Goal: Task Accomplishment & Management: Manage account settings

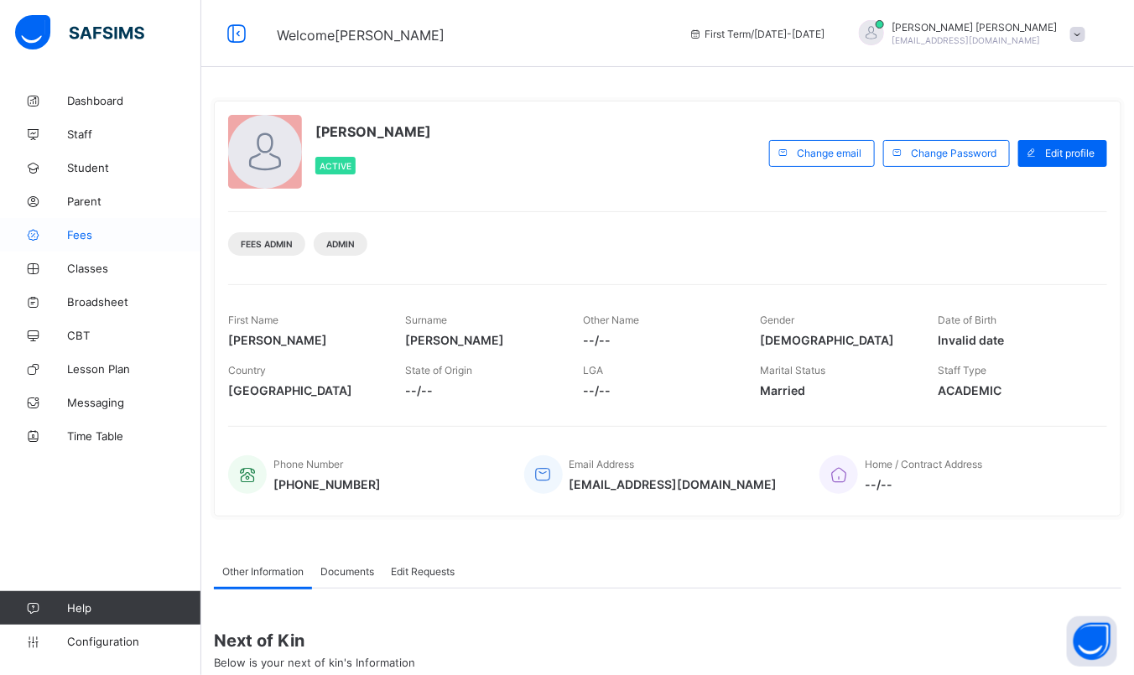
click at [97, 227] on link "Fees" at bounding box center [100, 235] width 201 height 34
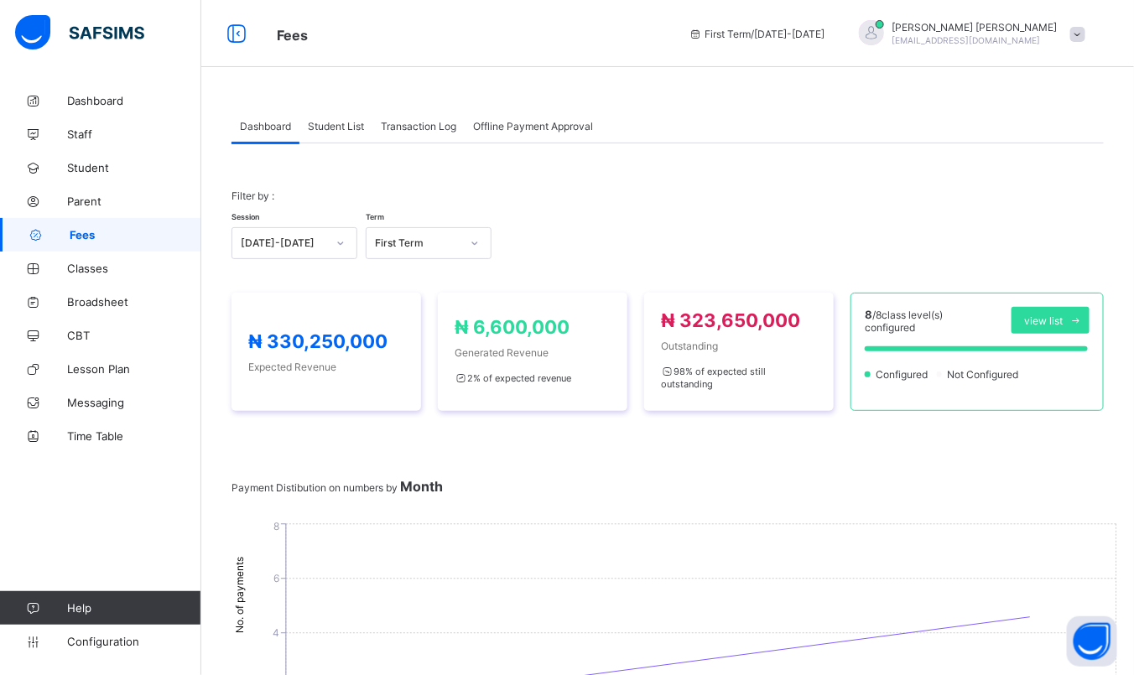
click at [328, 126] on span "Student List" at bounding box center [336, 126] width 56 height 13
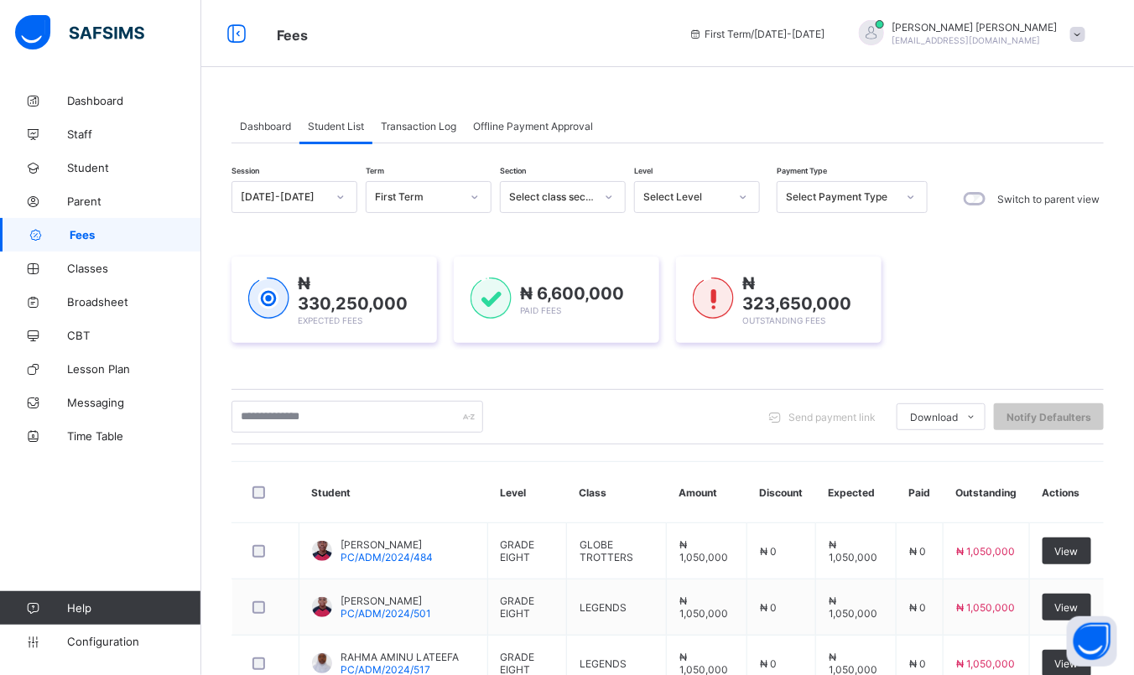
click at [746, 190] on icon at bounding box center [743, 197] width 10 height 17
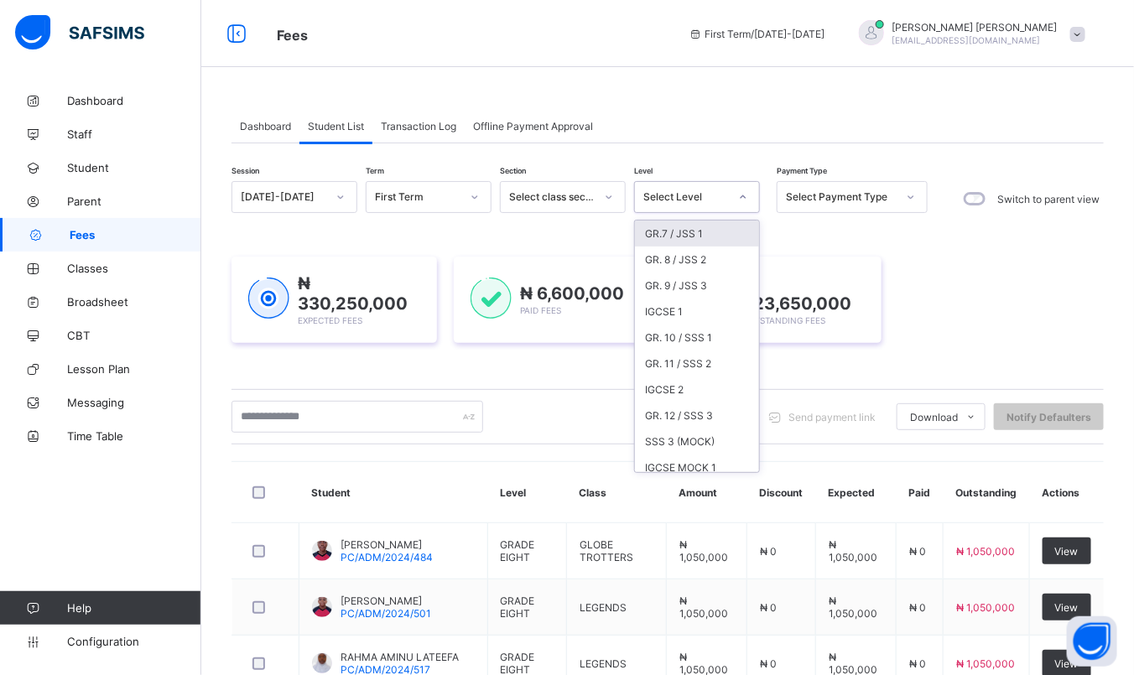
click at [715, 234] on div "GR.7 / JSS 1" at bounding box center [697, 234] width 124 height 26
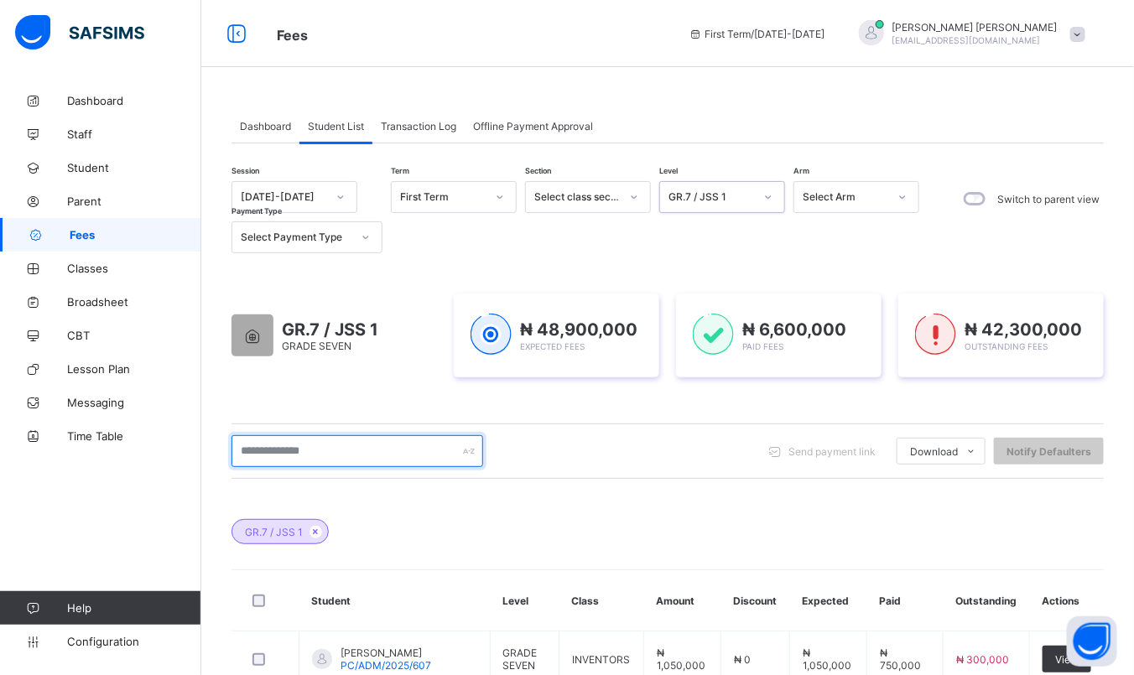
click at [340, 455] on input "text" at bounding box center [358, 451] width 252 height 32
click at [429, 127] on span "Transaction Log" at bounding box center [419, 126] width 76 height 13
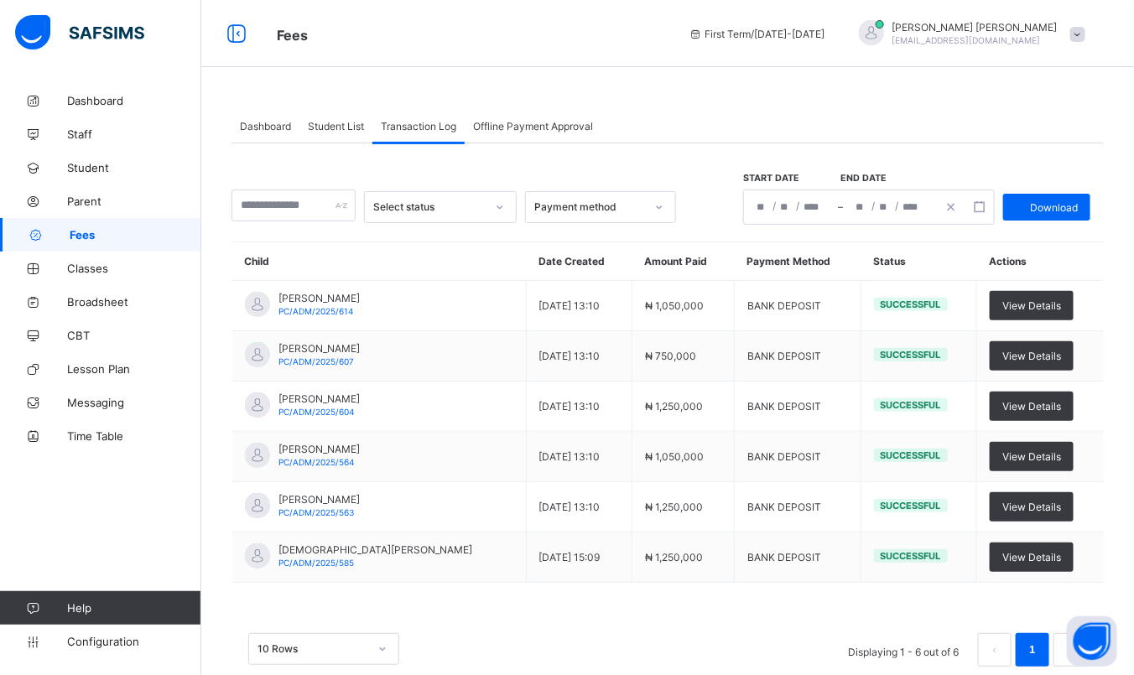
click at [645, 207] on div "Payment method" at bounding box center [589, 207] width 111 height 13
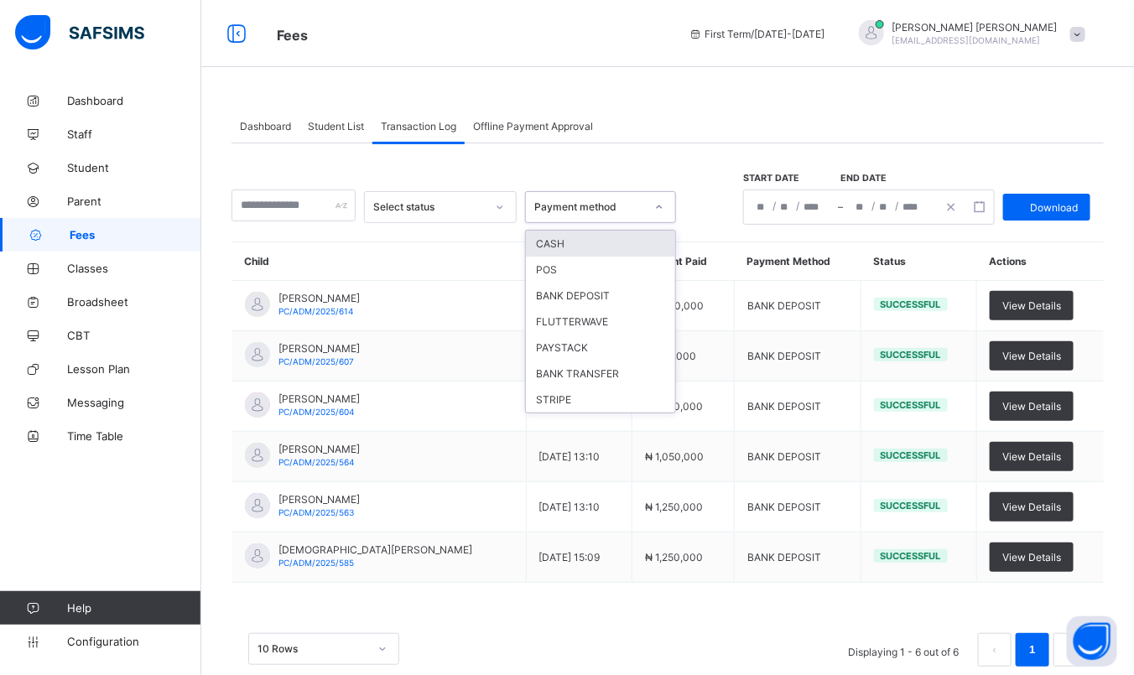
click at [645, 207] on div "Payment method" at bounding box center [589, 207] width 111 height 13
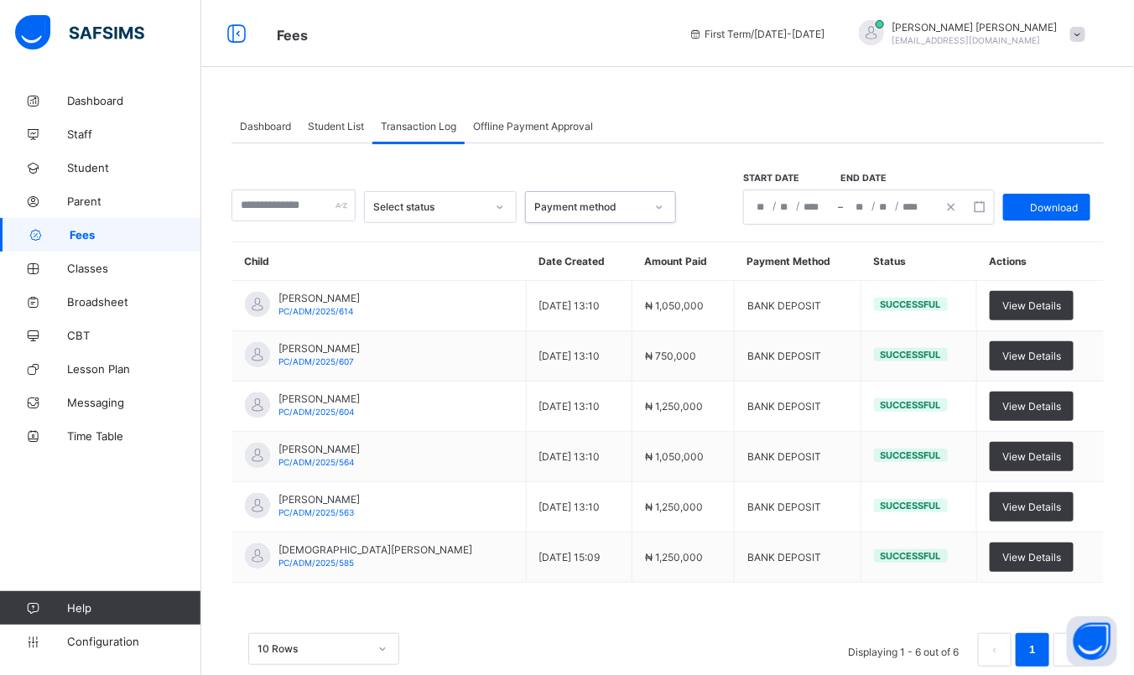
click at [263, 131] on span "Dashboard" at bounding box center [265, 126] width 51 height 13
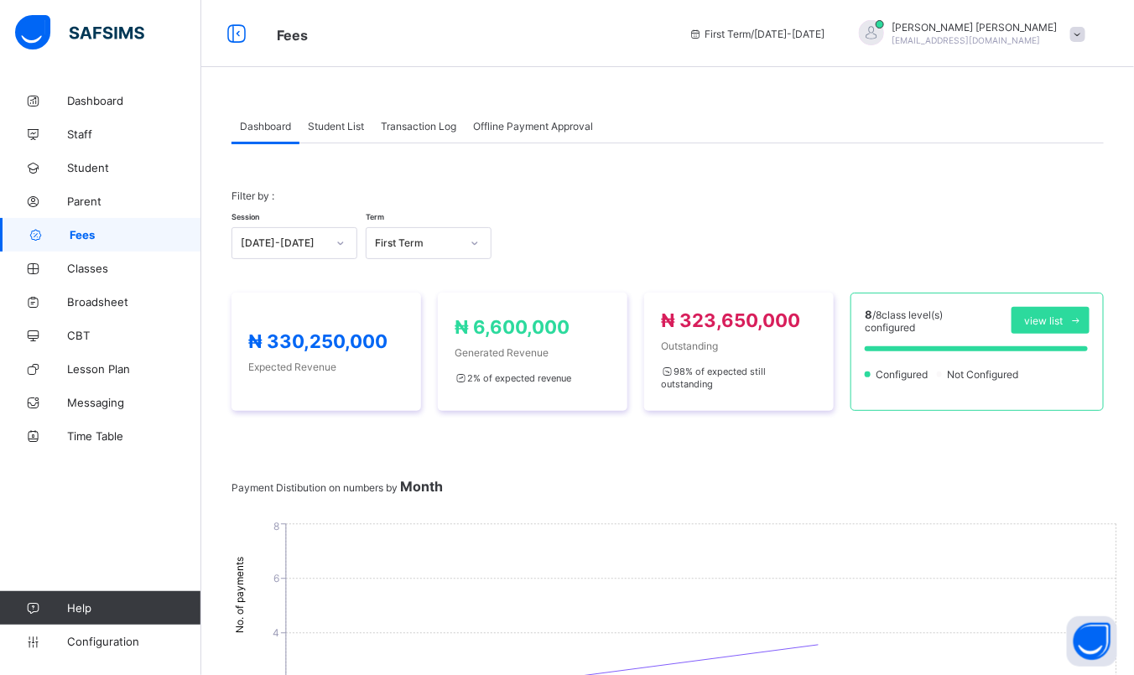
click at [336, 129] on span "Student List" at bounding box center [336, 126] width 56 height 13
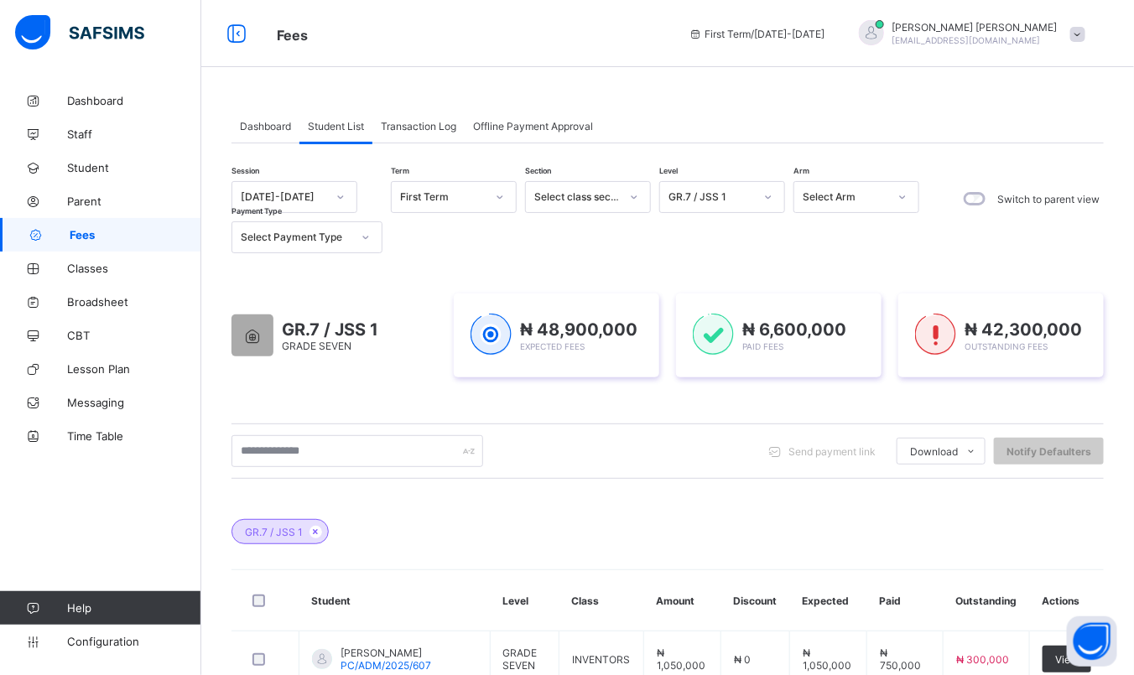
click at [763, 201] on div at bounding box center [768, 197] width 29 height 27
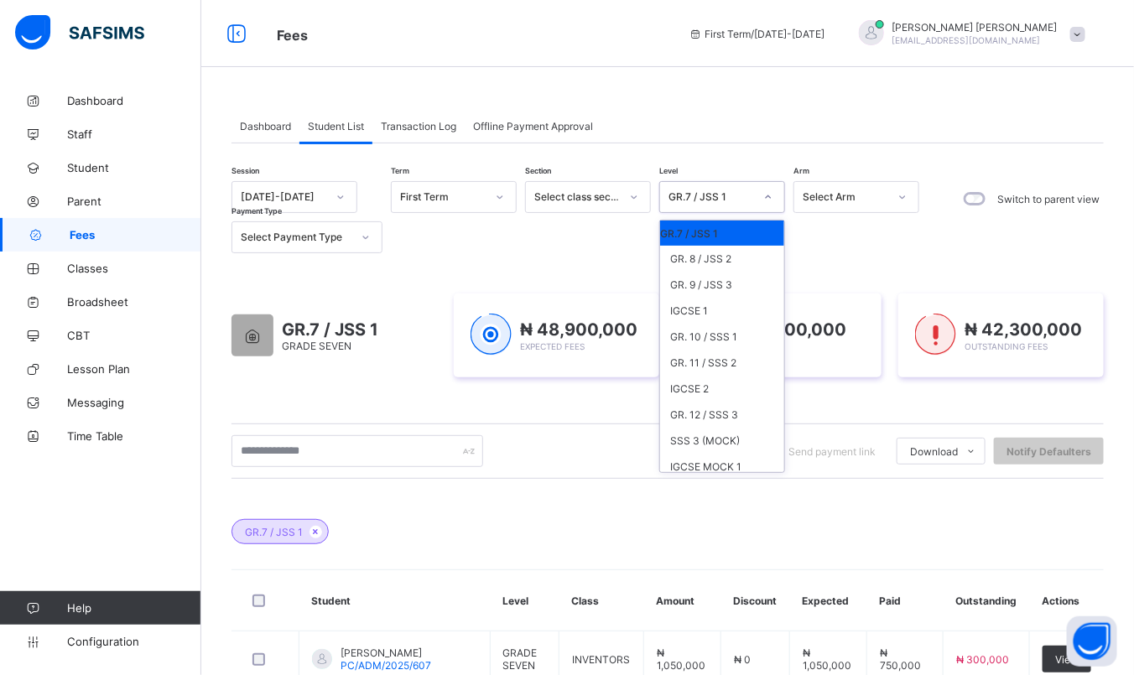
click at [763, 201] on div at bounding box center [768, 197] width 29 height 27
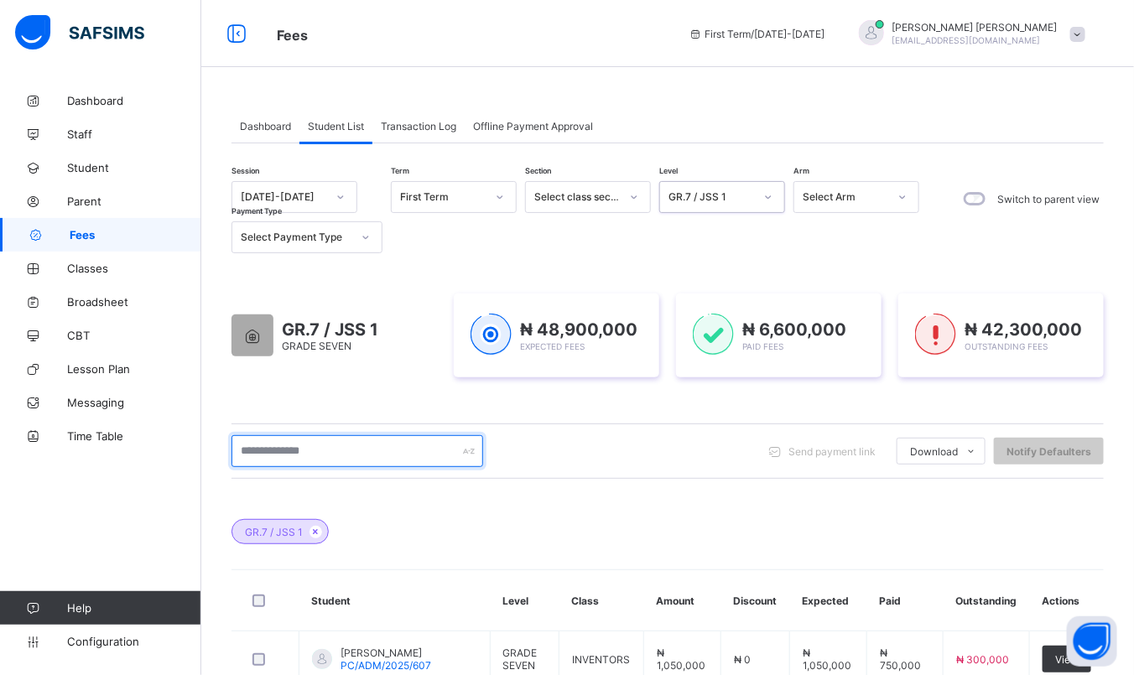
click at [260, 452] on input "text" at bounding box center [358, 451] width 252 height 32
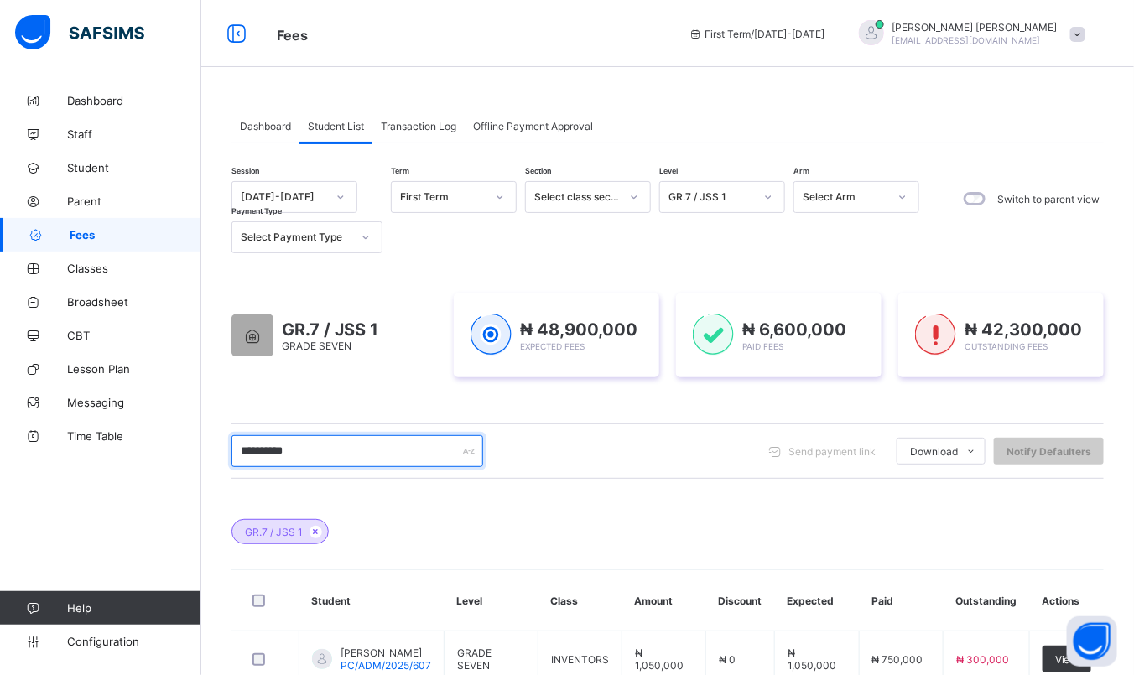
scroll to position [170, 0]
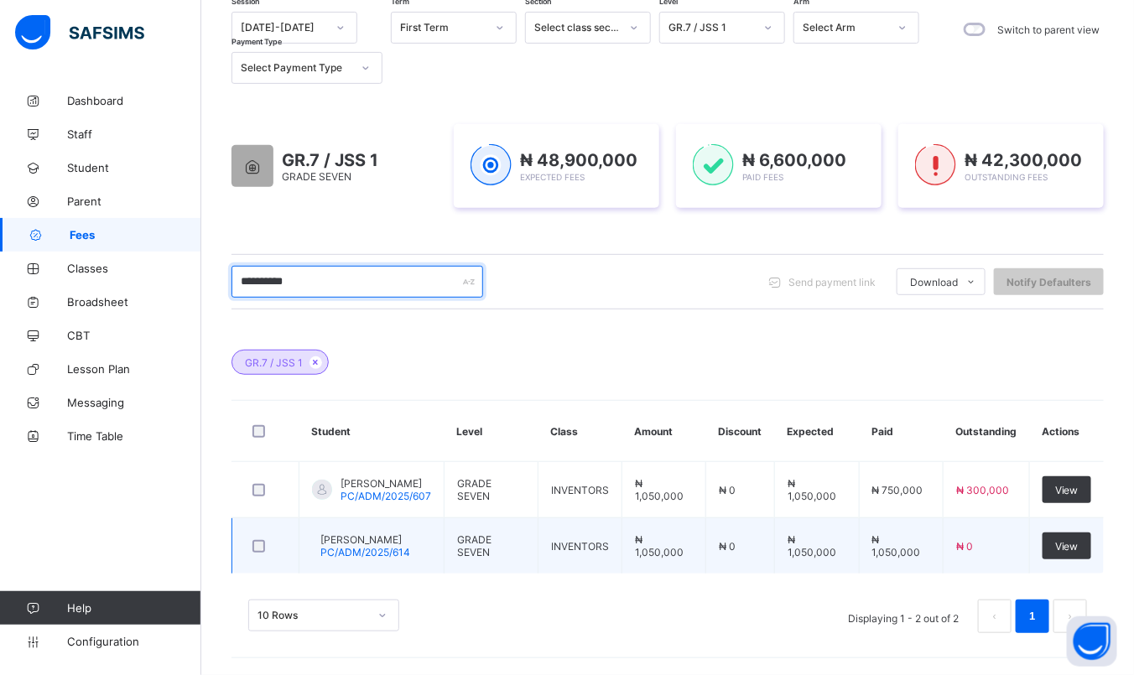
type input "**********"
click at [383, 534] on span "[PERSON_NAME]" at bounding box center [365, 540] width 90 height 13
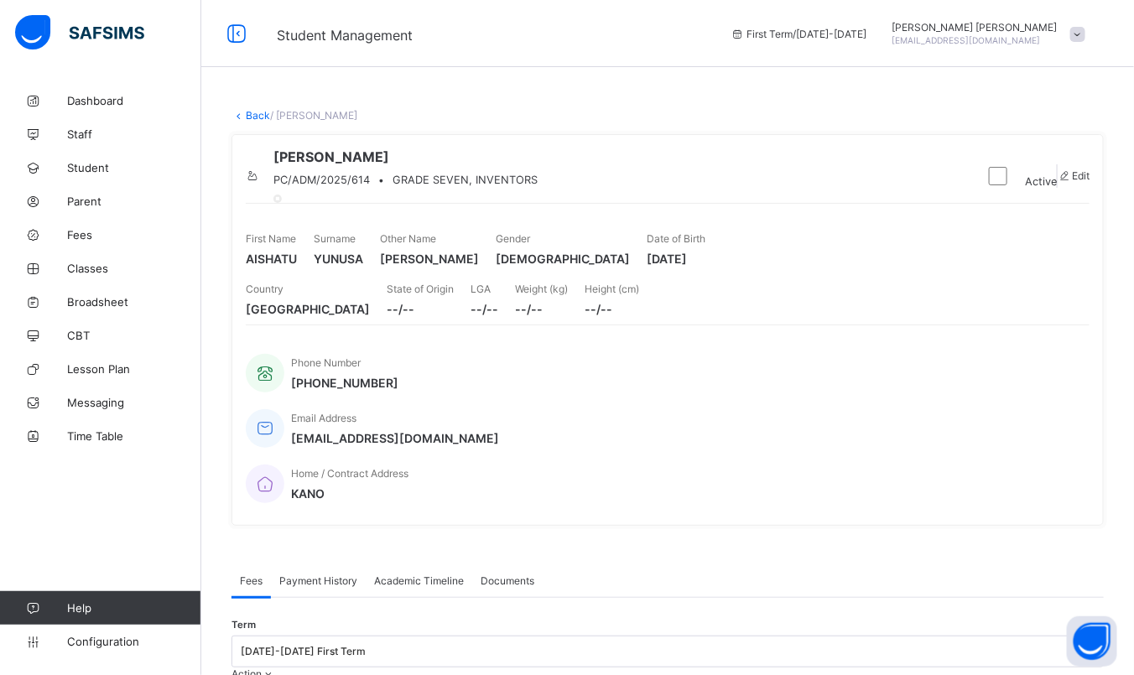
scroll to position [388, 0]
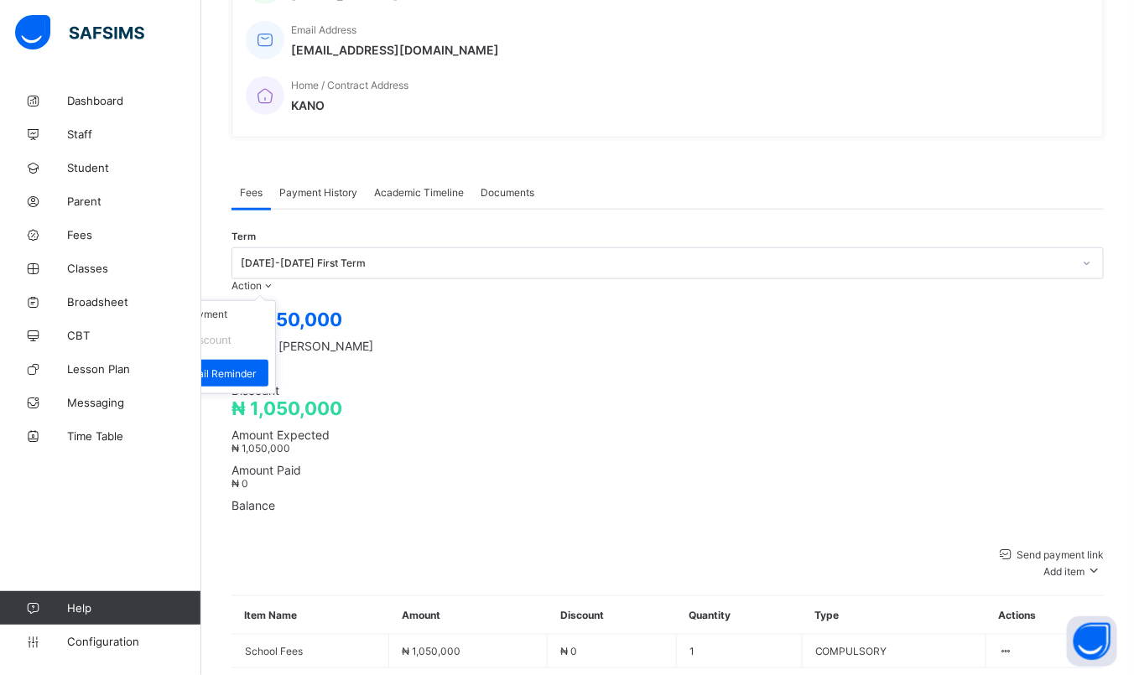
click at [276, 300] on ul "Receive Payment Manage Discount Send Email Reminder" at bounding box center [206, 347] width 139 height 94
click at [275, 301] on li "Receive Payment" at bounding box center [207, 314] width 138 height 26
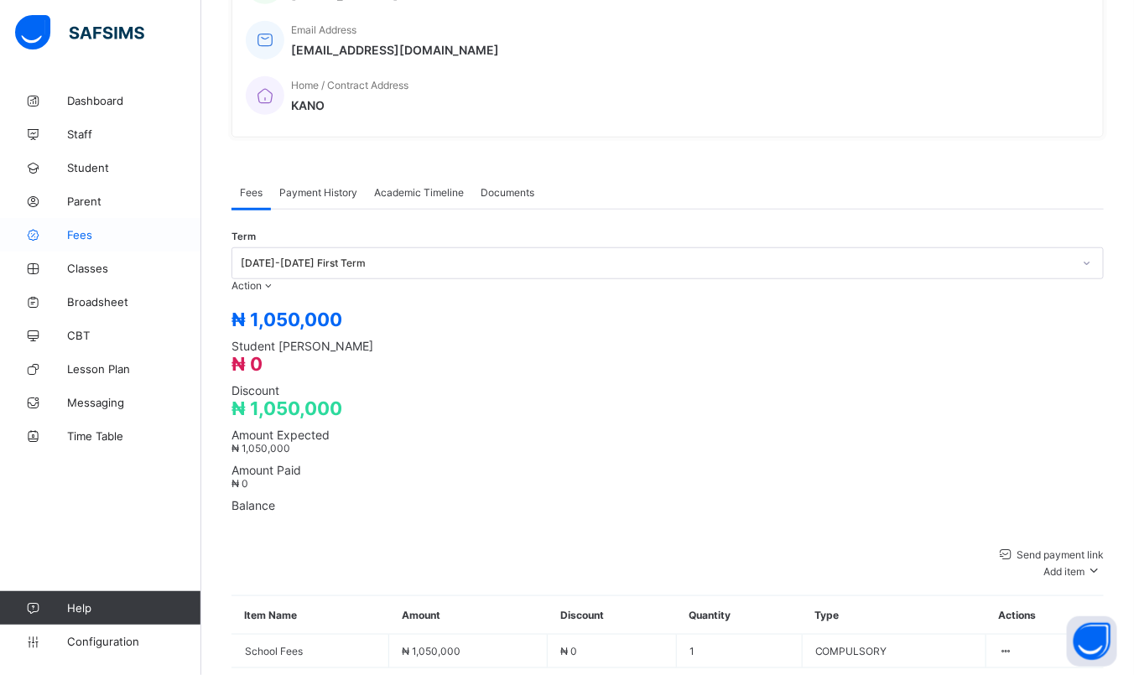
click at [84, 233] on span "Fees" at bounding box center [134, 234] width 134 height 13
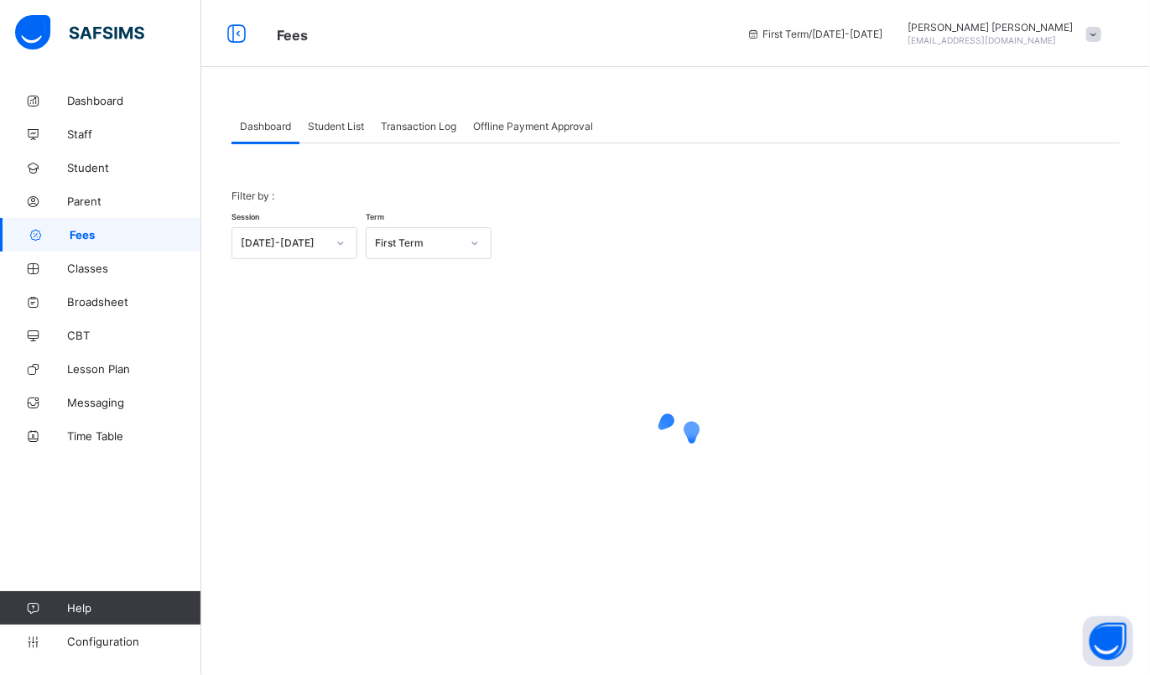
click at [349, 131] on span "Student List" at bounding box center [336, 126] width 56 height 13
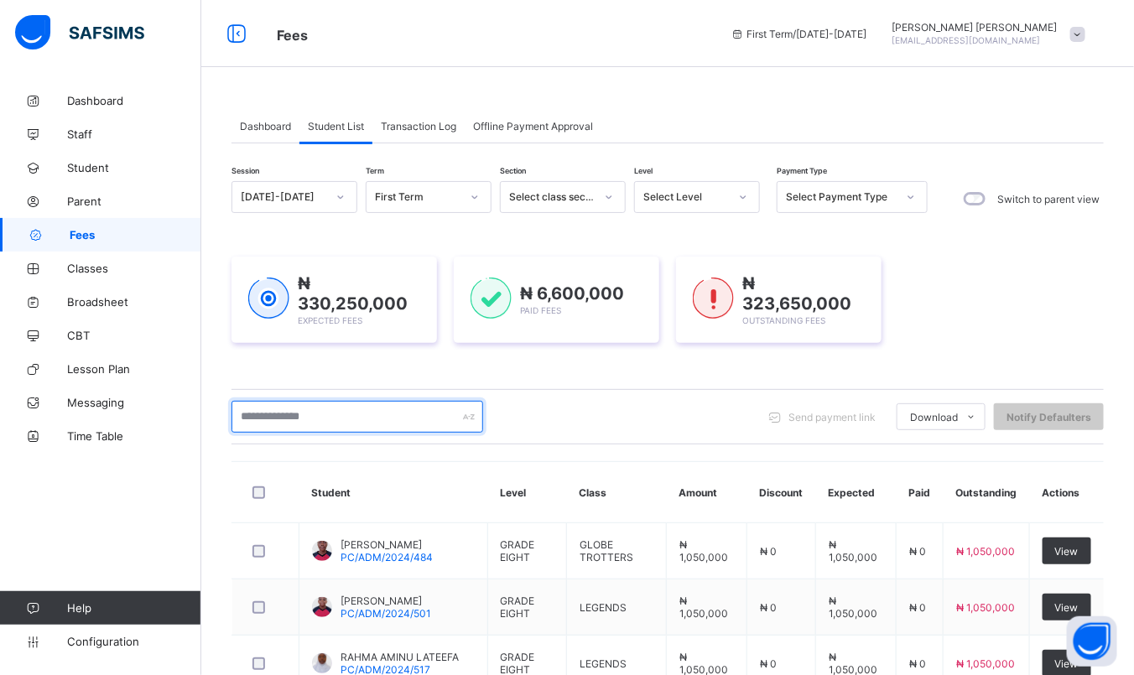
click at [359, 420] on input "text" at bounding box center [358, 417] width 252 height 32
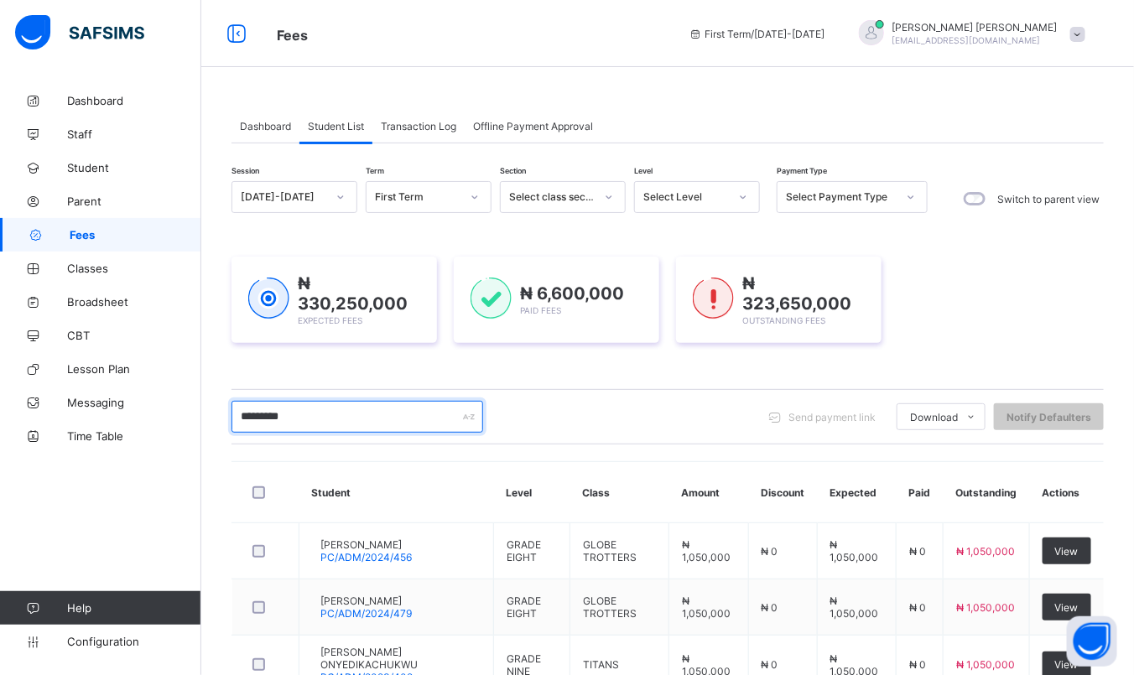
scroll to position [408, 0]
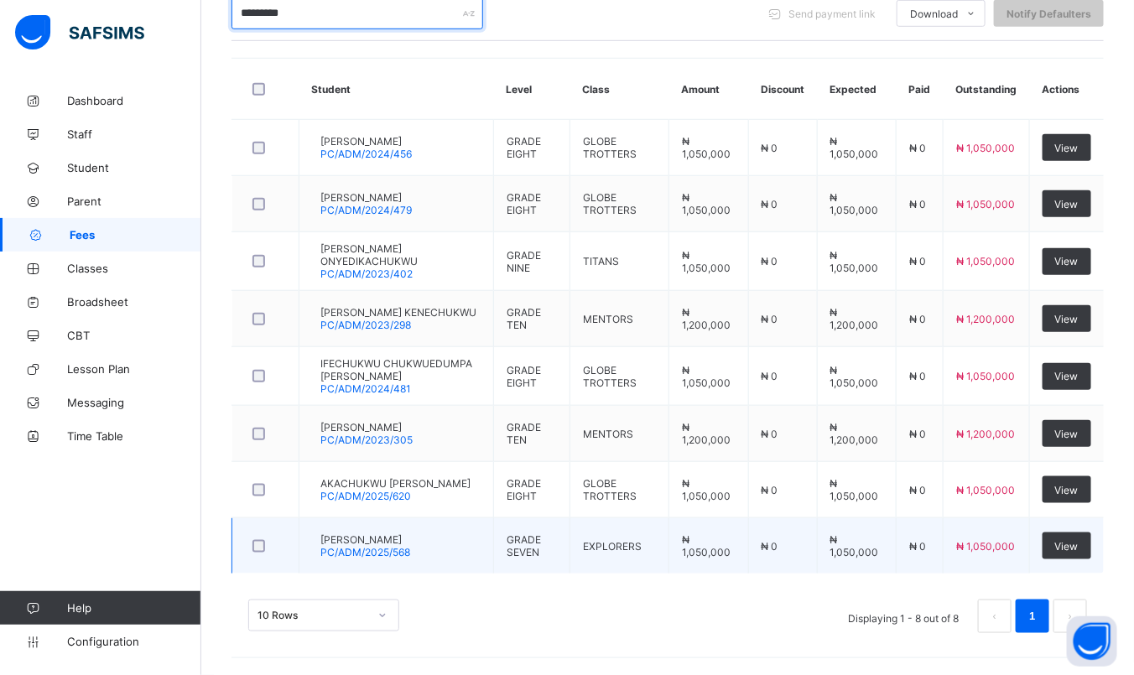
type input "*********"
click at [398, 556] on span "PC/ADM/2025/568" at bounding box center [365, 552] width 90 height 13
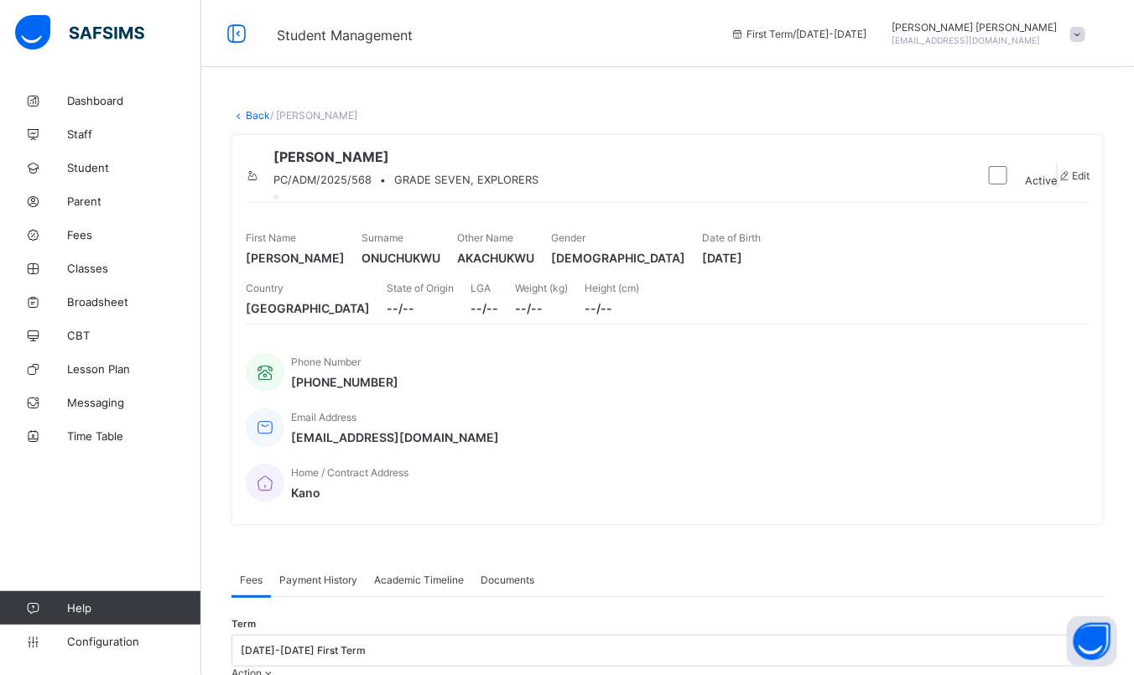
scroll to position [388, 0]
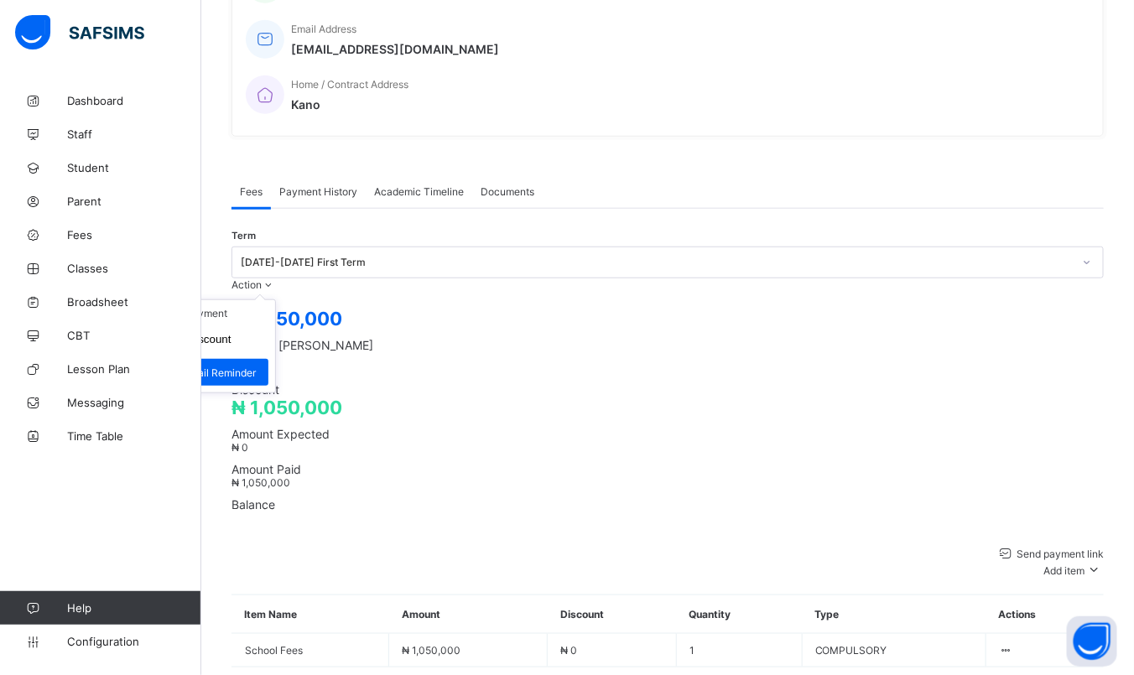
click at [276, 279] on icon at bounding box center [269, 285] width 14 height 13
click at [275, 300] on li "Receive Payment" at bounding box center [207, 313] width 138 height 26
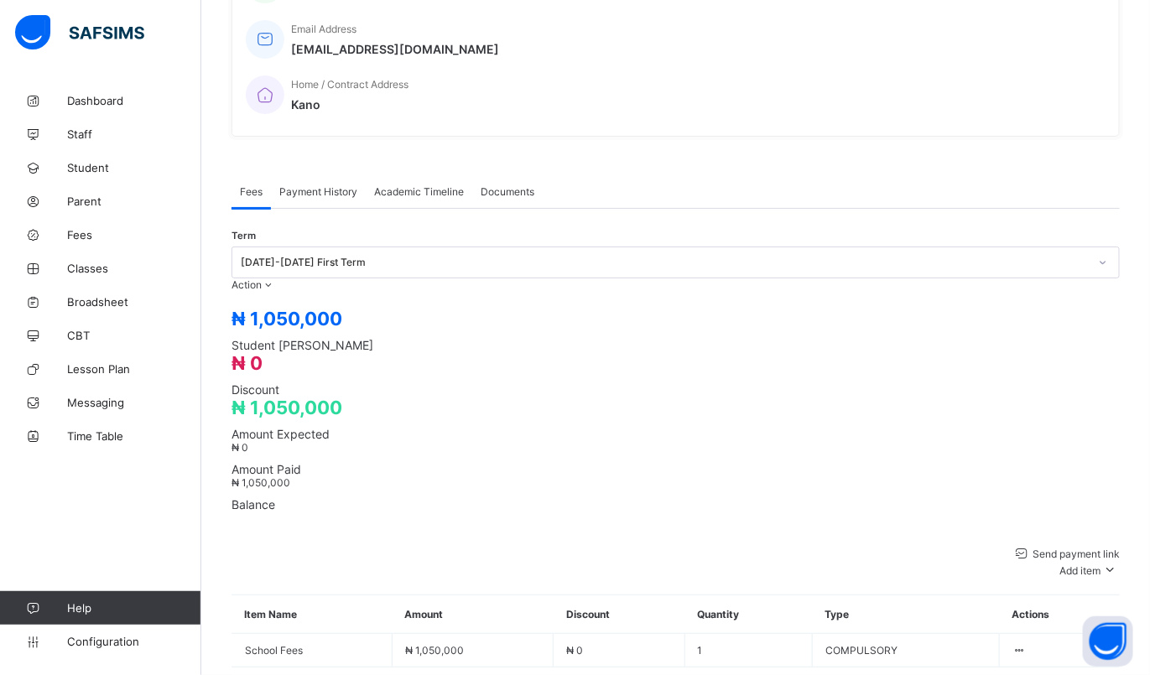
type input "**********"
type input "*********"
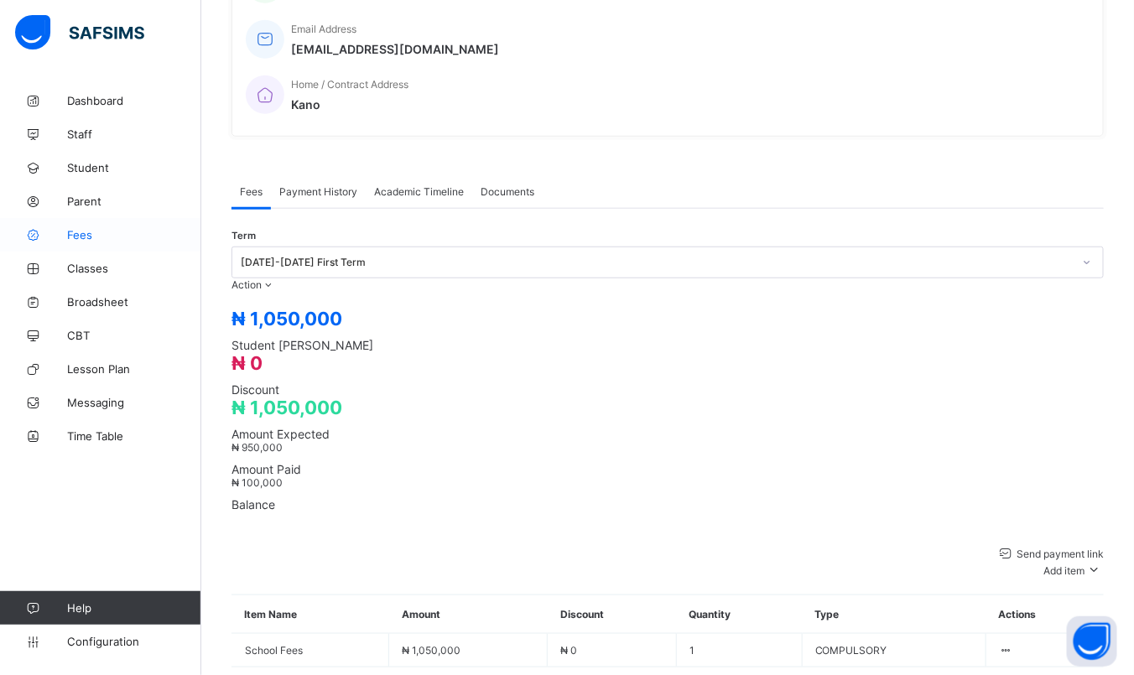
click at [91, 233] on span "Fees" at bounding box center [134, 234] width 134 height 13
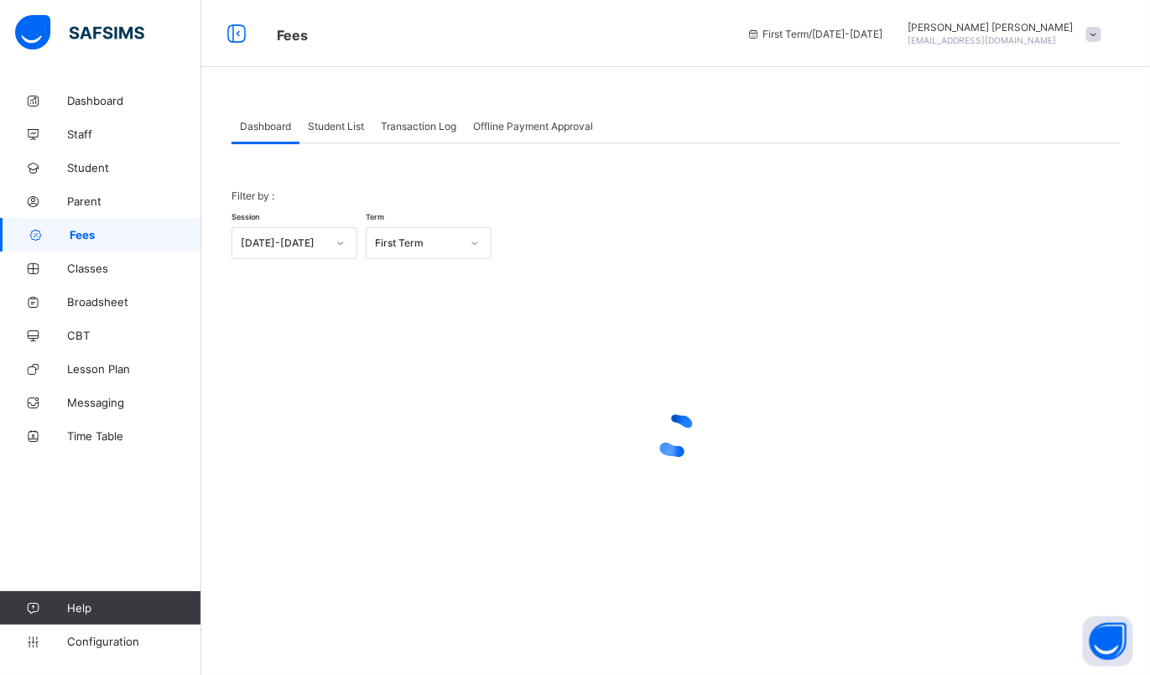
click at [336, 124] on span "Student List" at bounding box center [336, 126] width 56 height 13
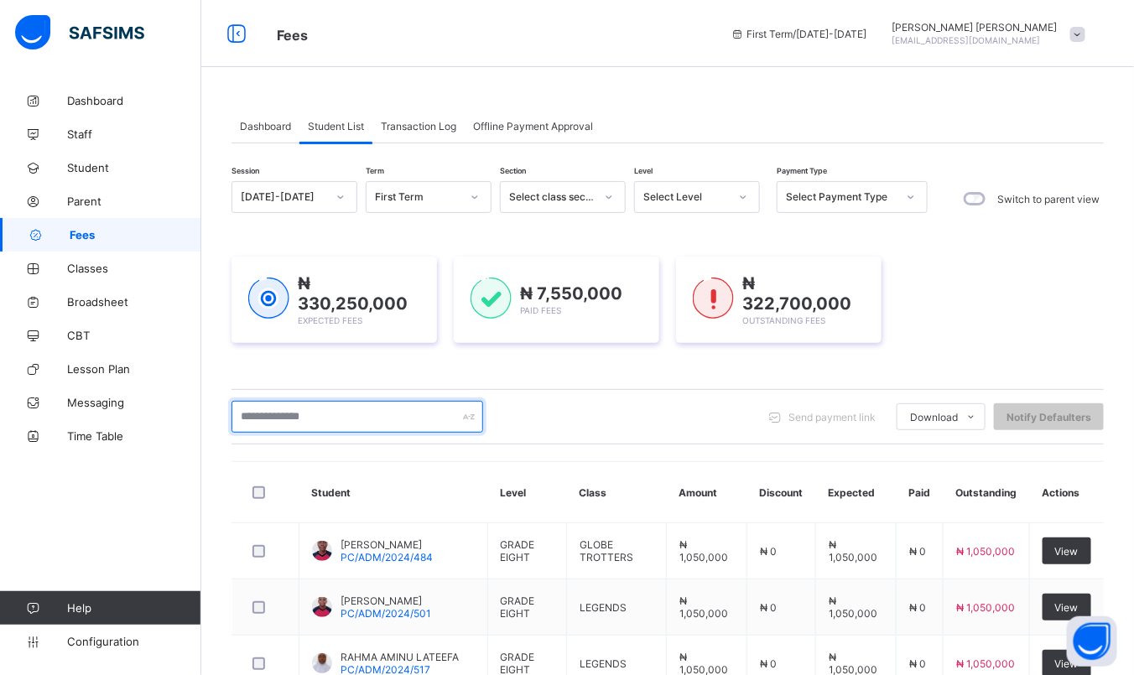
click at [398, 417] on input "text" at bounding box center [358, 417] width 252 height 32
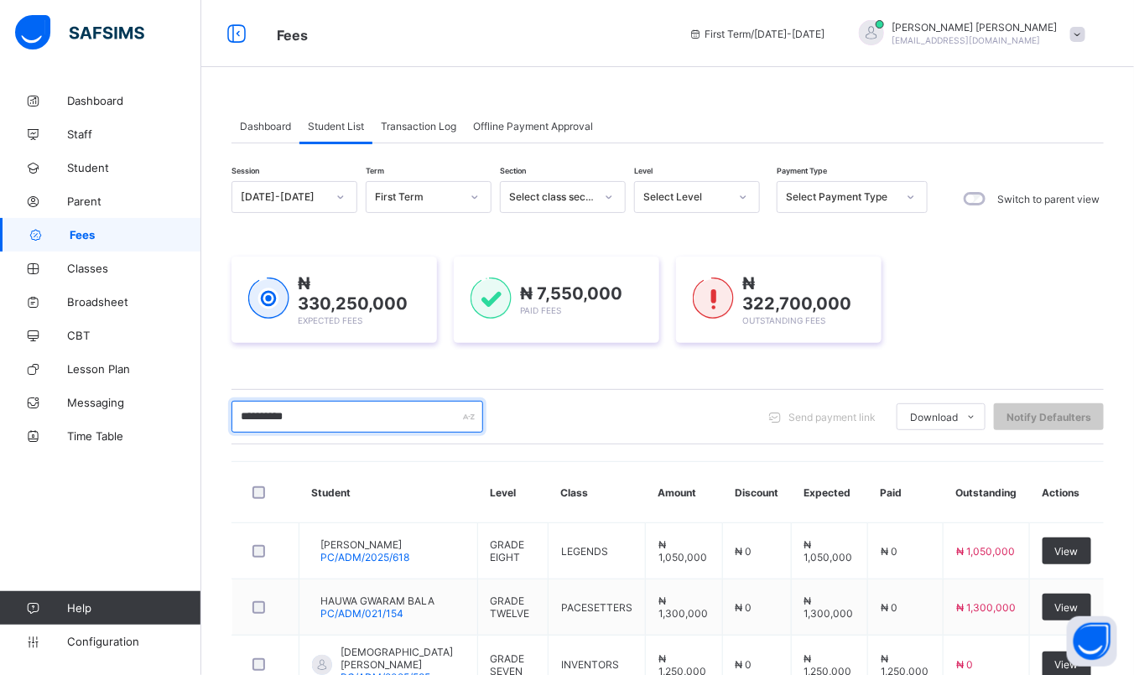
type input "**********"
click at [814, 195] on div "Select Payment Type" at bounding box center [841, 197] width 111 height 13
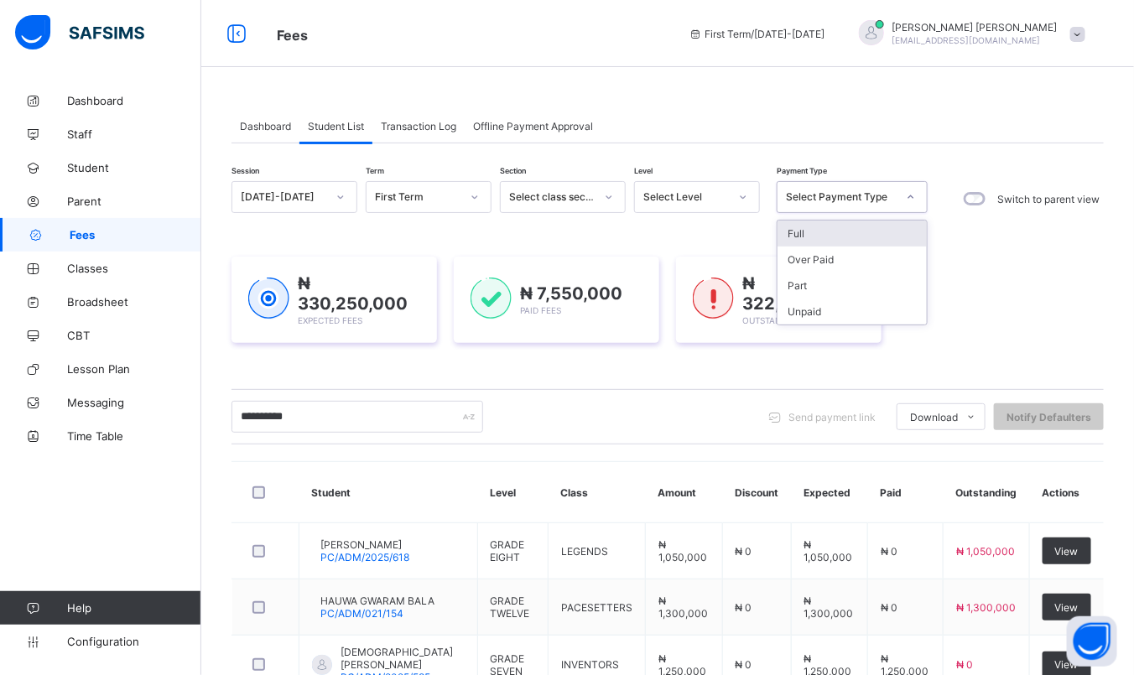
click at [700, 191] on div "Select Level" at bounding box center [686, 197] width 86 height 13
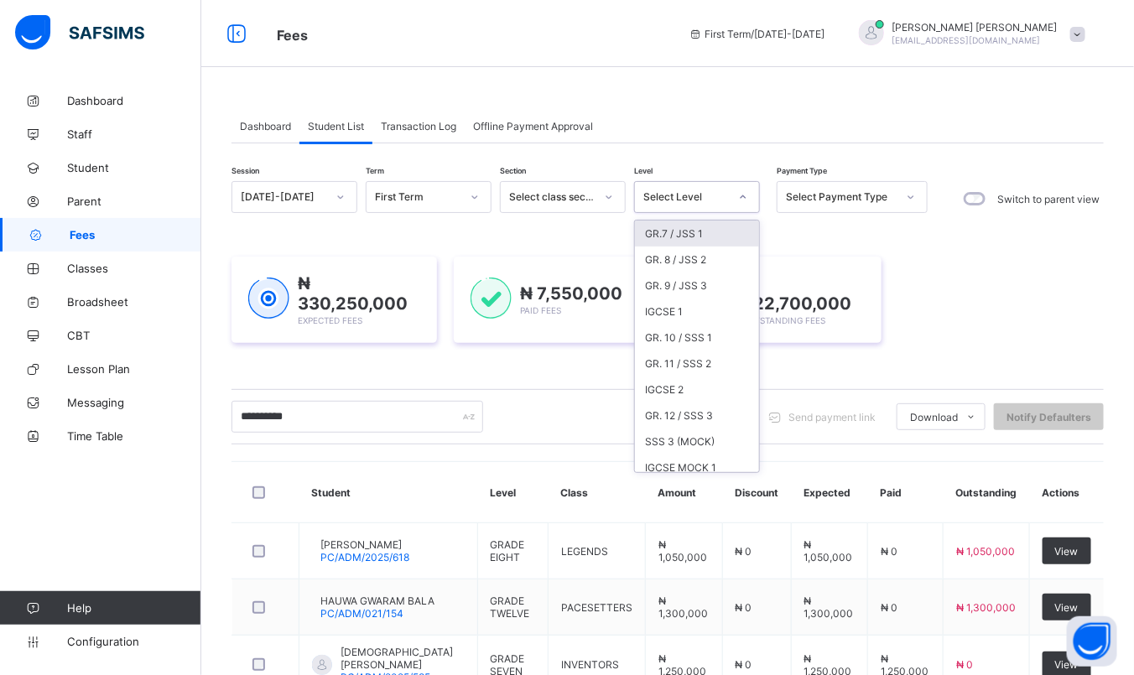
click at [686, 239] on div "GR.7 / JSS 1" at bounding box center [697, 234] width 124 height 26
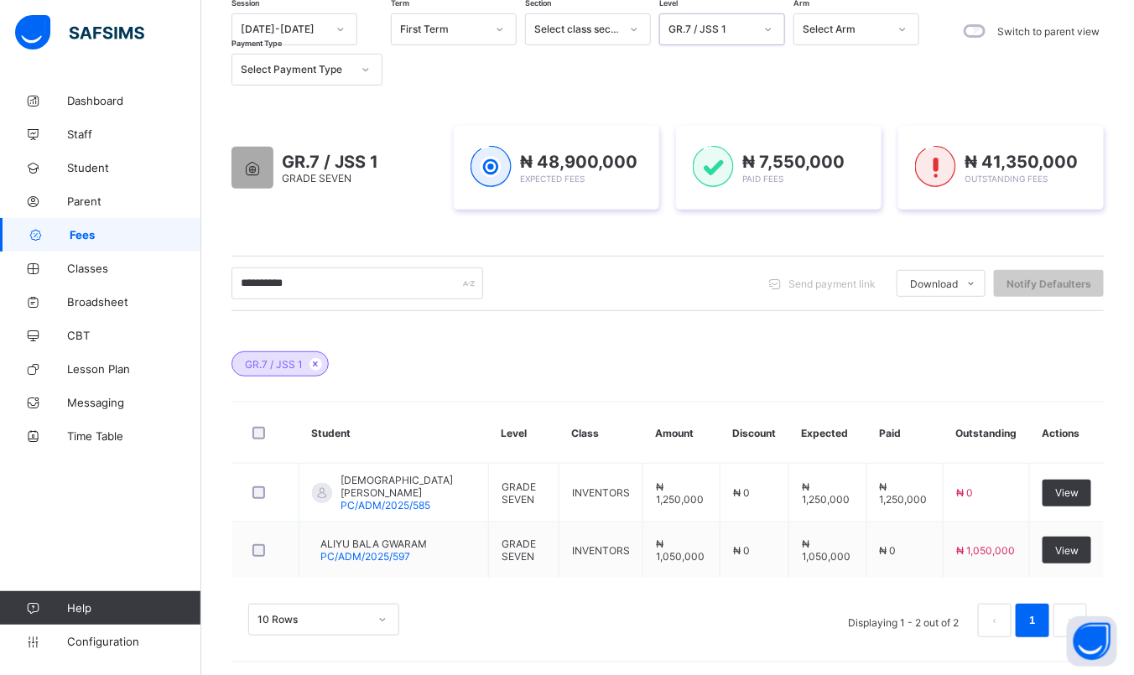
scroll to position [170, 0]
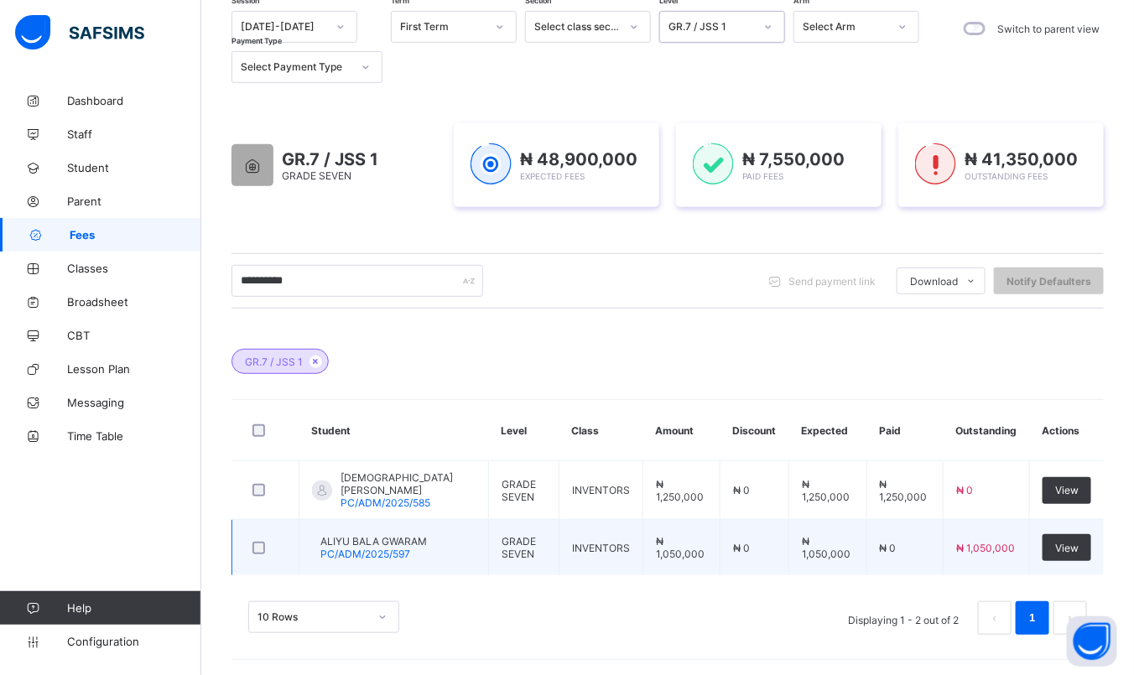
click at [412, 541] on span "ALIYU BALA GWARAM" at bounding box center [373, 541] width 107 height 13
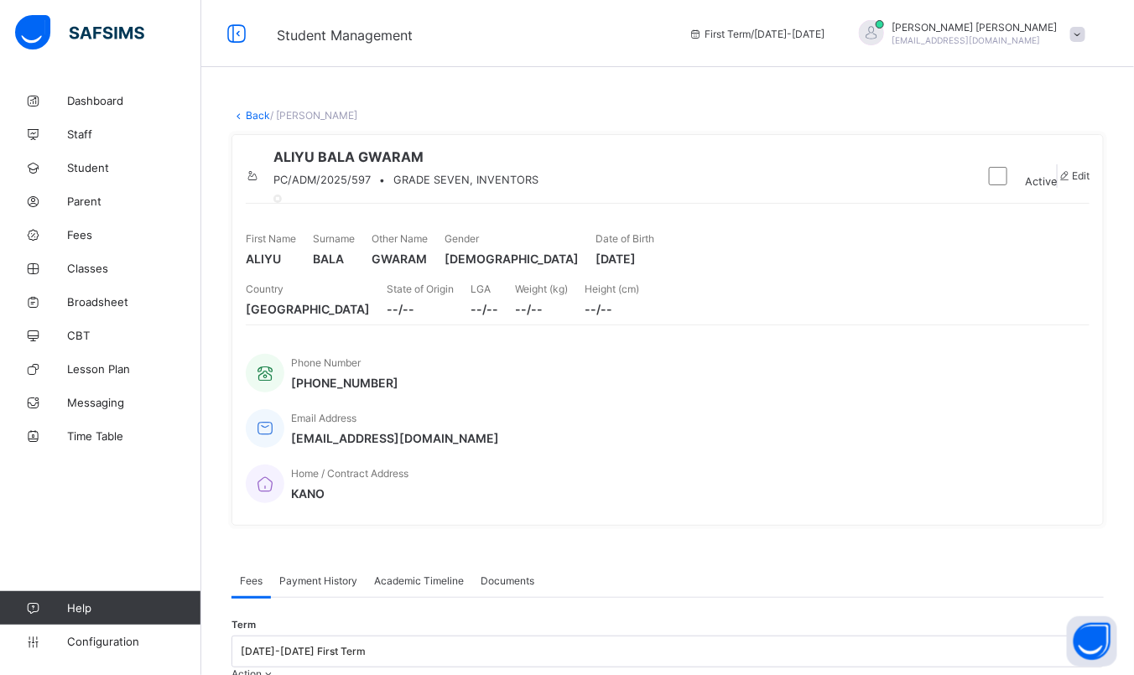
scroll to position [388, 0]
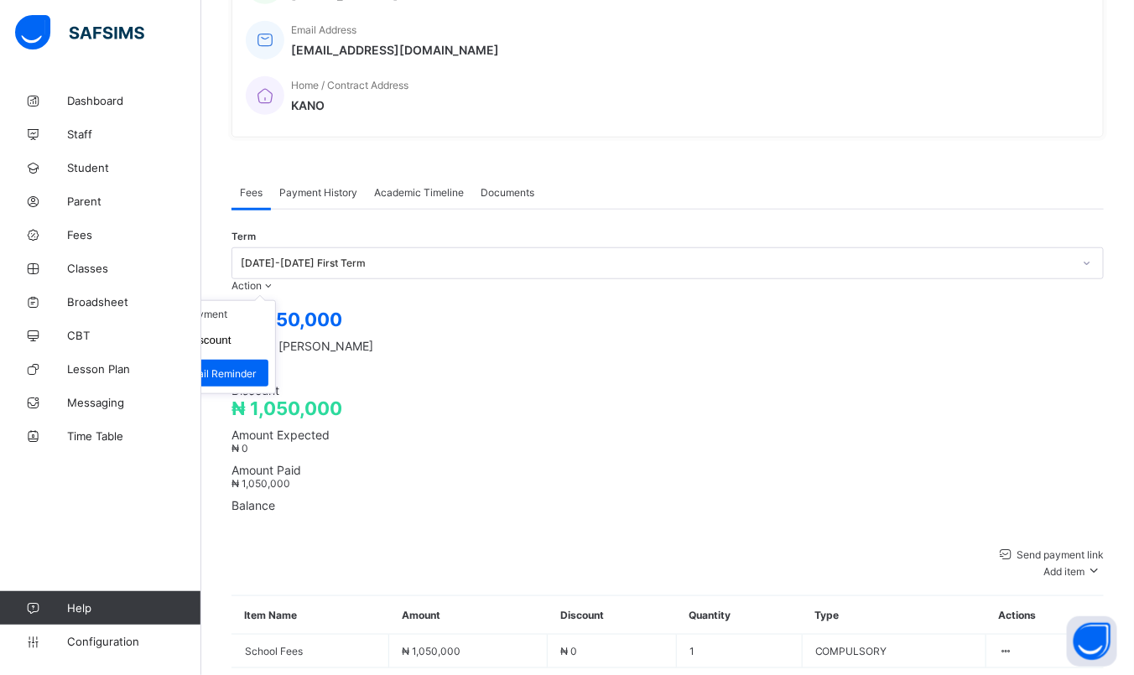
click at [276, 279] on span at bounding box center [269, 285] width 14 height 13
click at [275, 301] on li "Receive Payment" at bounding box center [207, 314] width 138 height 26
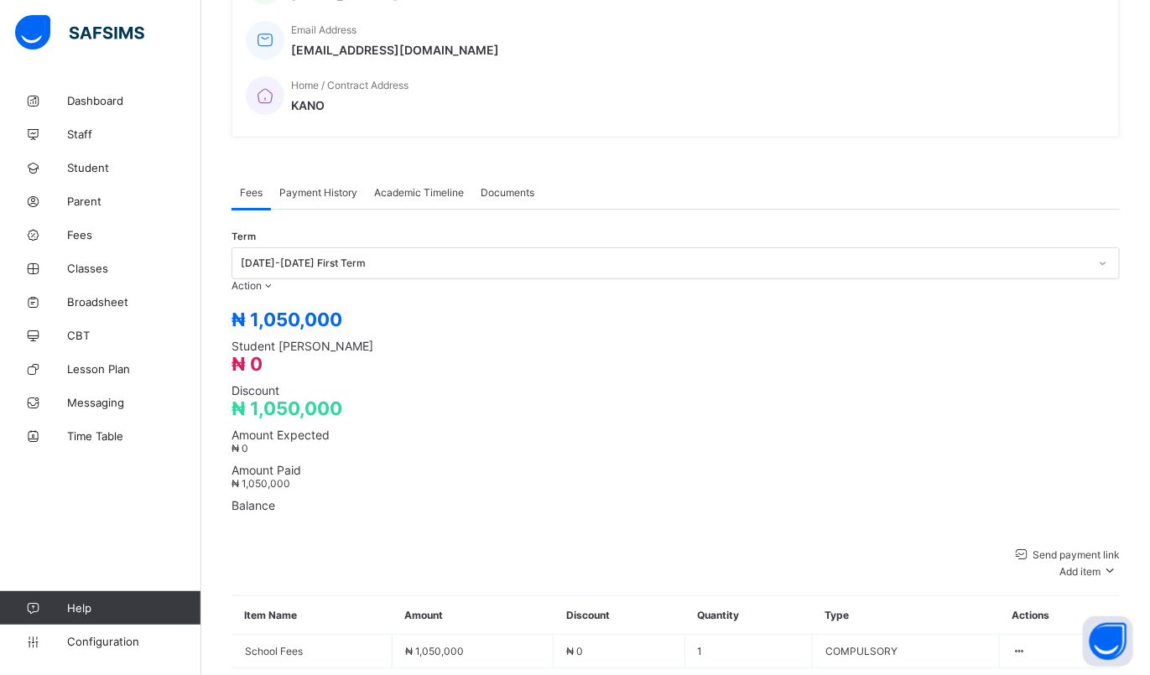
type input "********"
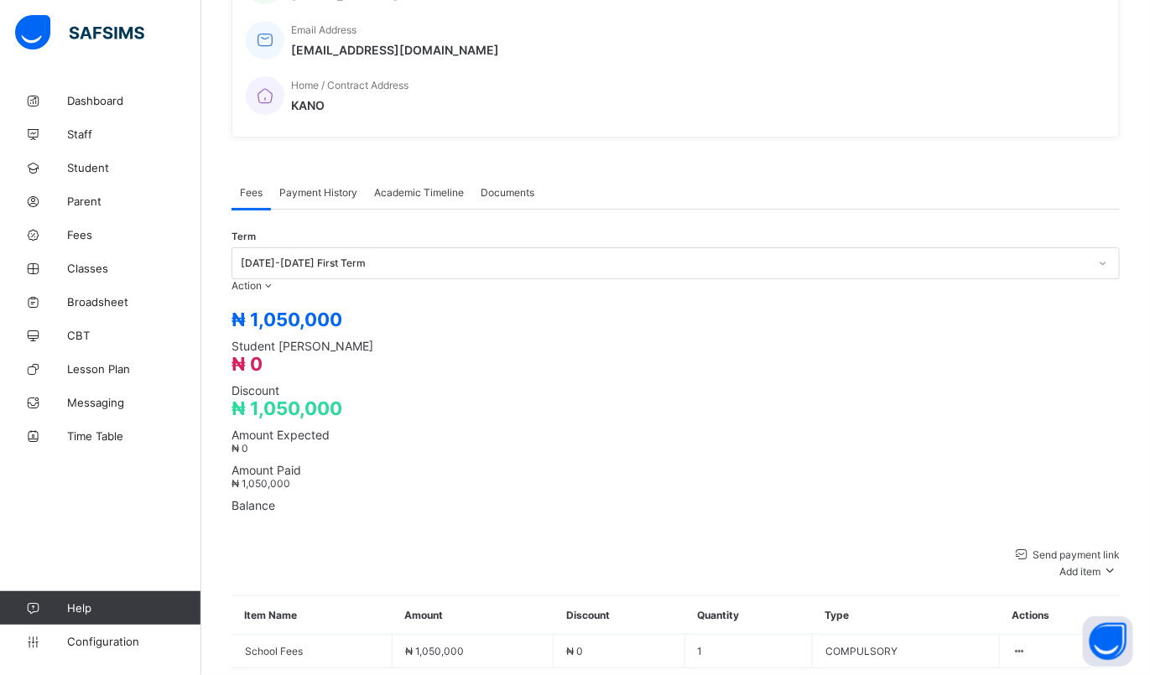
type input "**********"
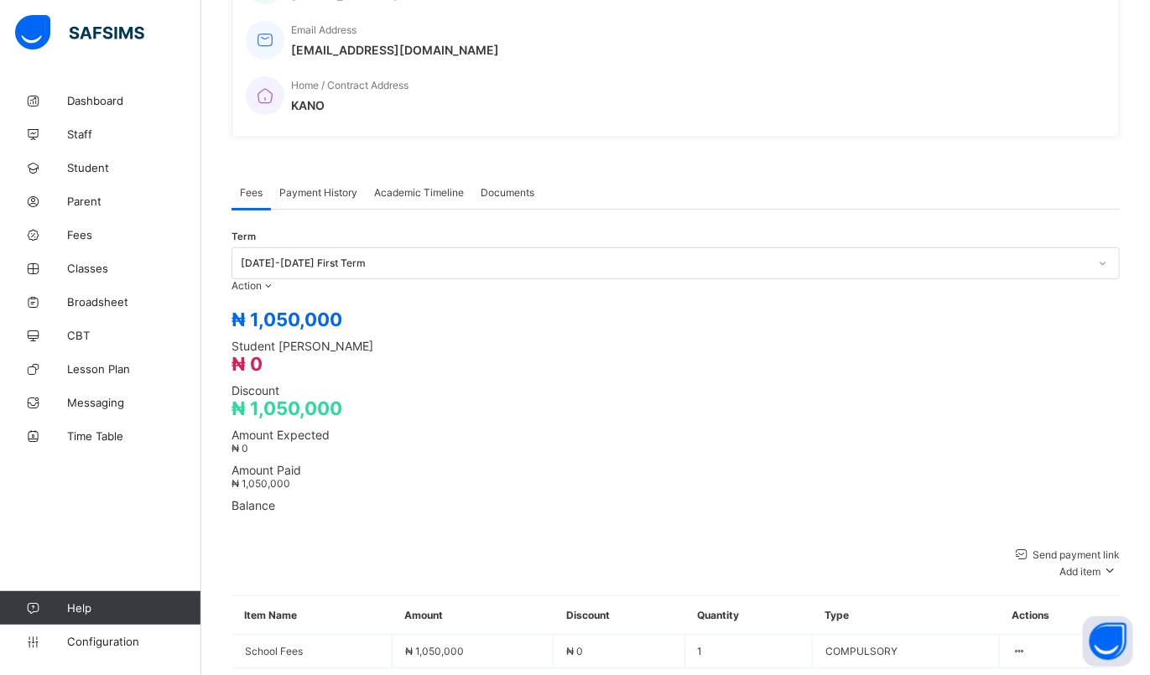
type input "**********"
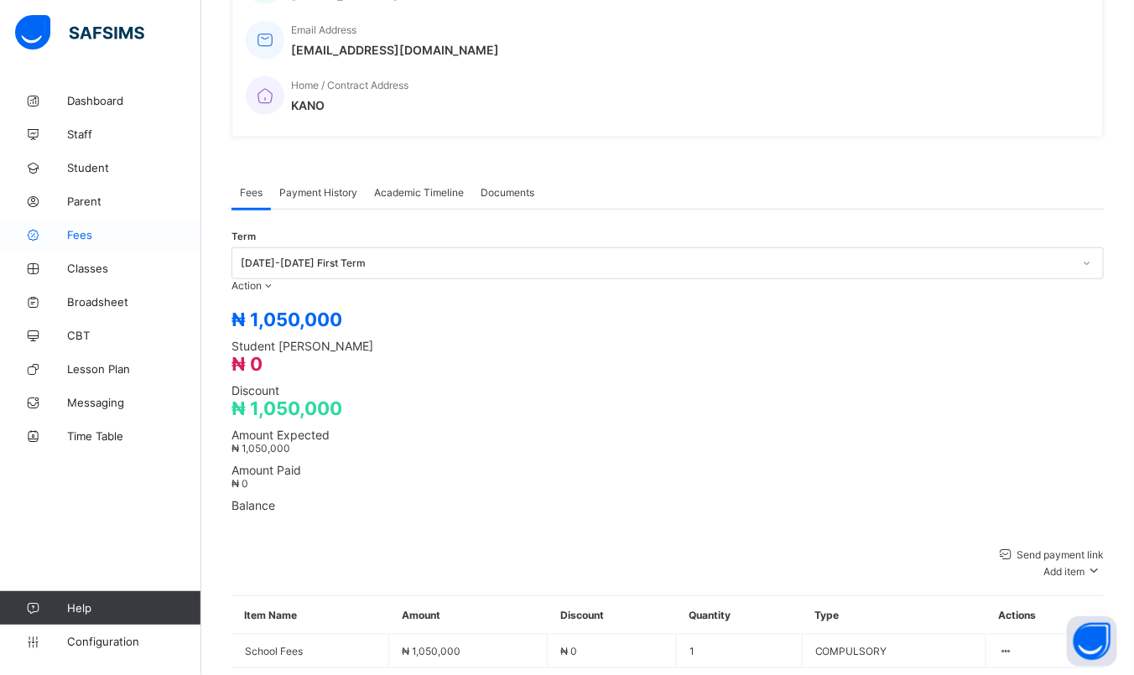
click at [86, 236] on span "Fees" at bounding box center [134, 234] width 134 height 13
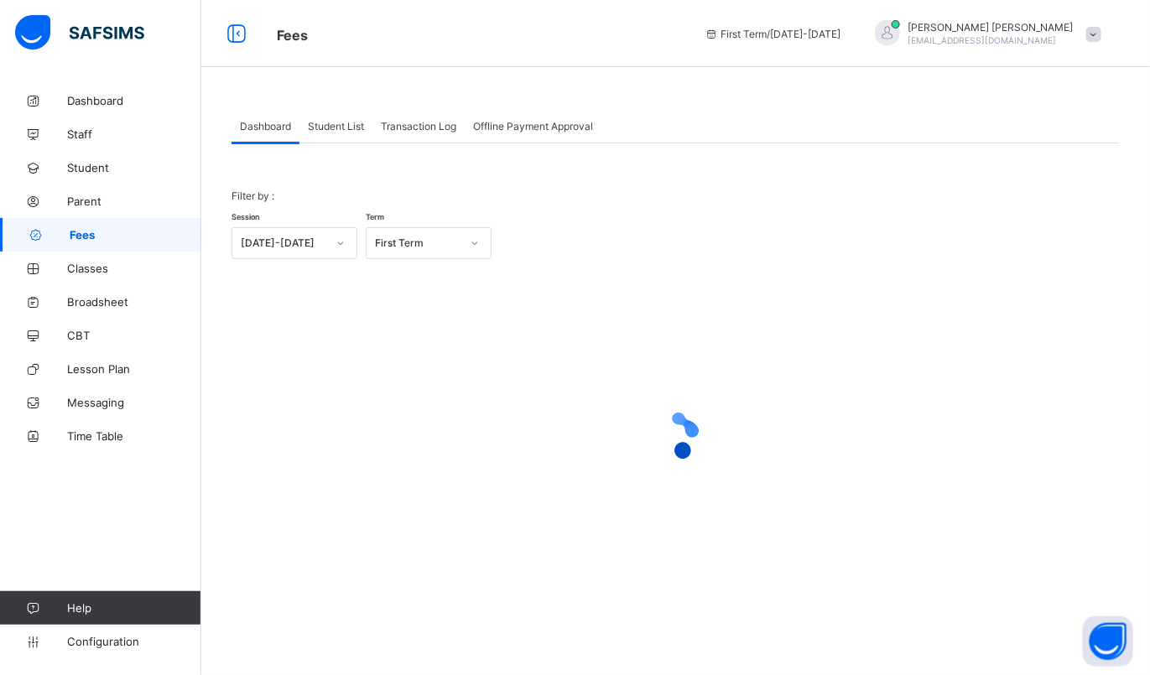
click at [331, 119] on div "Student List" at bounding box center [335, 126] width 73 height 34
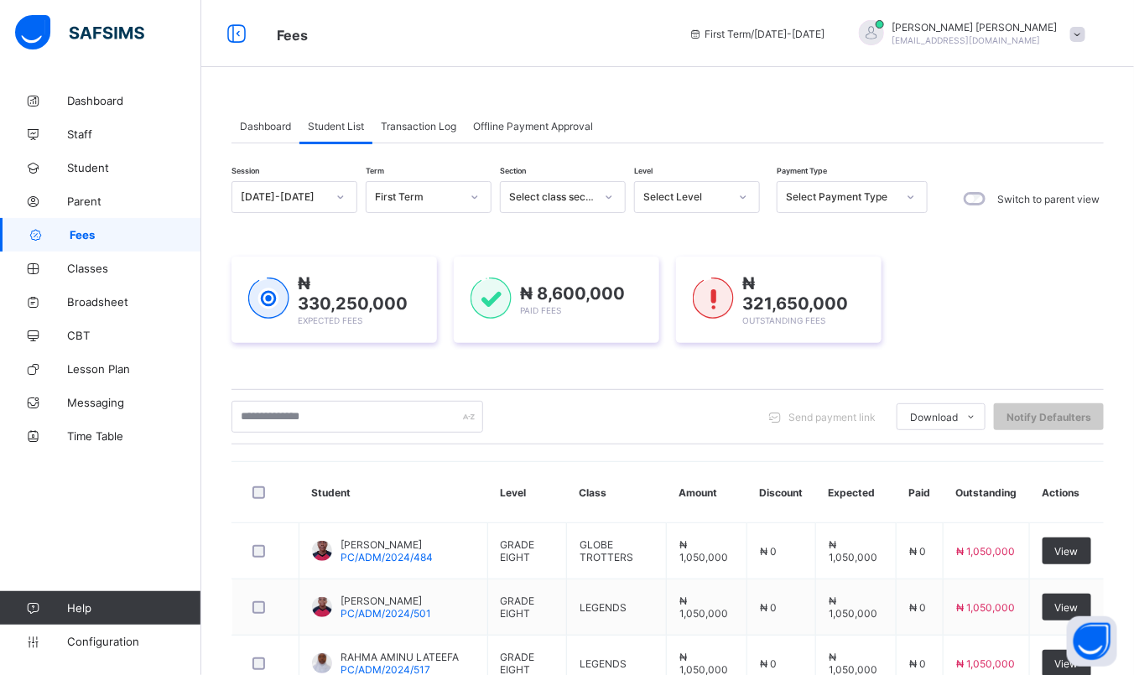
click at [721, 186] on div "Select Level" at bounding box center [681, 196] width 92 height 23
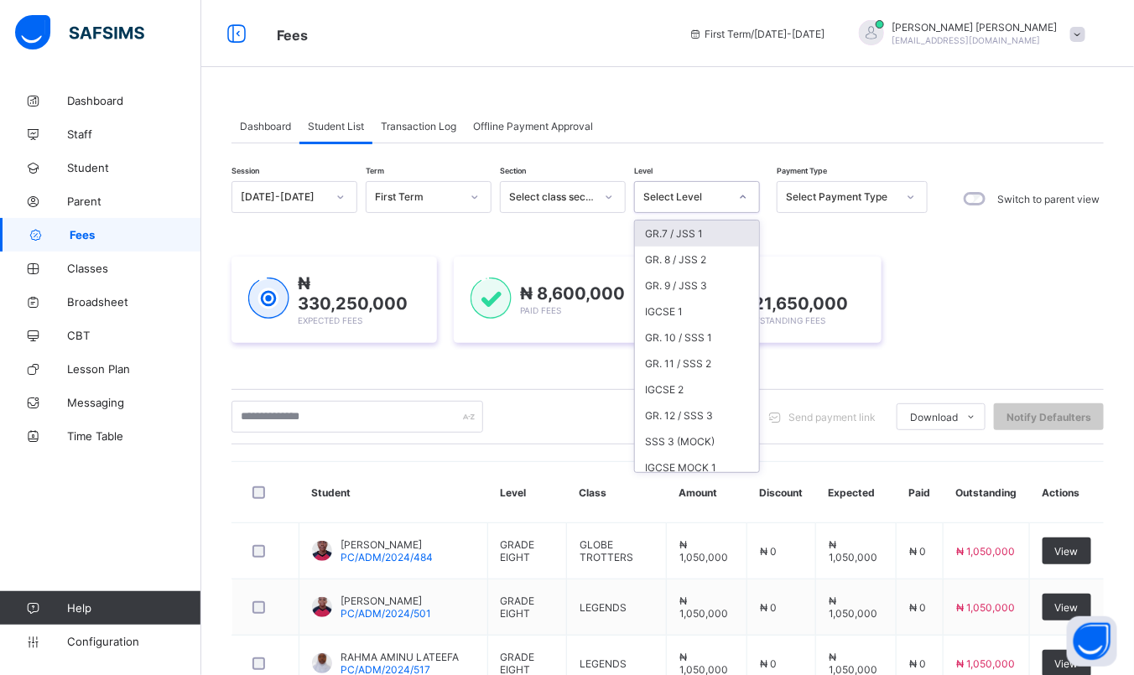
click at [688, 232] on div "GR.7 / JSS 1" at bounding box center [697, 234] width 124 height 26
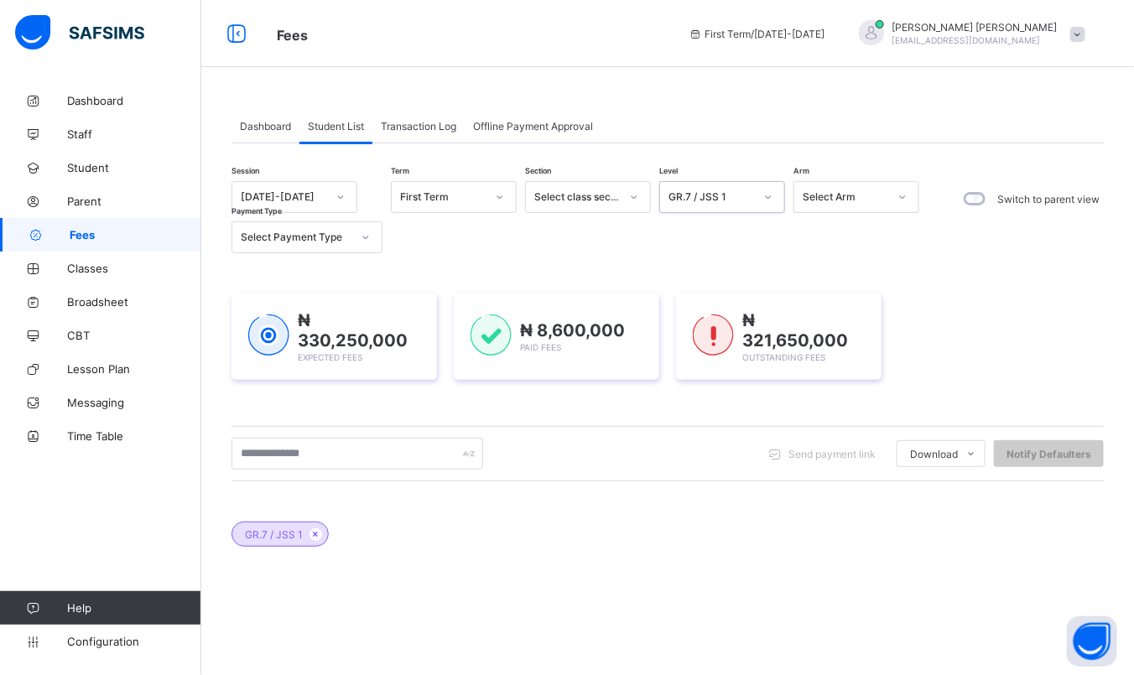
click at [351, 473] on div "Send payment link Download Students Payment Students Payment Status Student Ite…" at bounding box center [668, 453] width 872 height 55
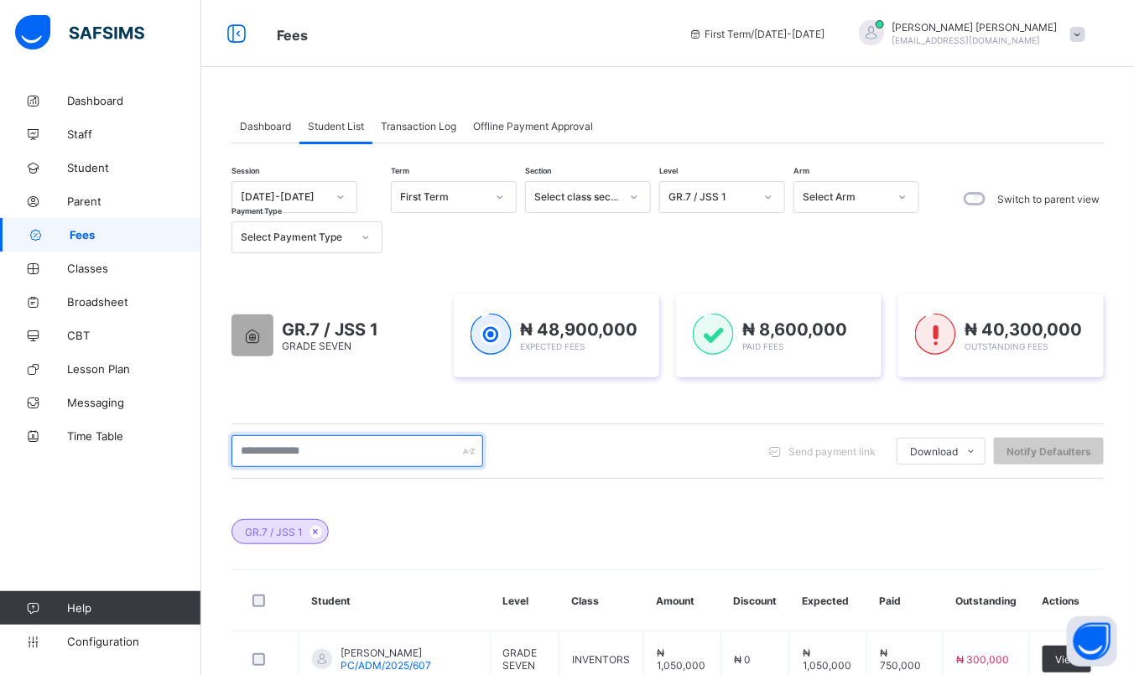
click at [320, 455] on input "text" at bounding box center [358, 451] width 252 height 32
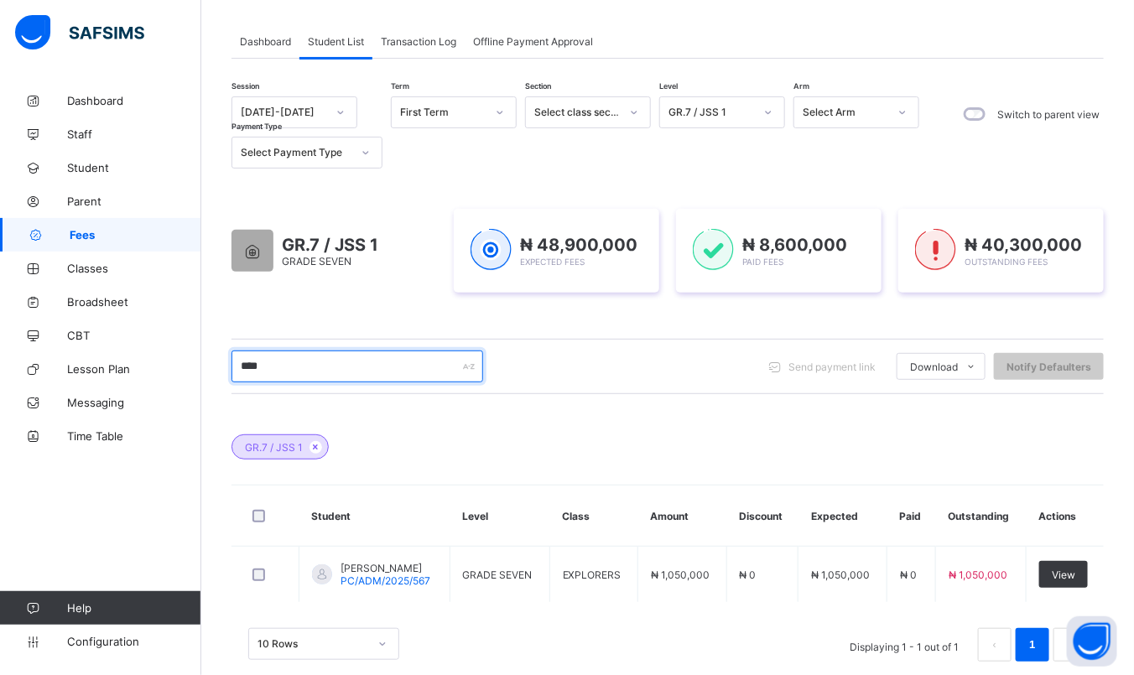
scroll to position [113, 0]
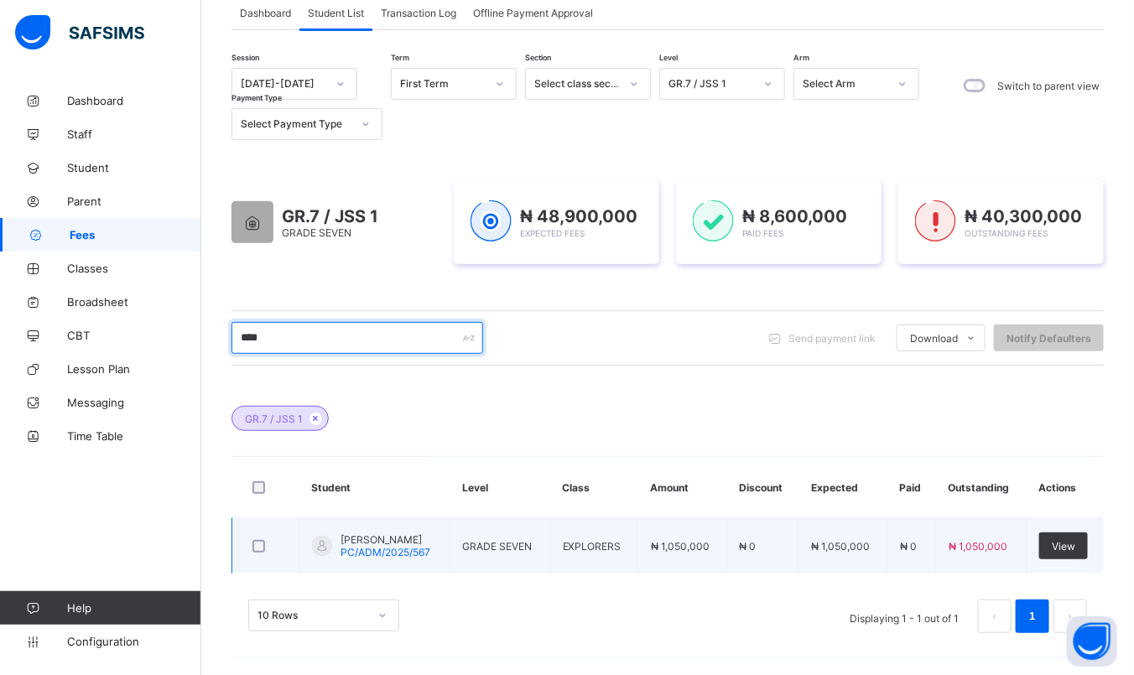
type input "****"
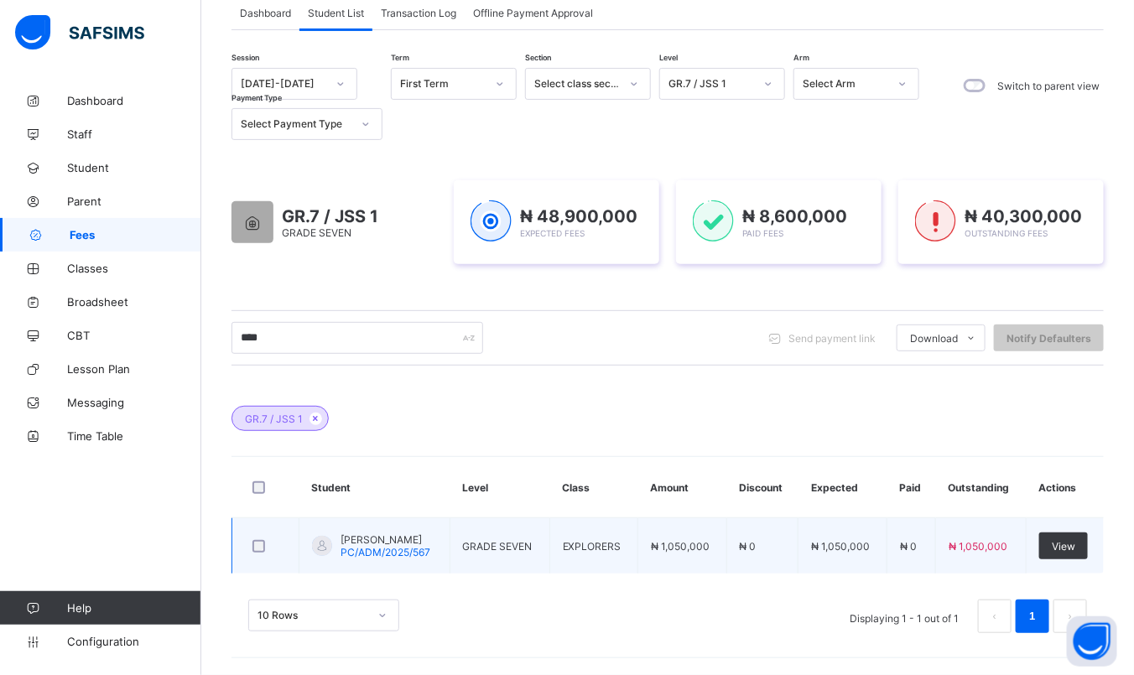
click at [422, 546] on span "PC/ADM/2025/567" at bounding box center [386, 552] width 90 height 13
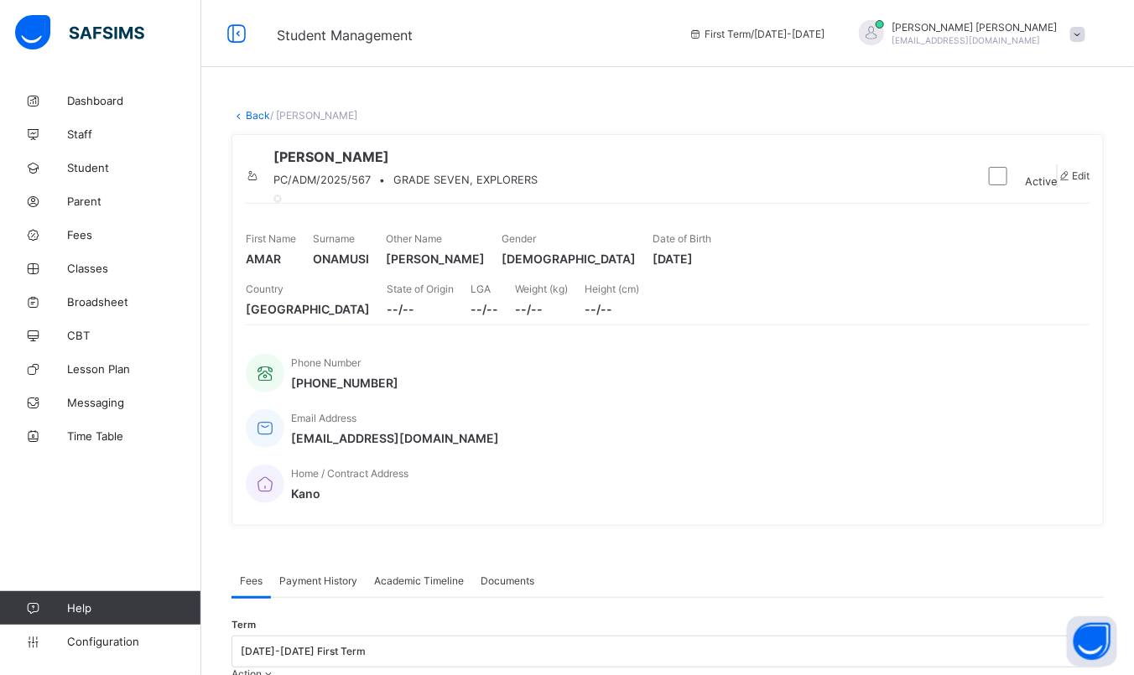
scroll to position [388, 0]
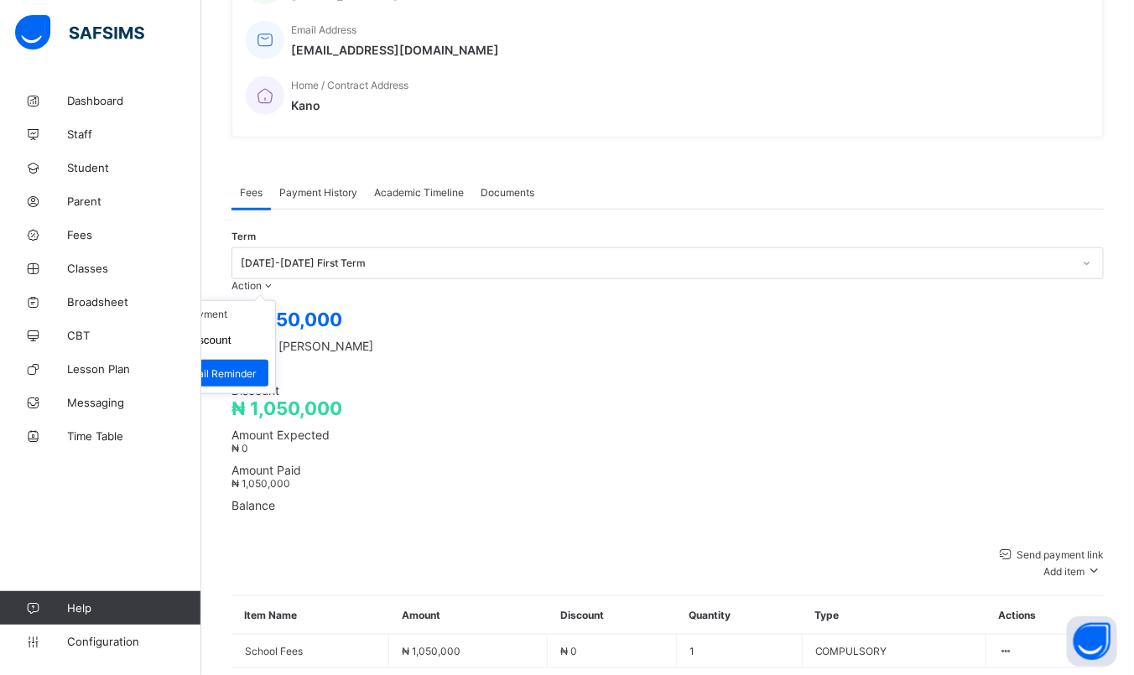
click at [262, 279] on span "Action" at bounding box center [247, 285] width 30 height 13
click at [275, 301] on li "Receive Payment" at bounding box center [207, 314] width 138 height 26
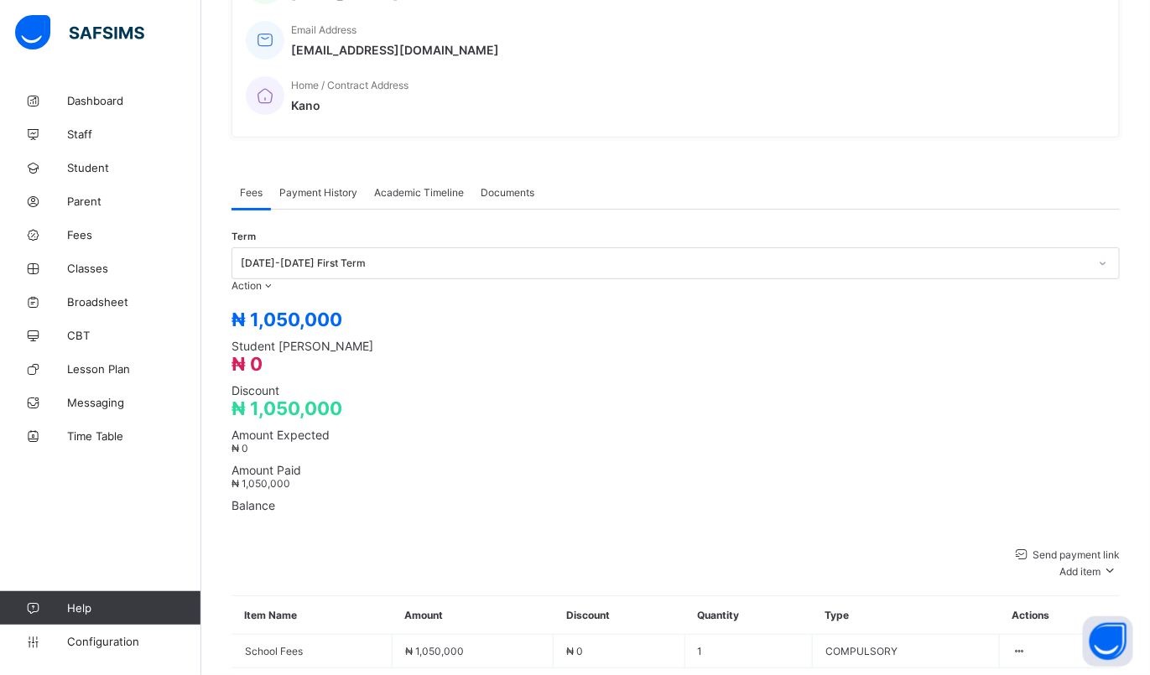
type input "**********"
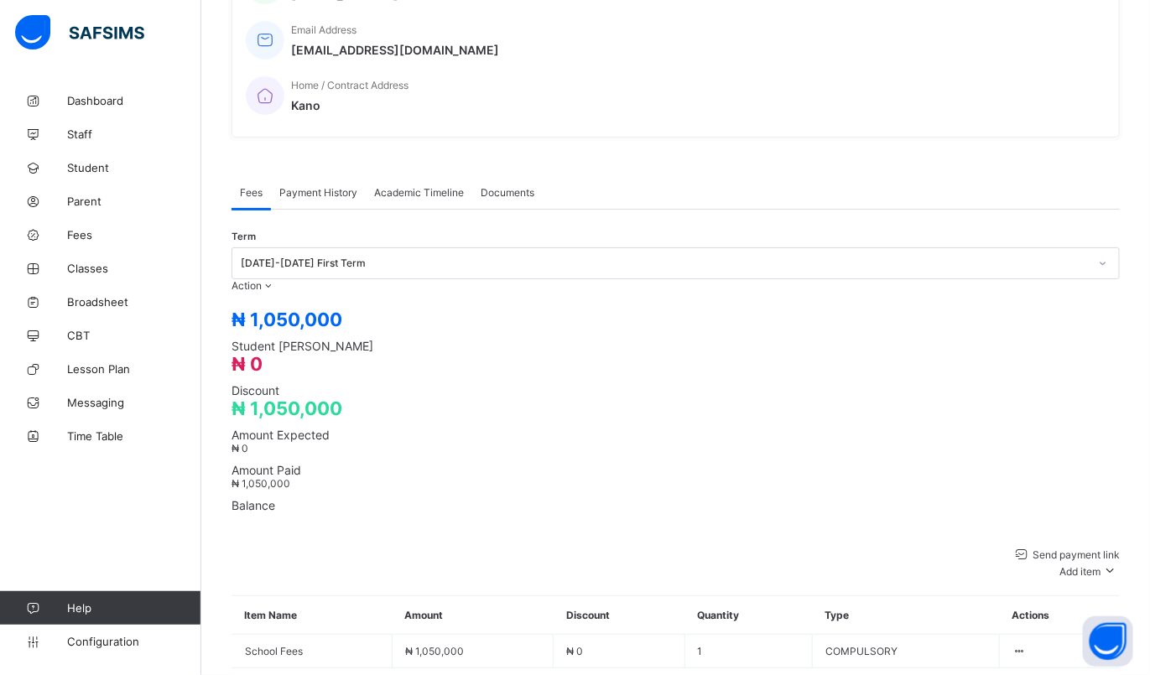
type input "**********"
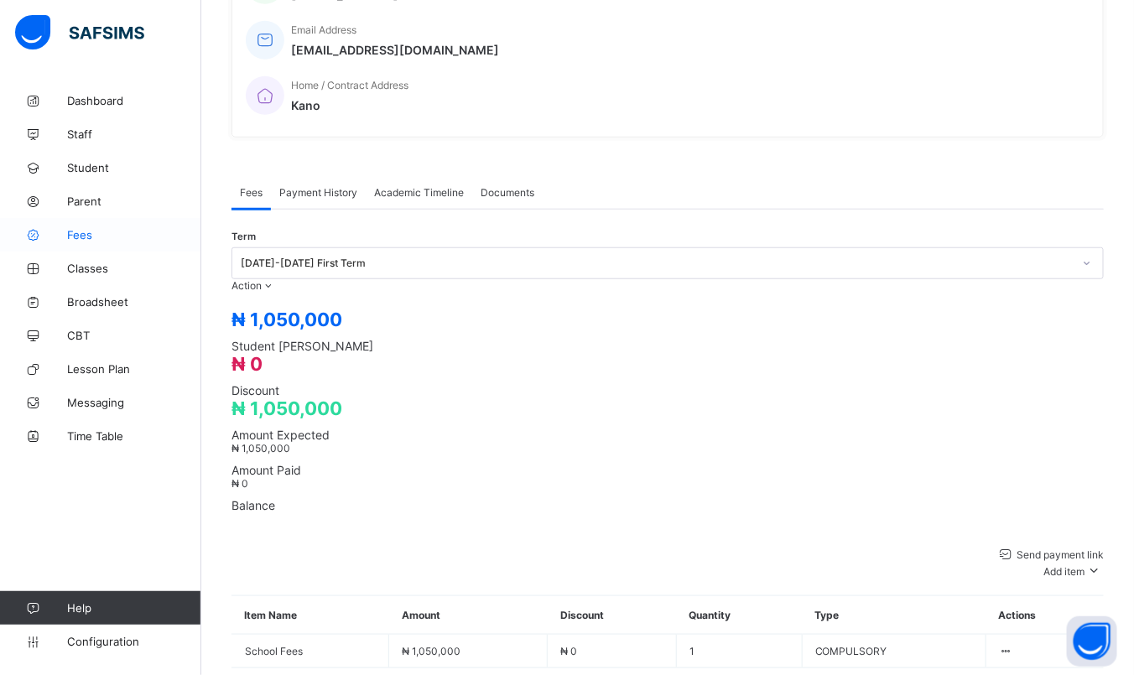
click at [77, 232] on span "Fees" at bounding box center [134, 234] width 134 height 13
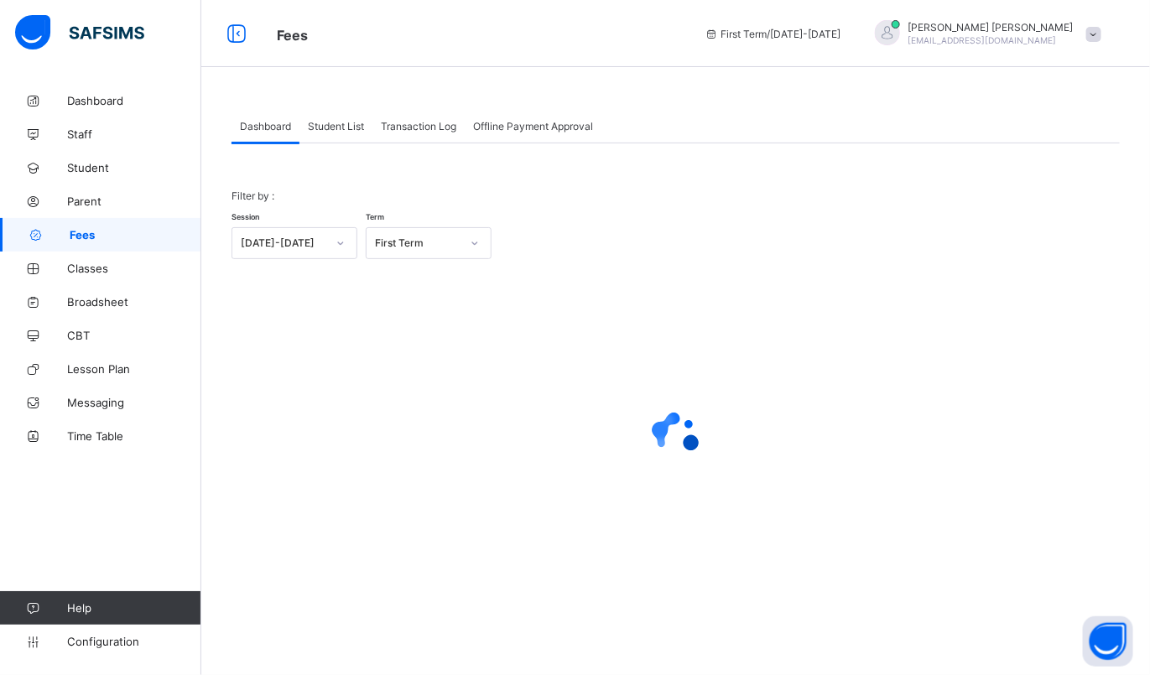
click at [336, 134] on div "Student List" at bounding box center [335, 126] width 73 height 34
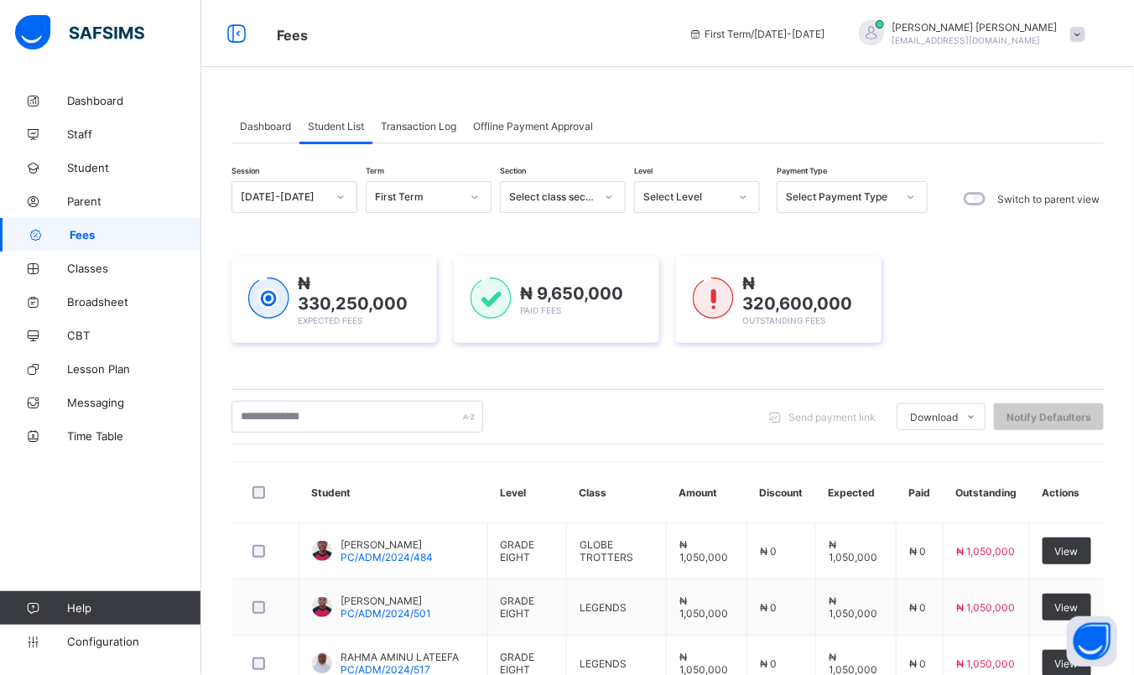
click at [713, 200] on div "Select Level" at bounding box center [686, 197] width 86 height 13
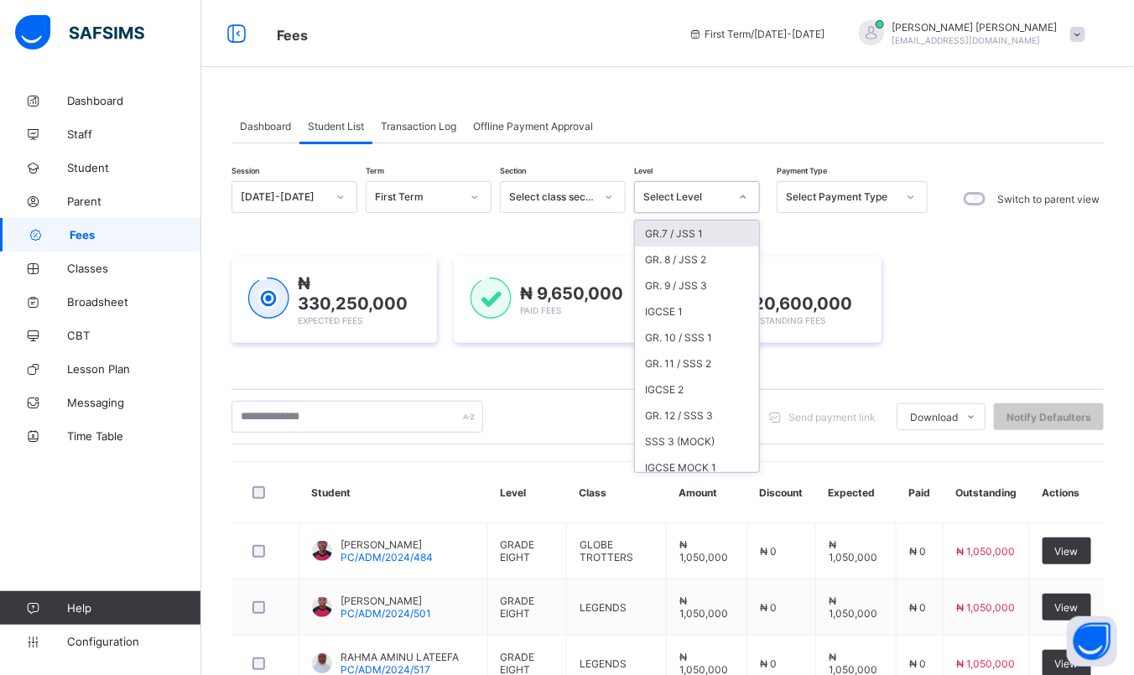
click at [741, 186] on div at bounding box center [743, 197] width 29 height 27
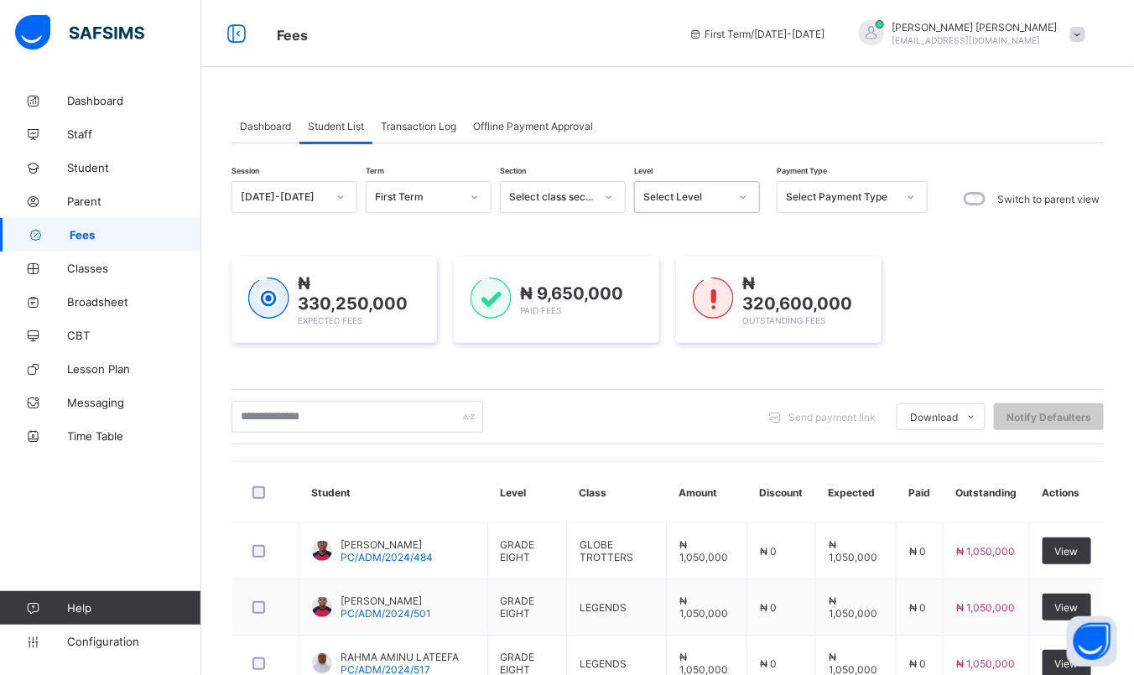
click at [705, 206] on div "Select Level" at bounding box center [681, 196] width 92 height 23
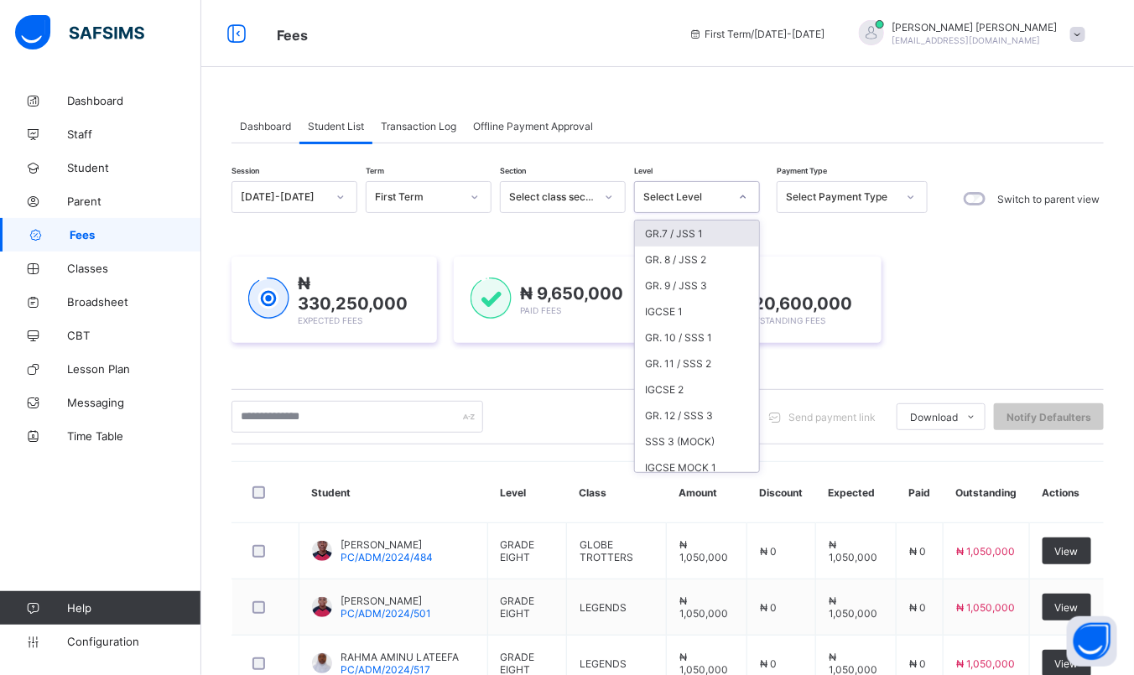
click at [684, 231] on div "GR.7 / JSS 1" at bounding box center [697, 234] width 124 height 26
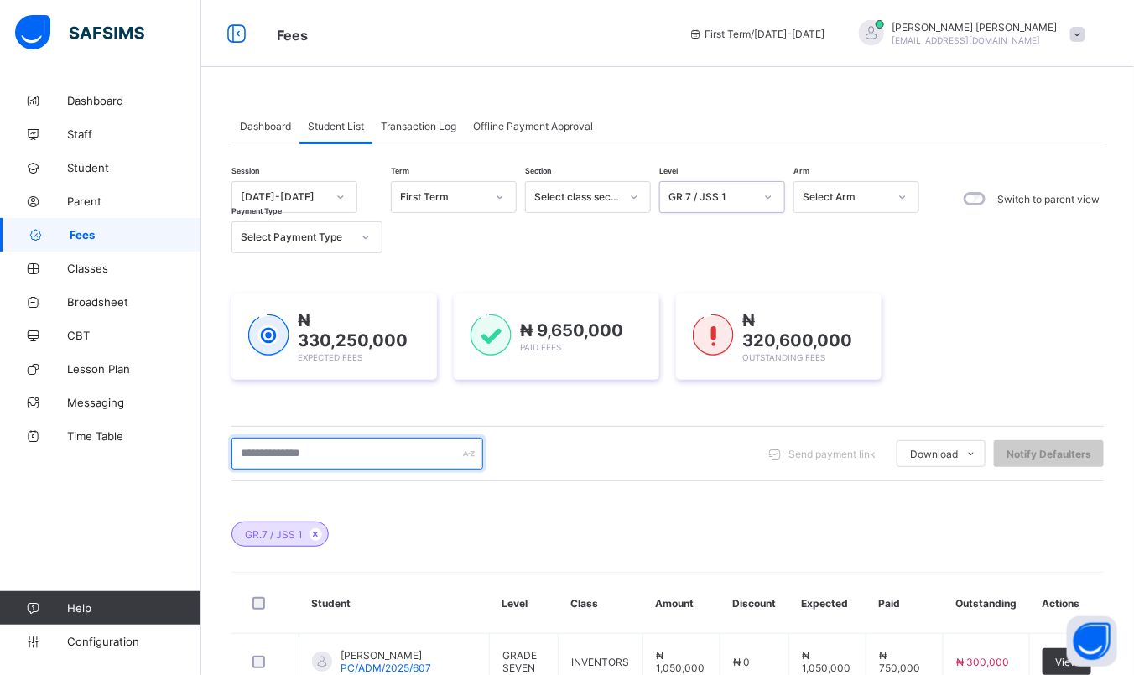
click at [407, 462] on input "text" at bounding box center [358, 454] width 252 height 32
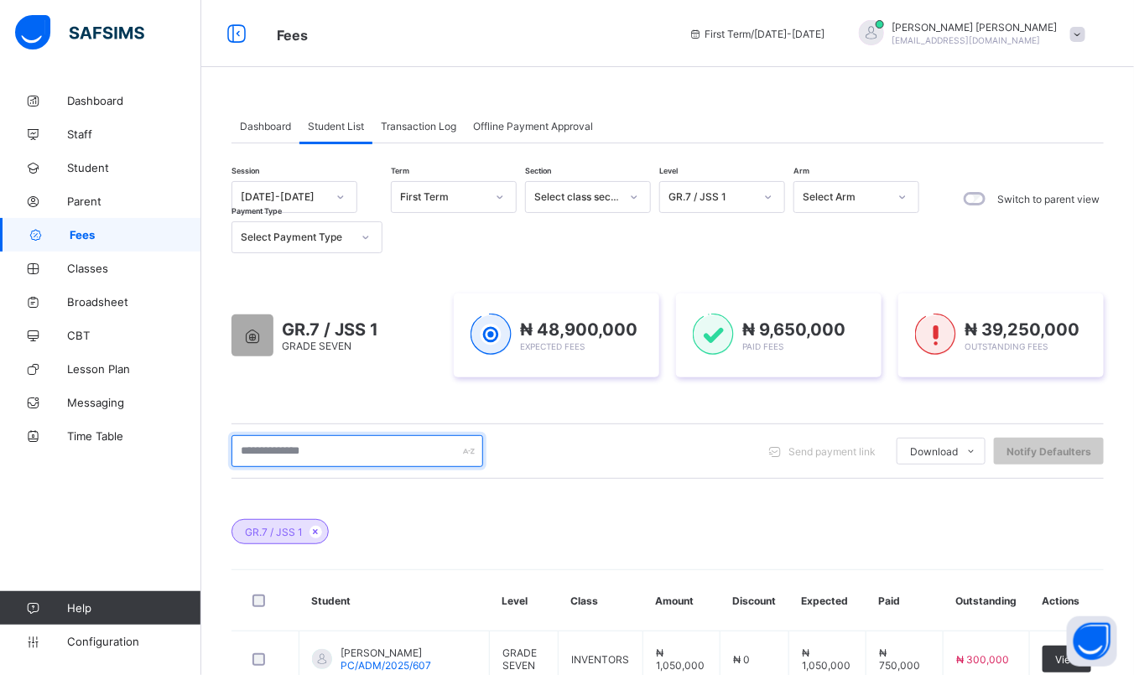
click at [412, 458] on input "text" at bounding box center [358, 451] width 252 height 32
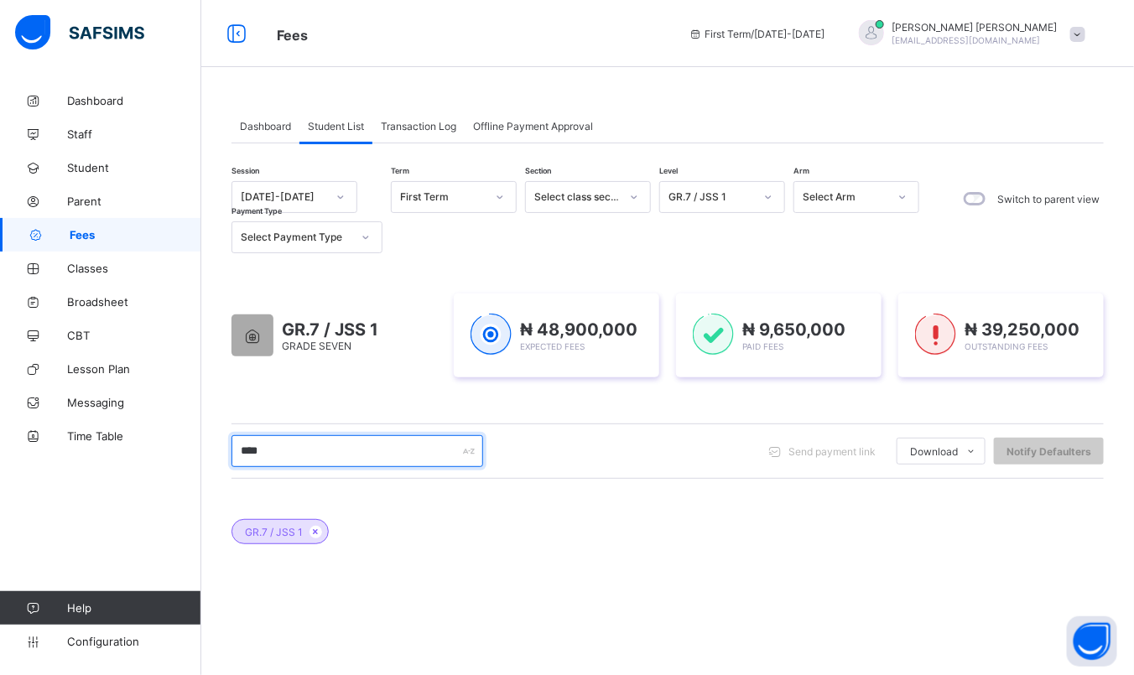
type input "*****"
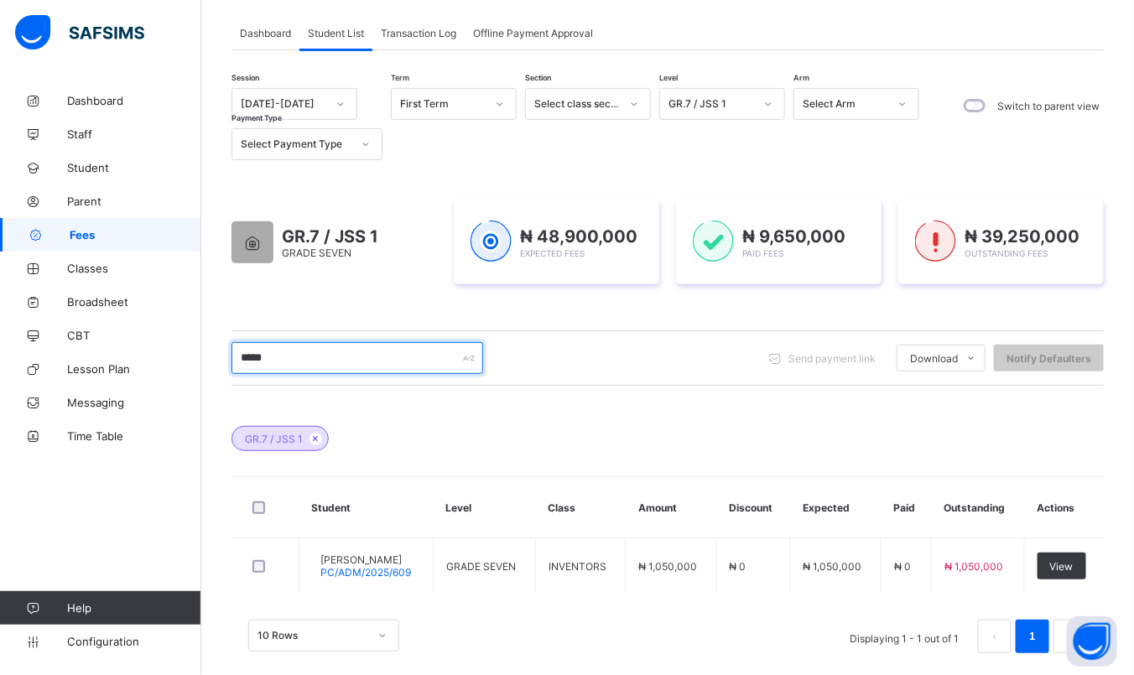
scroll to position [114, 0]
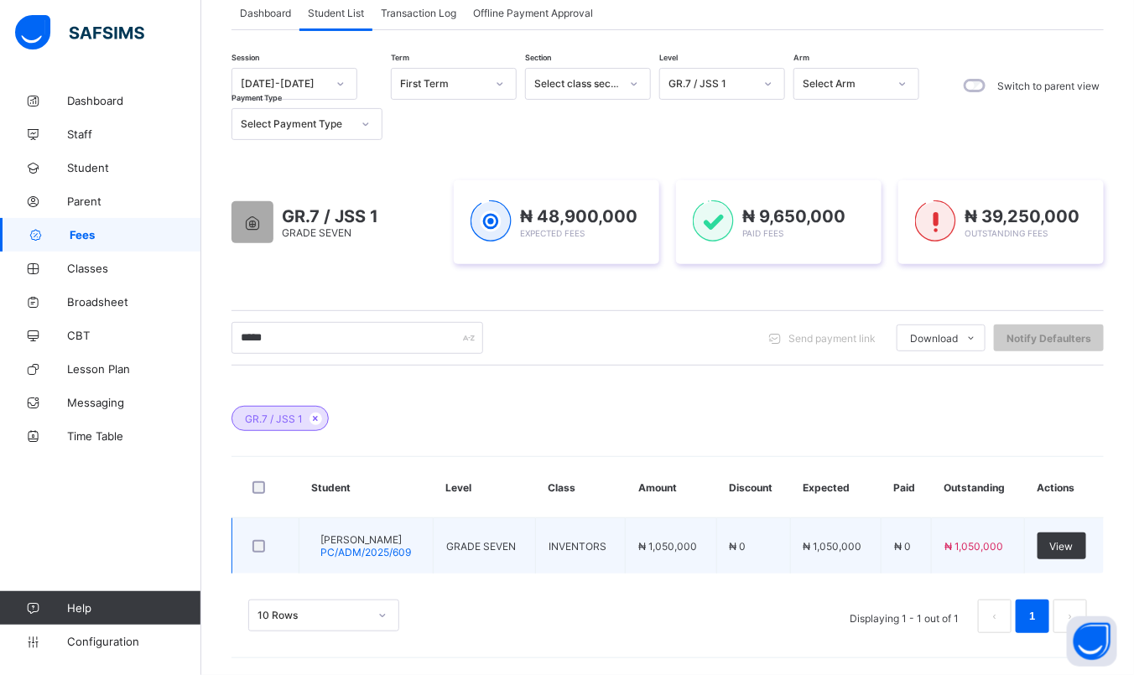
click at [375, 534] on span "[PERSON_NAME]" at bounding box center [365, 540] width 91 height 13
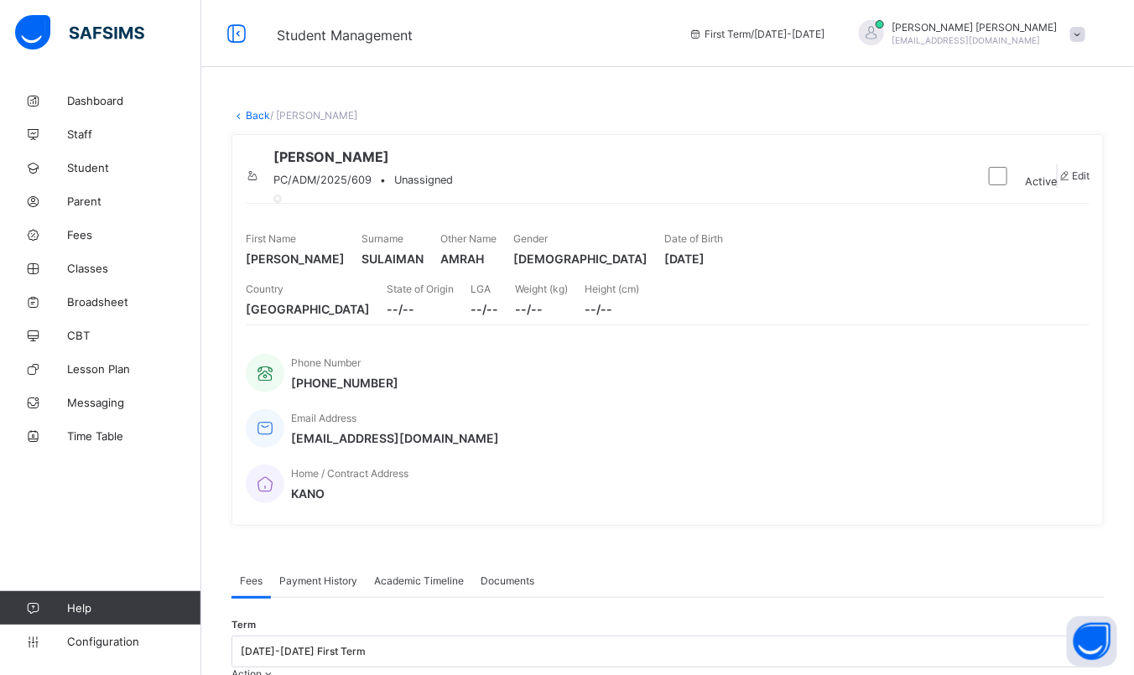
scroll to position [388, 0]
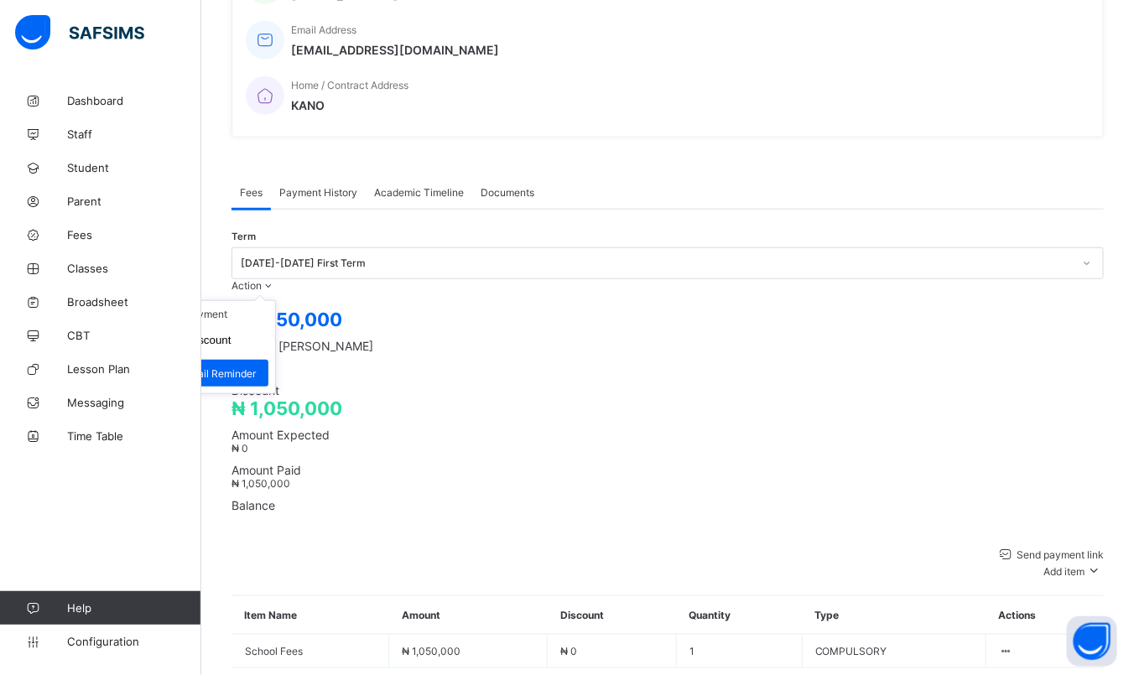
click at [262, 279] on span "Action" at bounding box center [247, 285] width 30 height 13
click at [276, 300] on ul "Receive Payment Manage Discount Send Email Reminder" at bounding box center [206, 347] width 139 height 94
click at [275, 301] on li "Receive Payment" at bounding box center [207, 314] width 138 height 26
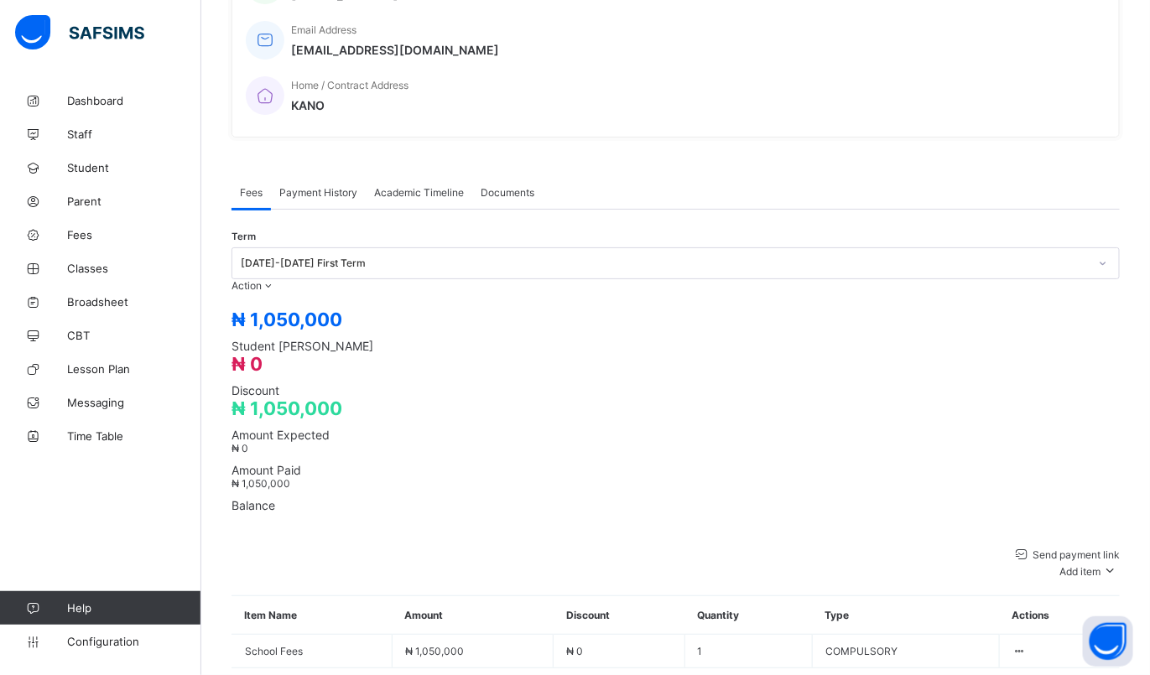
type input "**********"
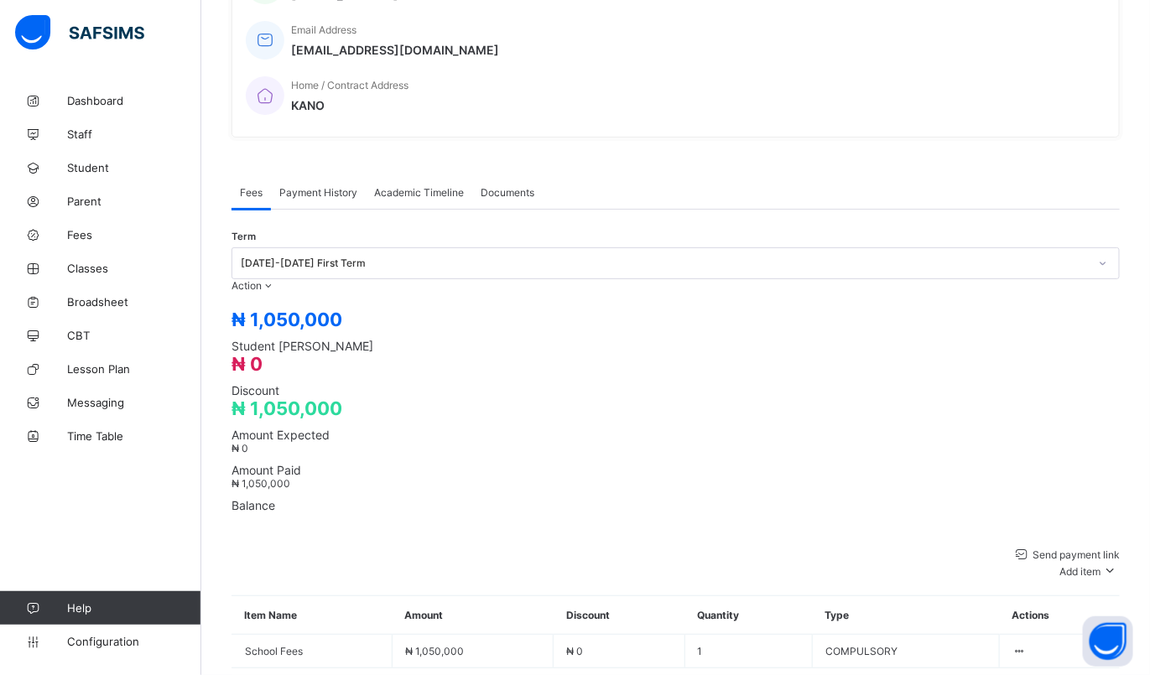
type input "**********"
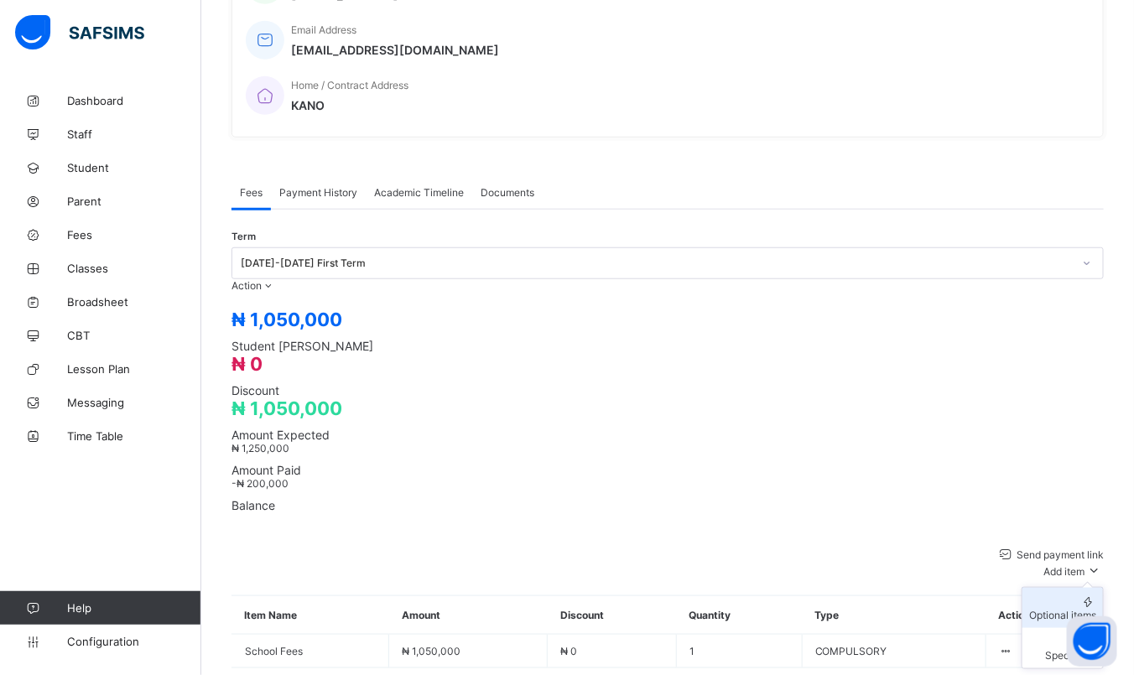
click at [1065, 609] on div "Optional items" at bounding box center [1062, 615] width 67 height 13
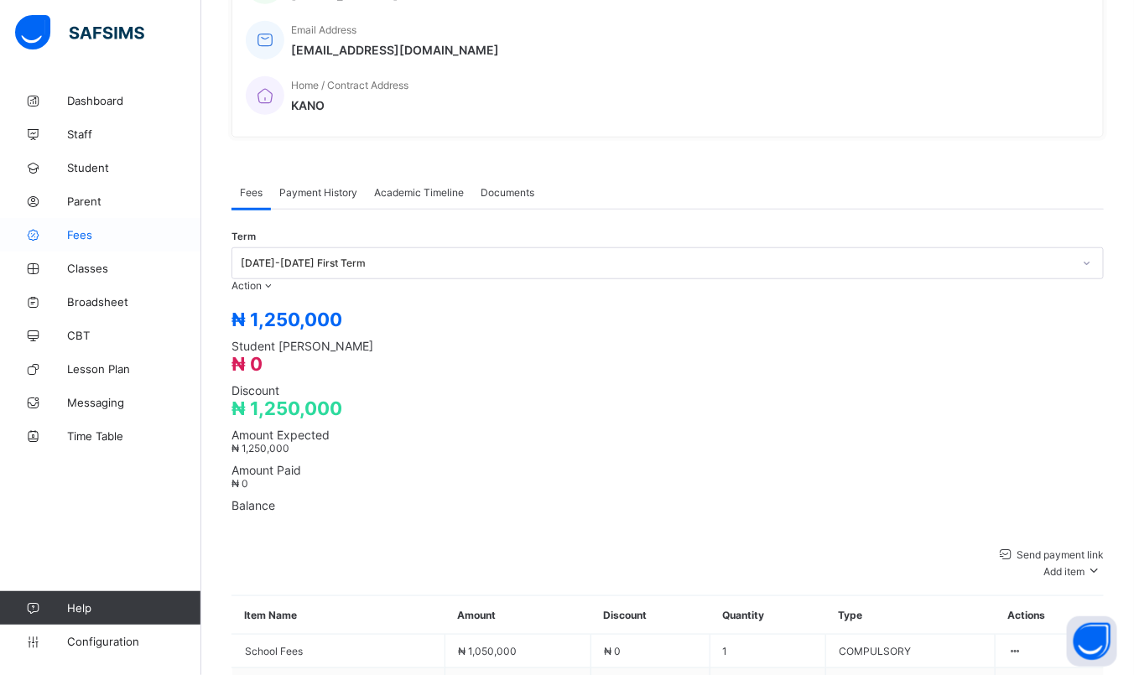
click at [87, 243] on link "Fees" at bounding box center [100, 235] width 201 height 34
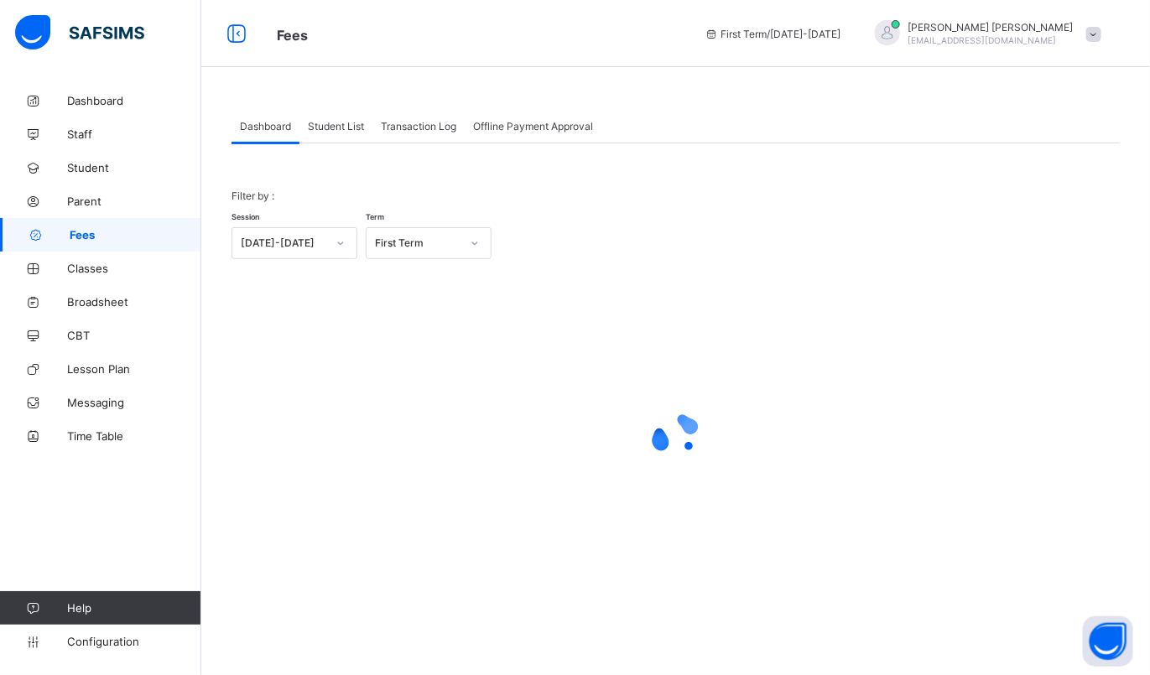
click at [331, 135] on div "Student List" at bounding box center [335, 126] width 73 height 34
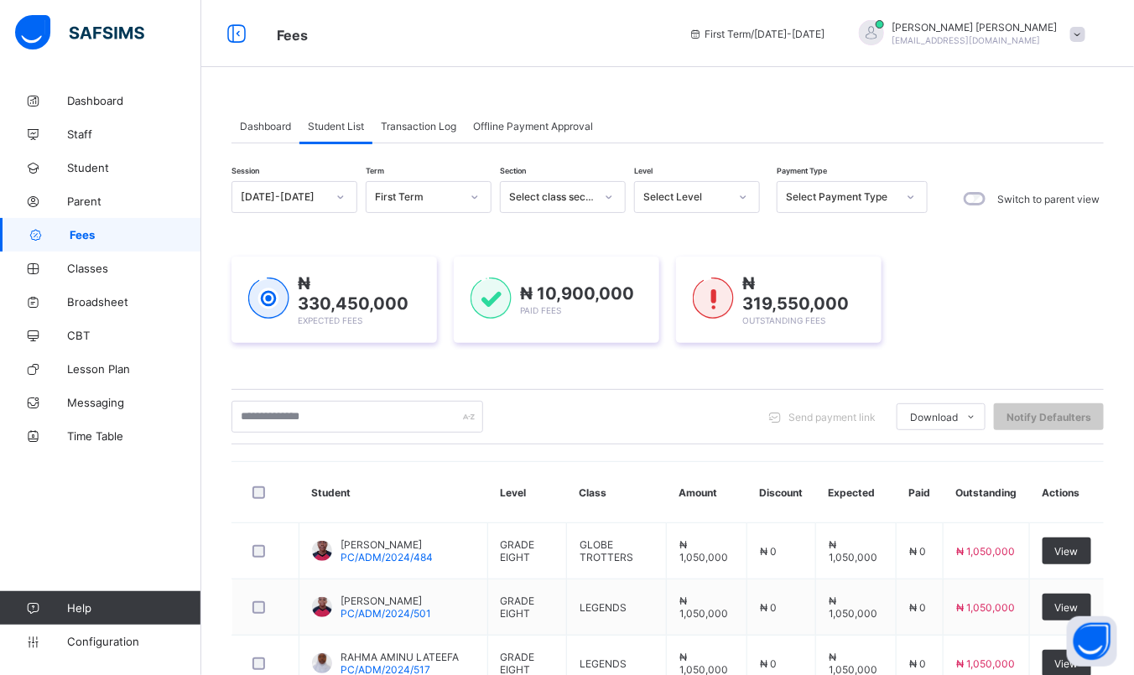
click at [610, 189] on icon at bounding box center [609, 197] width 10 height 17
click at [610, 189] on div at bounding box center [609, 197] width 29 height 27
click at [681, 189] on div "Select Level" at bounding box center [681, 196] width 92 height 23
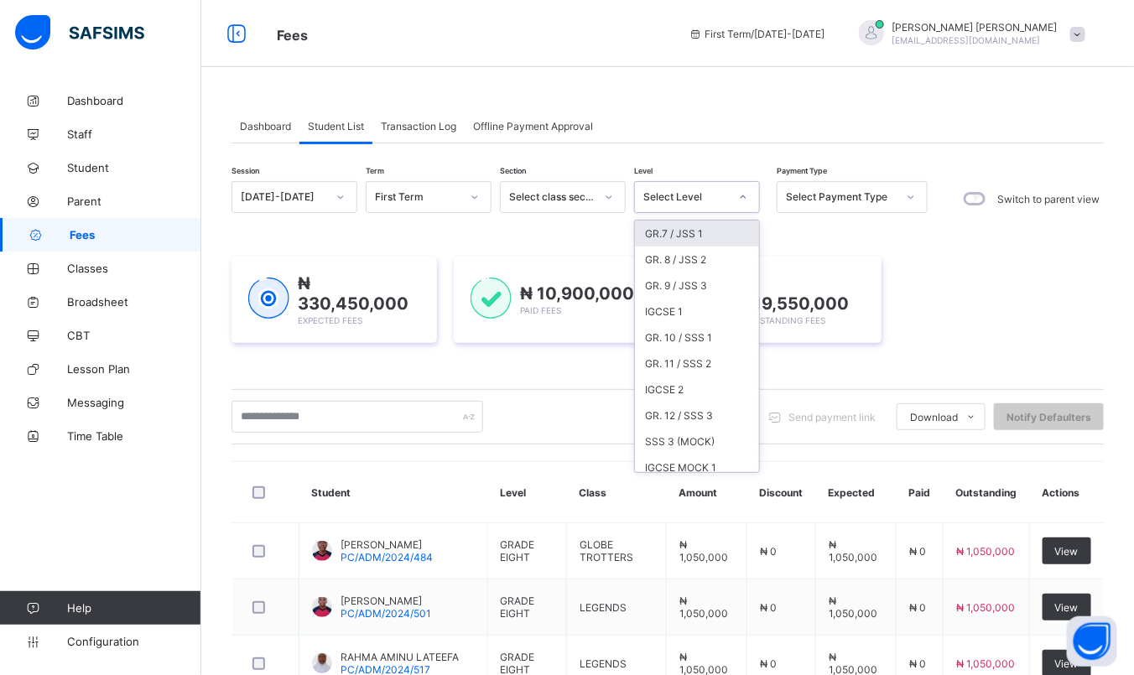
click at [677, 230] on div "GR.7 / JSS 1" at bounding box center [697, 234] width 124 height 26
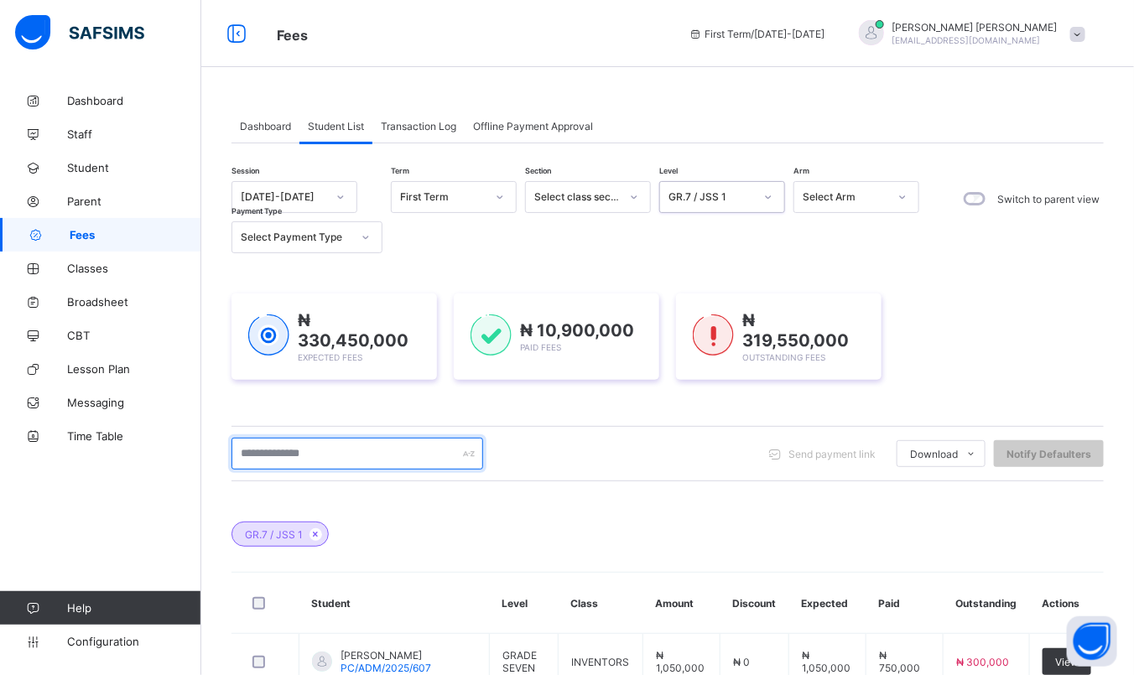
click at [444, 450] on input "text" at bounding box center [358, 454] width 252 height 32
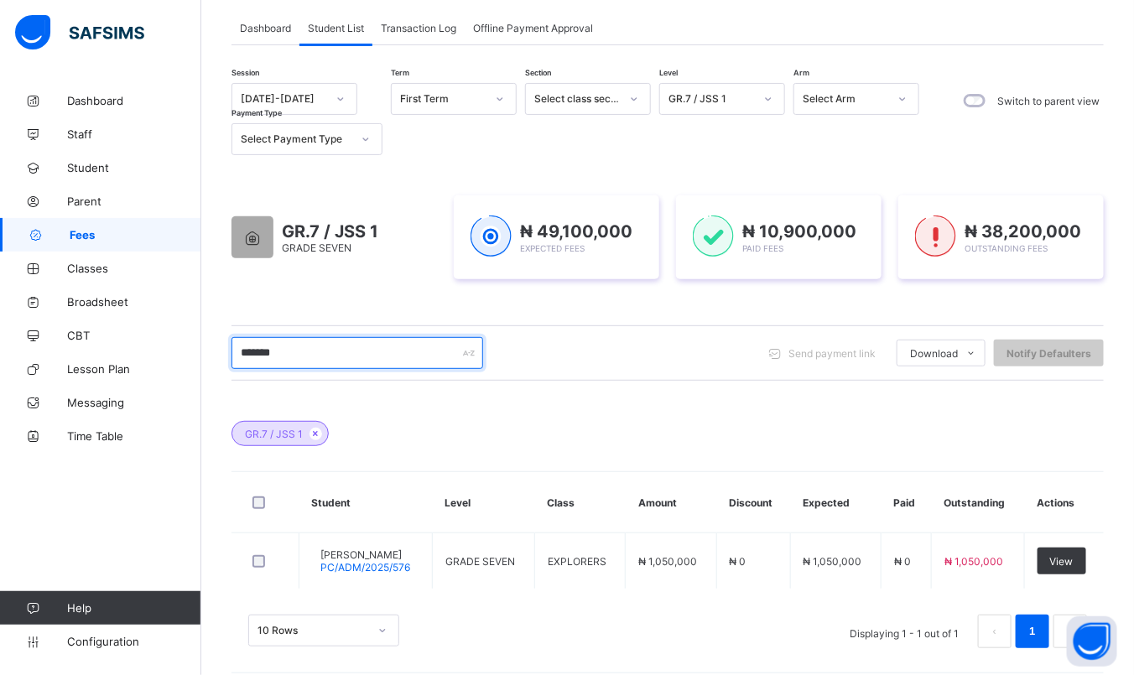
scroll to position [114, 0]
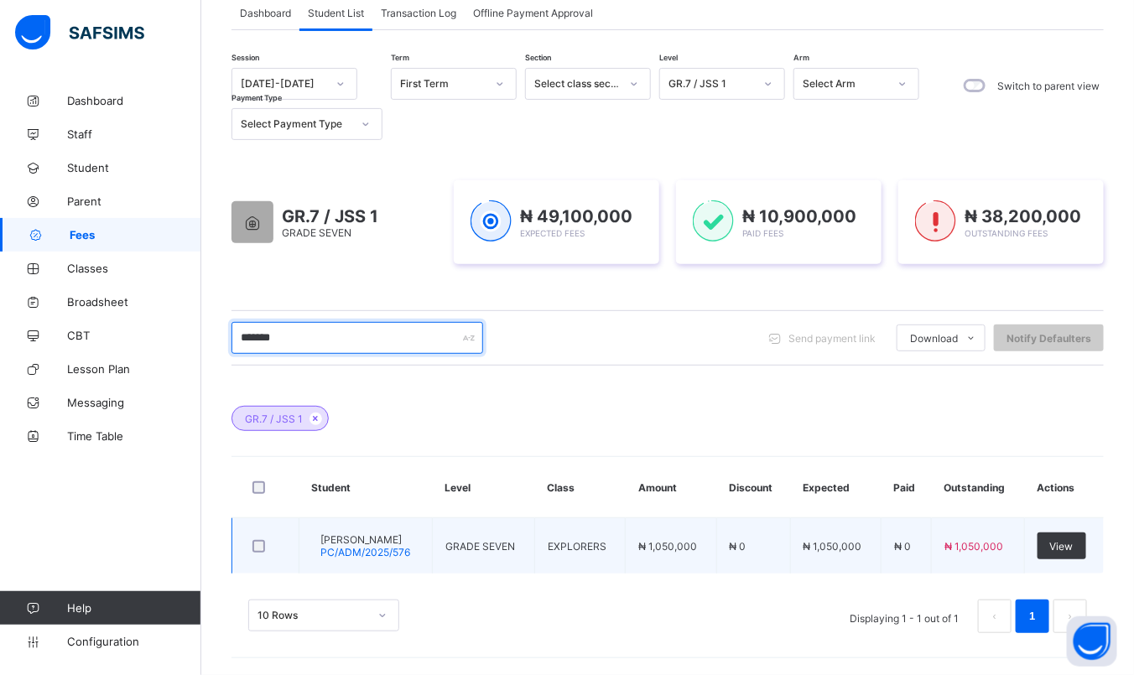
type input "*******"
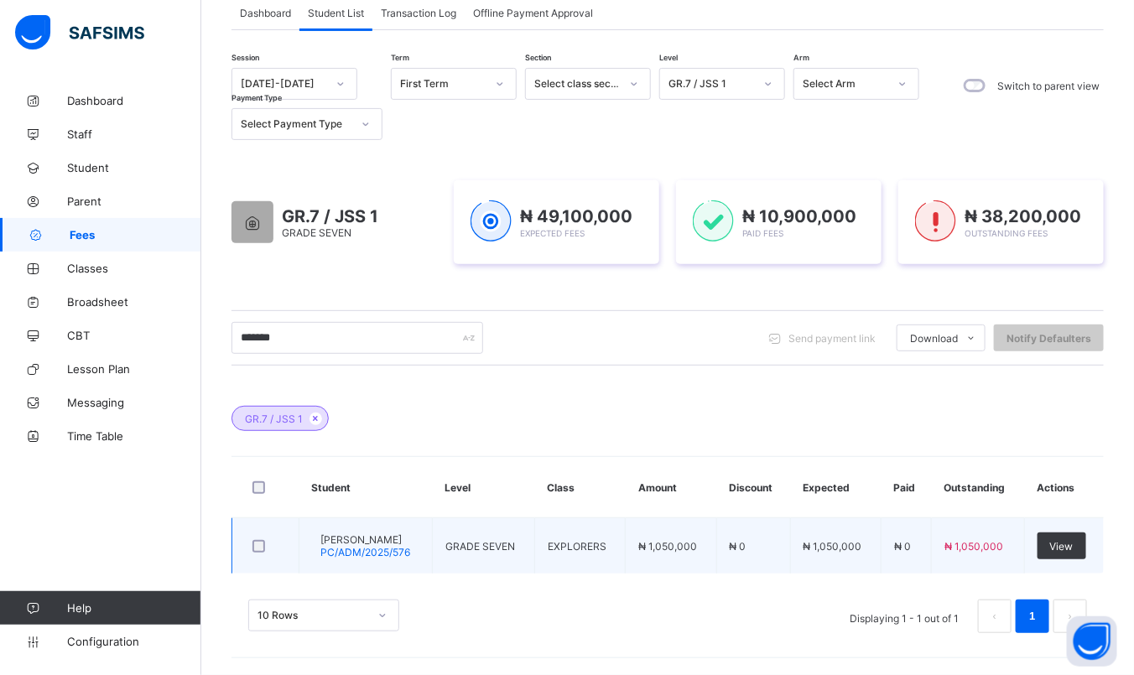
click at [383, 536] on span "[PERSON_NAME]" at bounding box center [365, 540] width 90 height 13
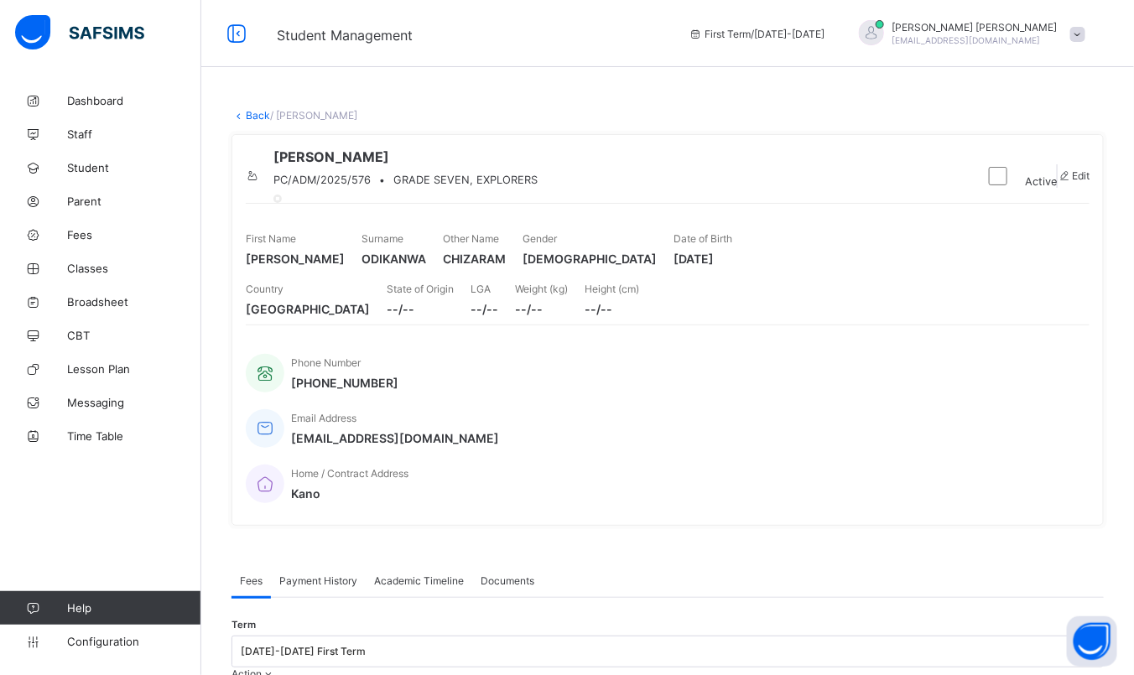
click at [367, 564] on div "Academic Timeline" at bounding box center [419, 581] width 107 height 34
click at [256, 575] on span "Fees" at bounding box center [251, 581] width 23 height 13
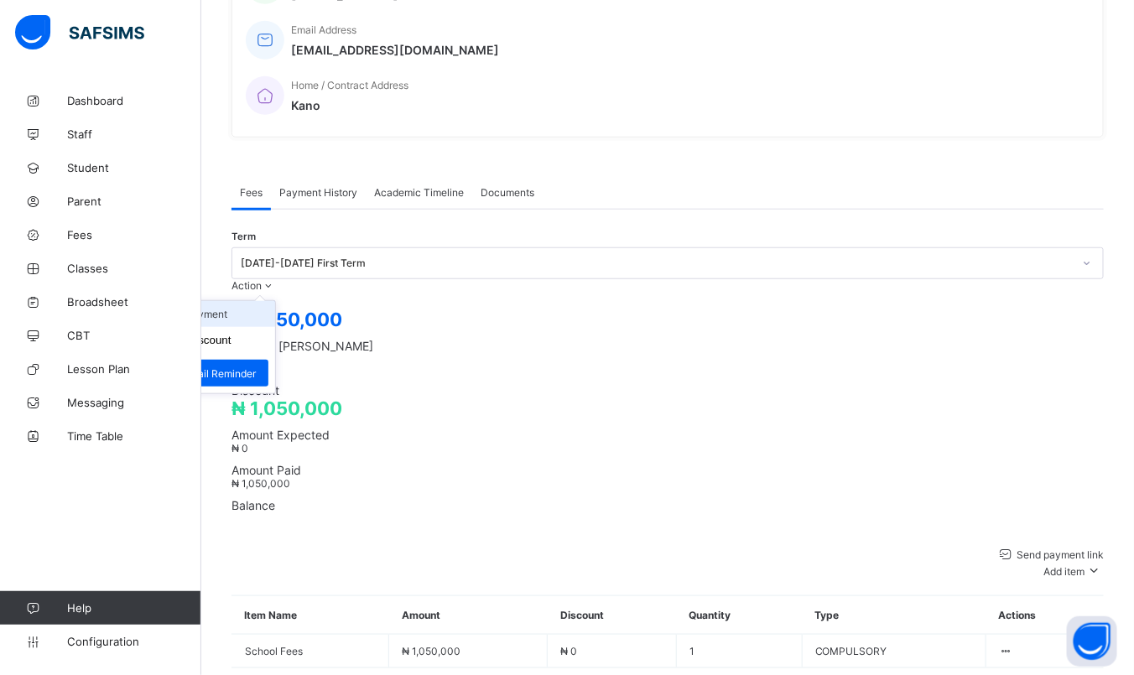
click at [275, 301] on li "Receive Payment" at bounding box center [207, 314] width 138 height 26
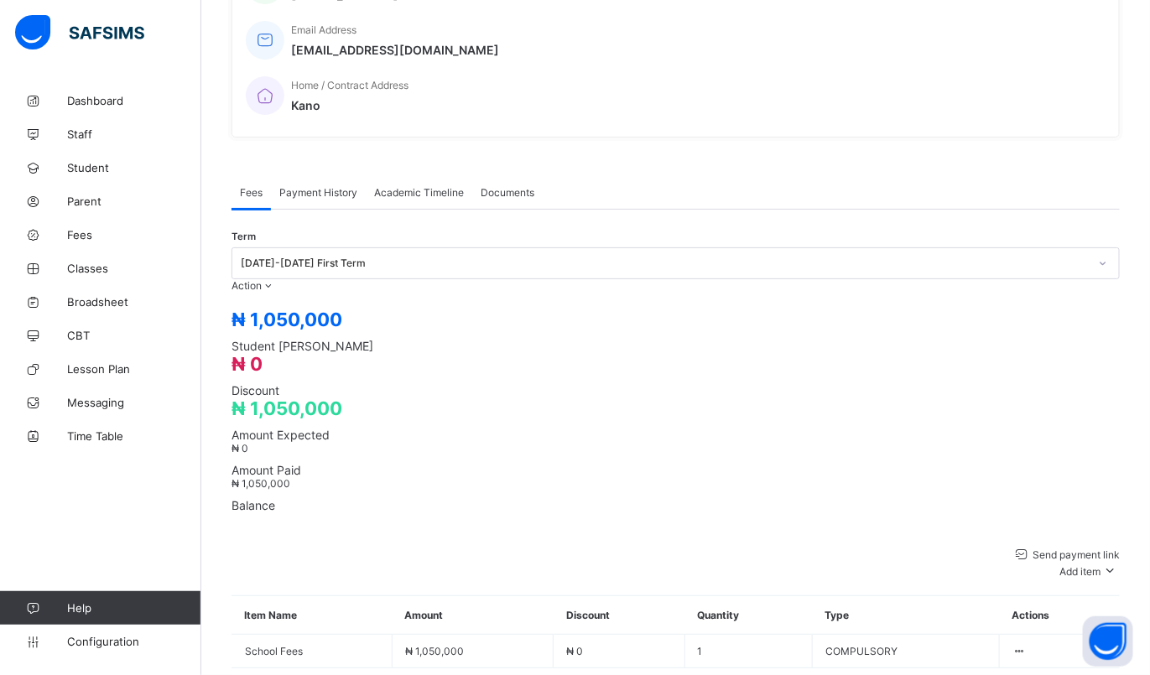
type input "**********"
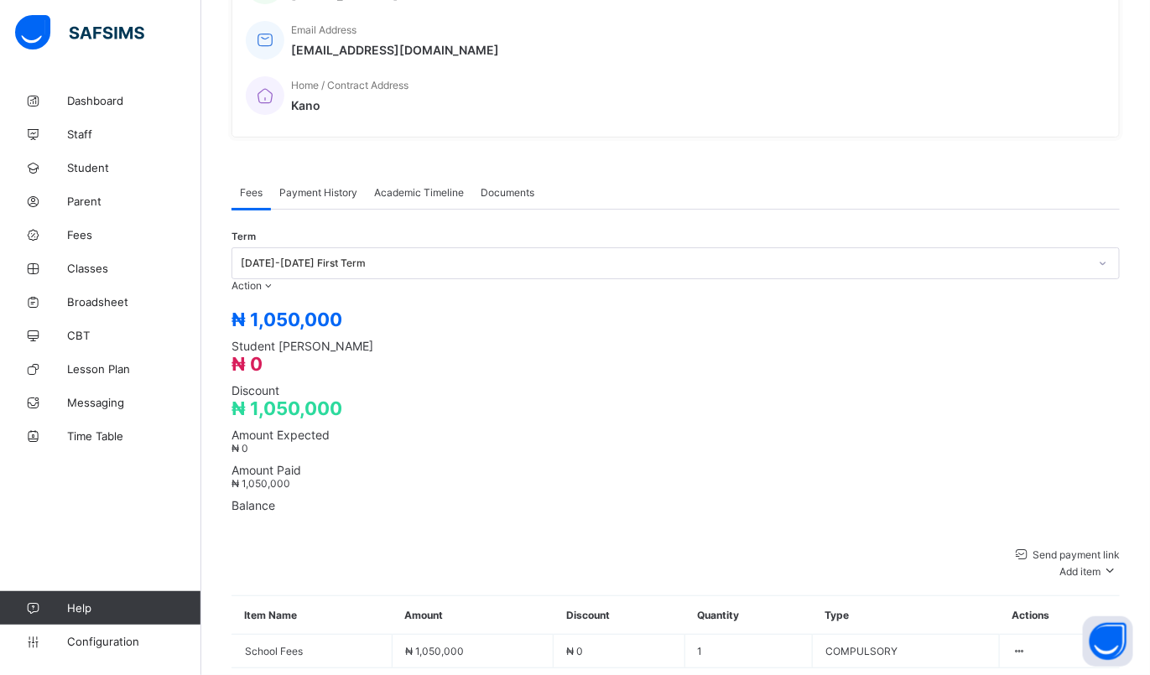
type input "********"
type input "**********"
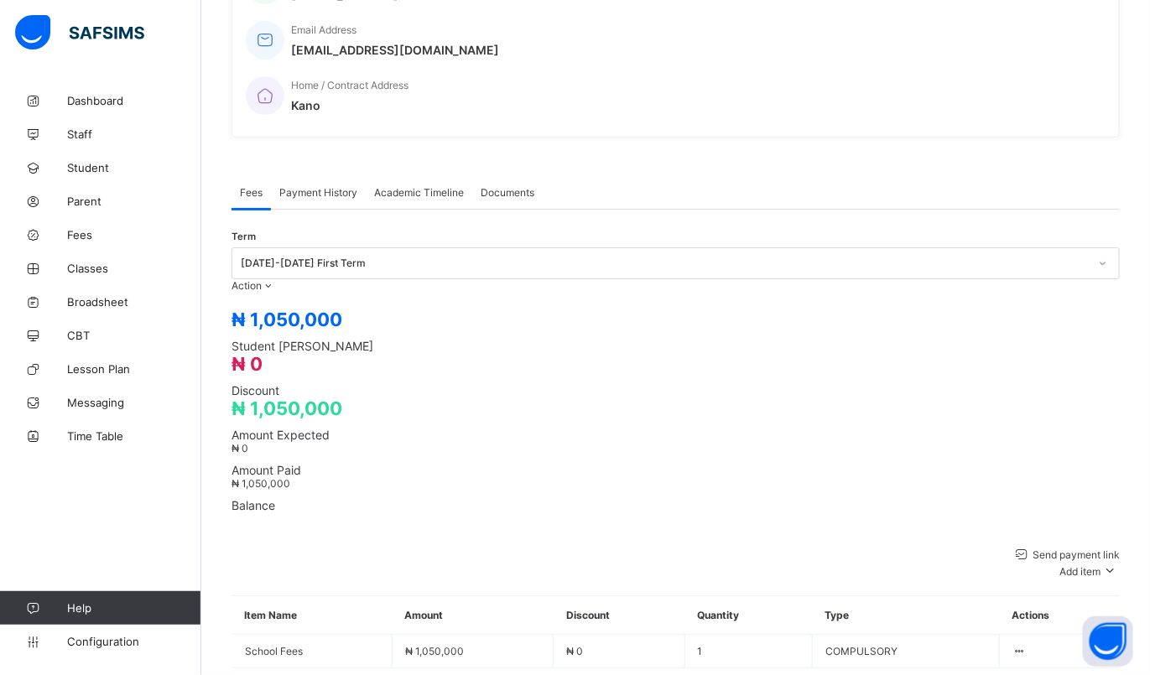
type input "**********"
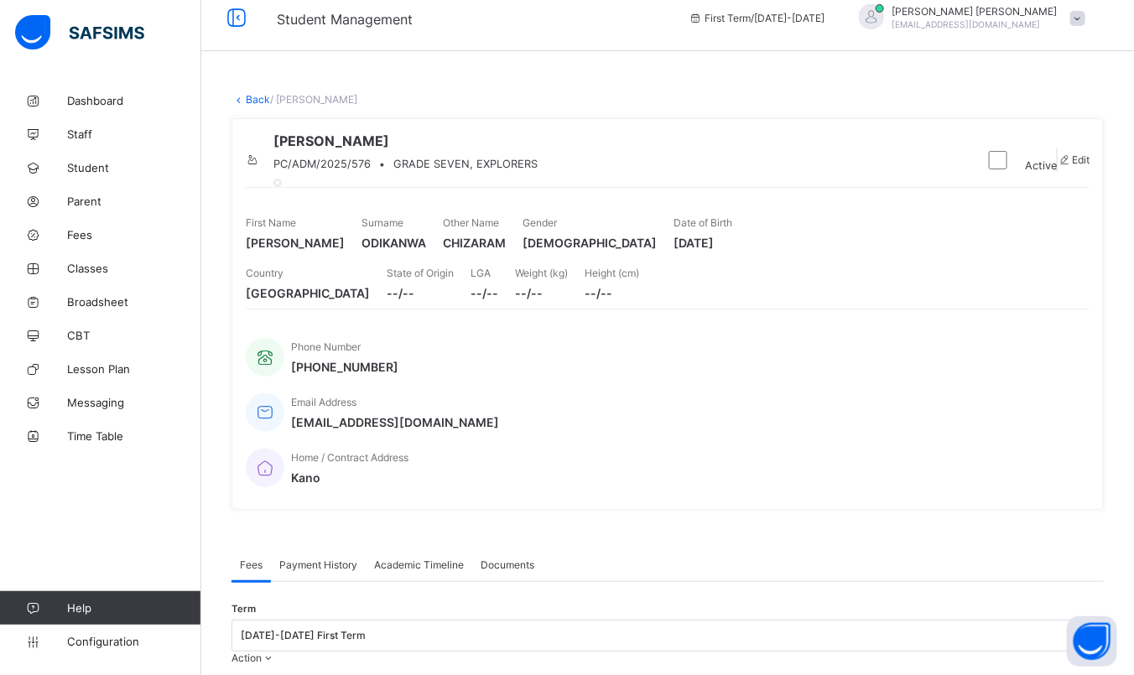
scroll to position [11, 0]
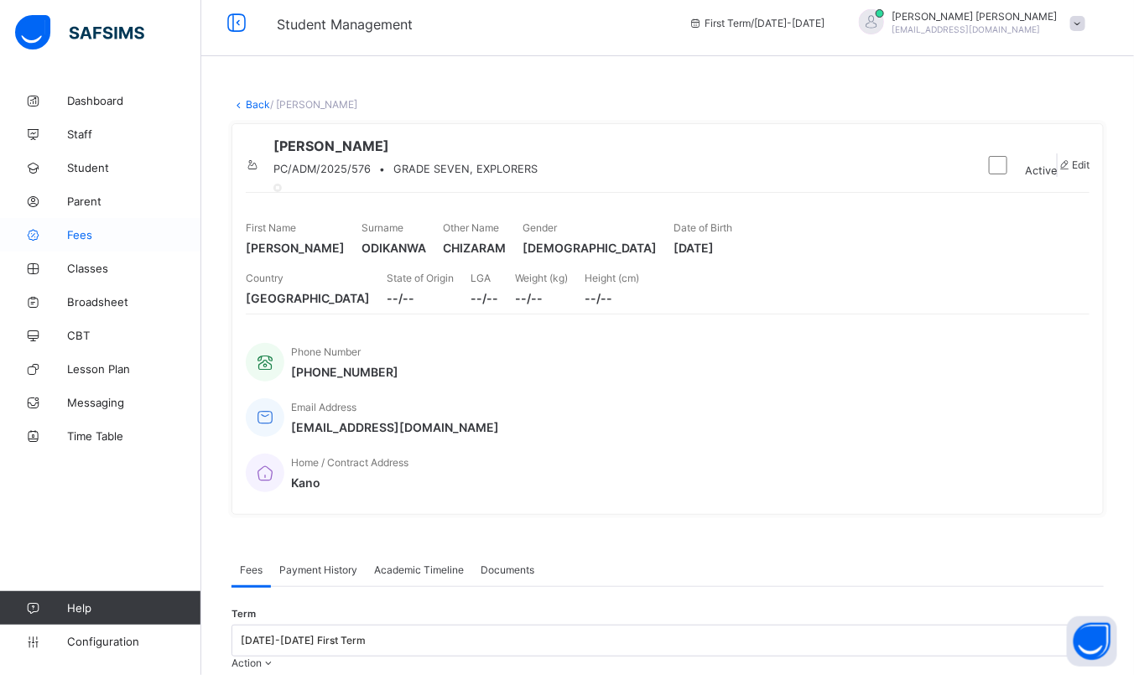
click at [118, 233] on span "Fees" at bounding box center [134, 234] width 134 height 13
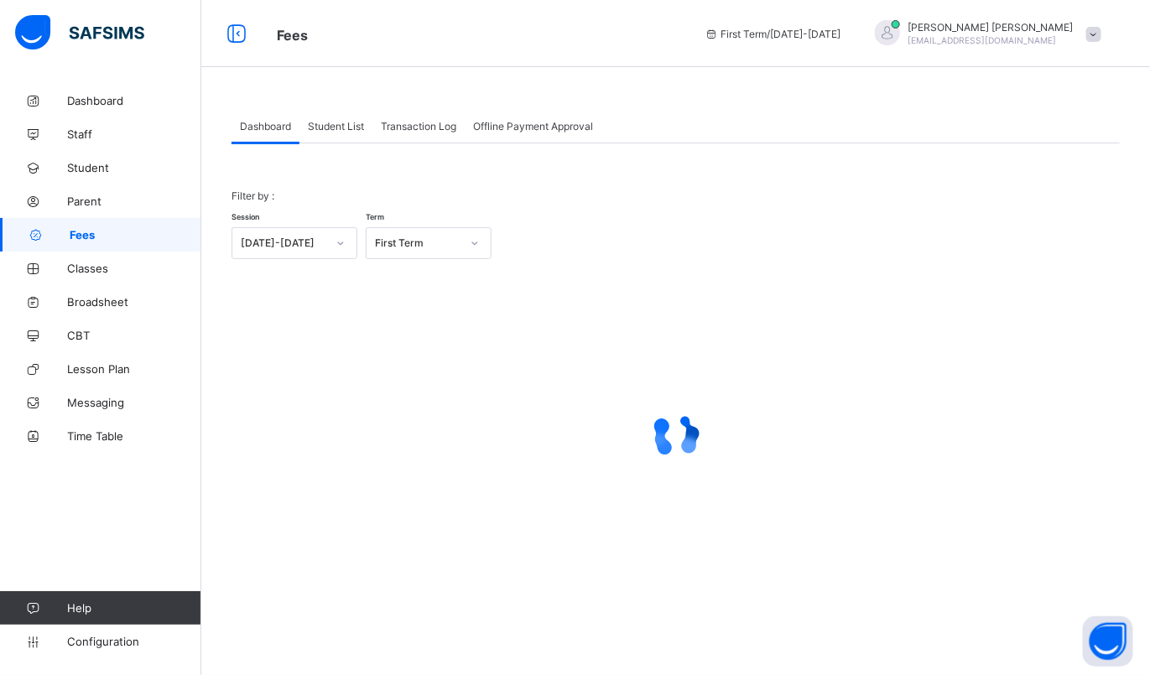
click at [356, 123] on span "Student List" at bounding box center [336, 126] width 56 height 13
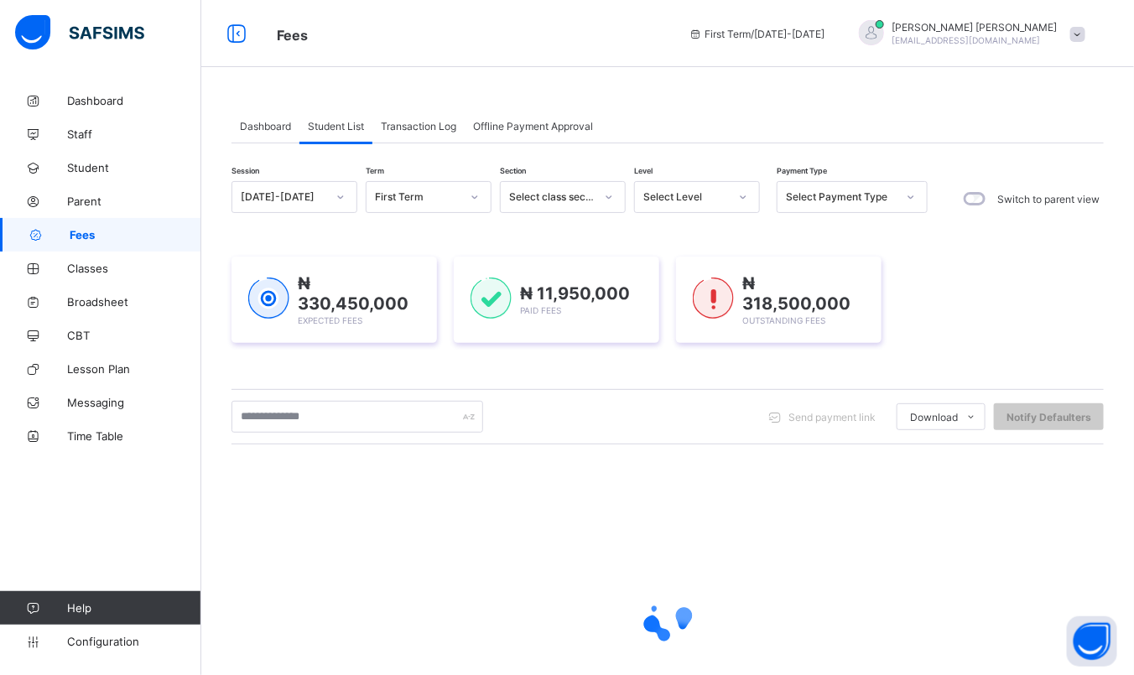
click at [563, 203] on div "Select class section" at bounding box center [552, 197] width 86 height 13
click at [596, 190] on div at bounding box center [609, 197] width 29 height 27
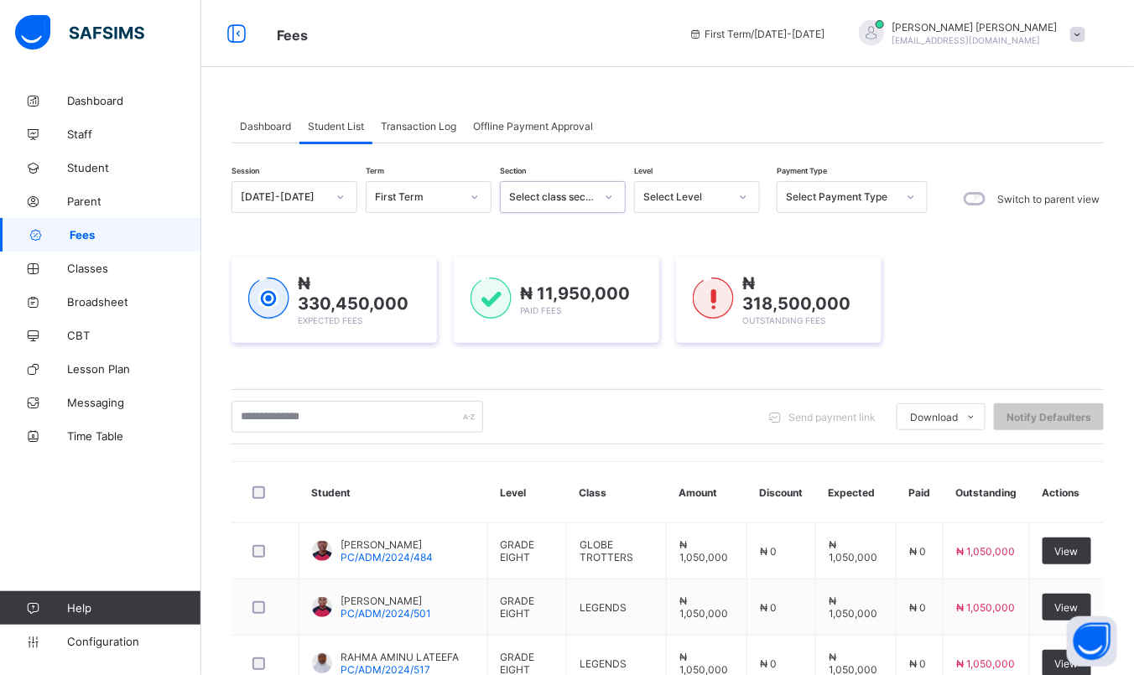
click at [608, 201] on icon at bounding box center [609, 197] width 10 height 17
click at [695, 197] on div "Select Level" at bounding box center [686, 197] width 86 height 13
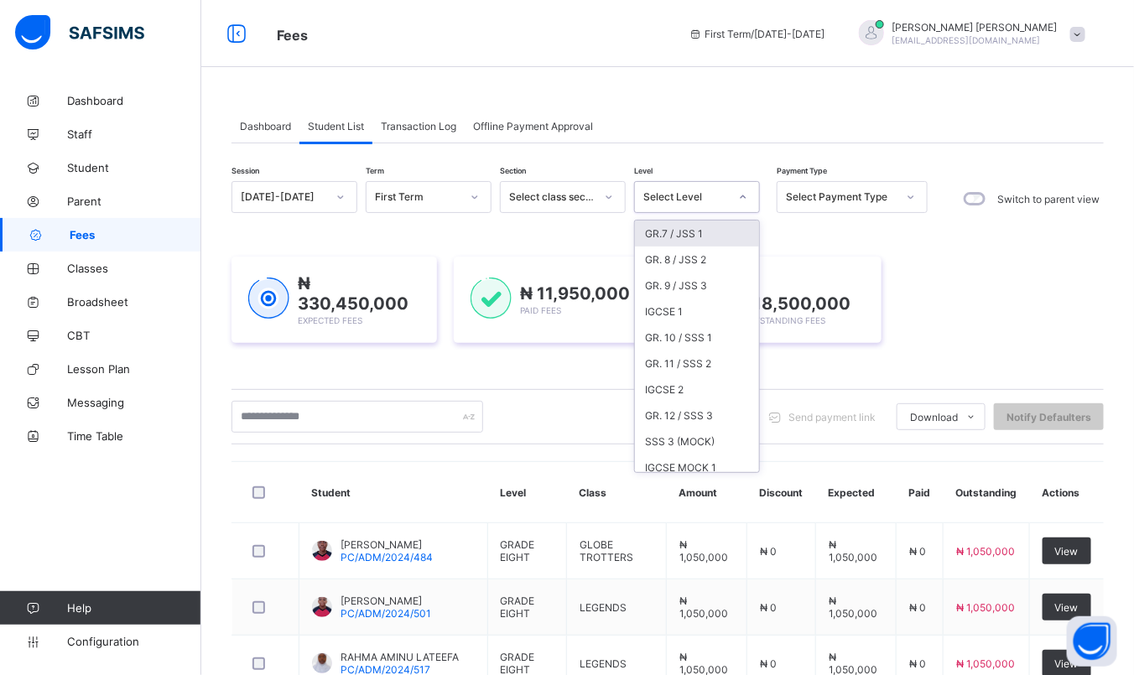
click at [677, 237] on div "GR.7 / JSS 1" at bounding box center [697, 234] width 124 height 26
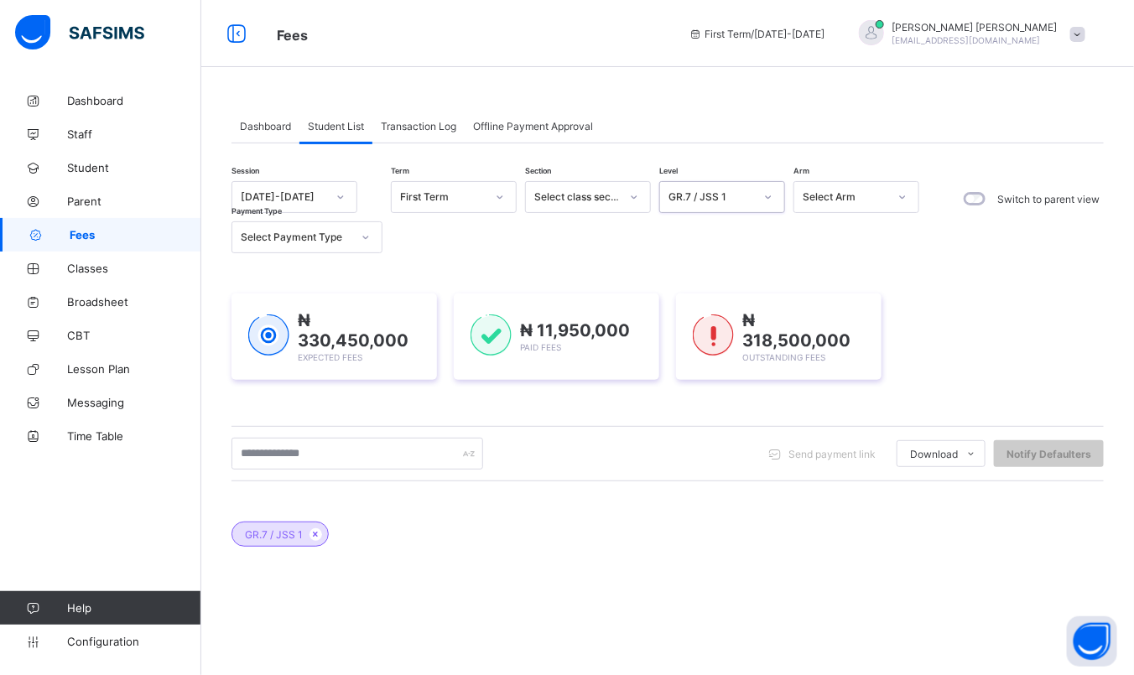
click at [314, 437] on div "Send payment link Download Students Payment Students Payment Status Student Ite…" at bounding box center [668, 453] width 872 height 55
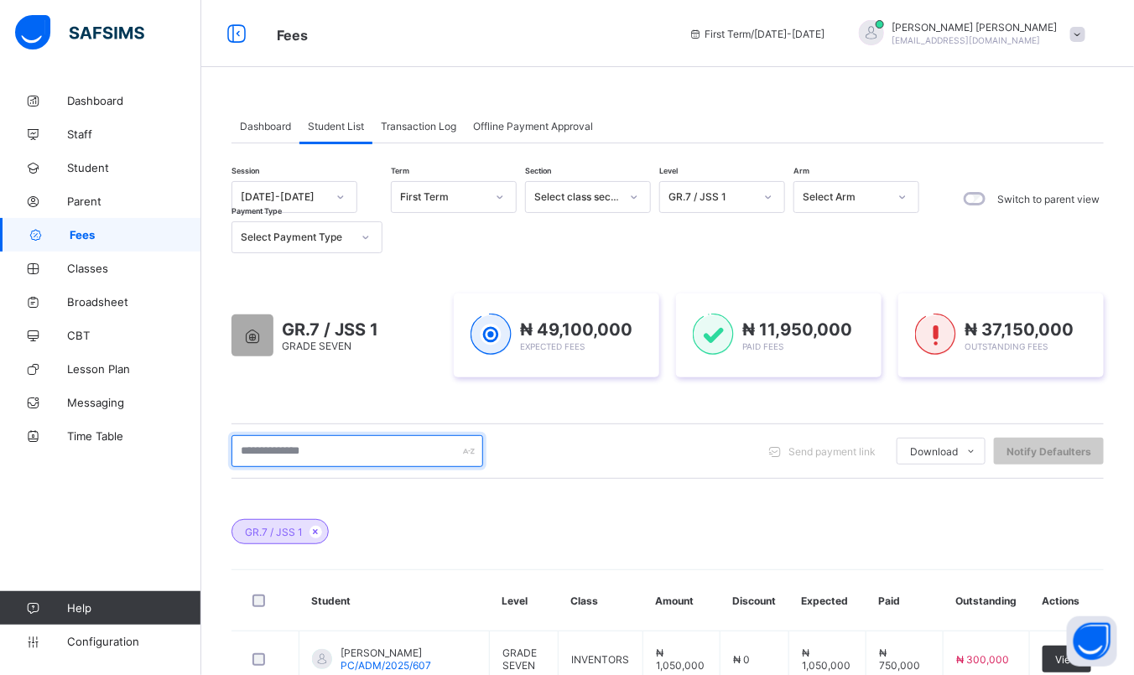
click at [325, 452] on input "text" at bounding box center [358, 451] width 252 height 32
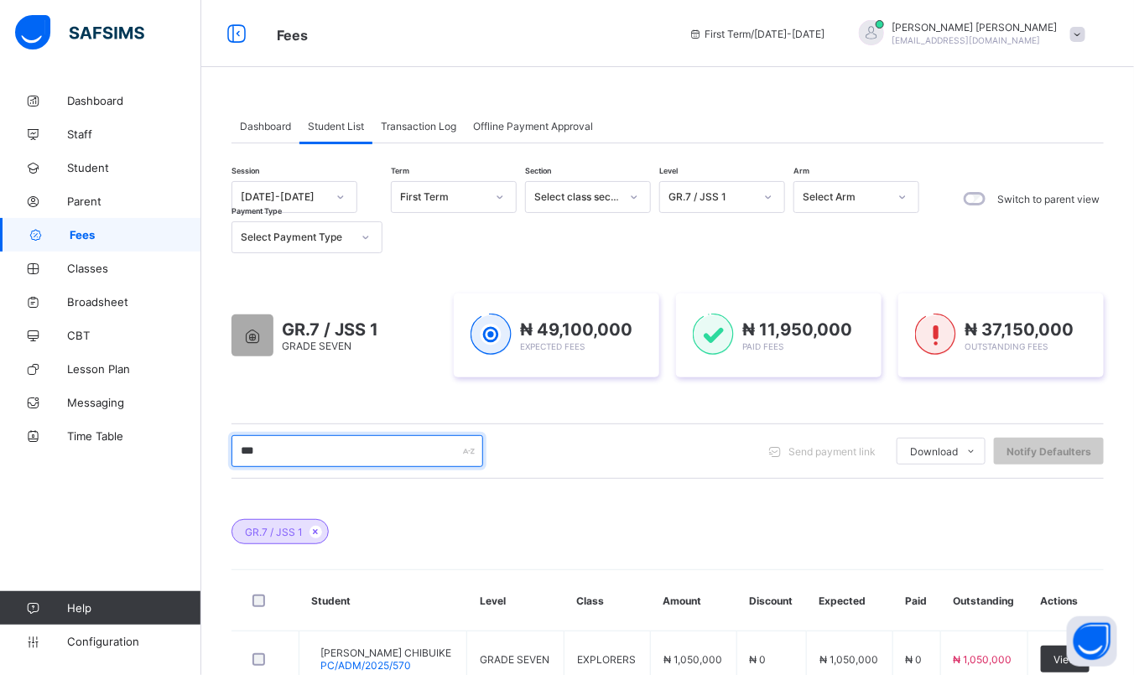
scroll to position [114, 0]
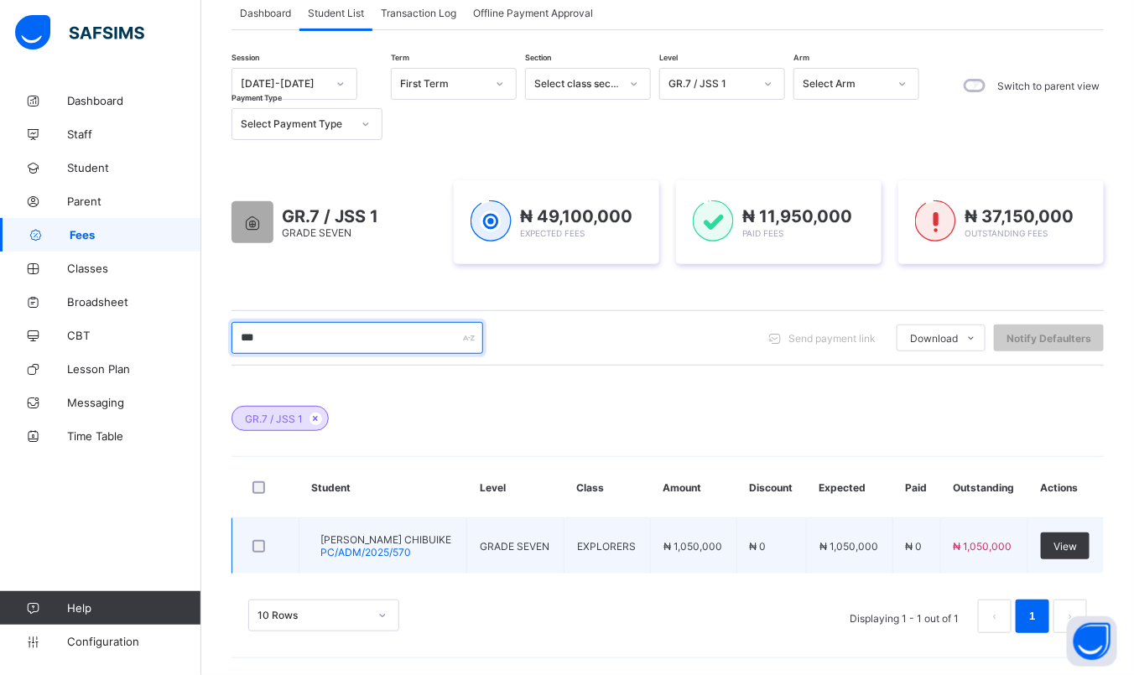
type input "***"
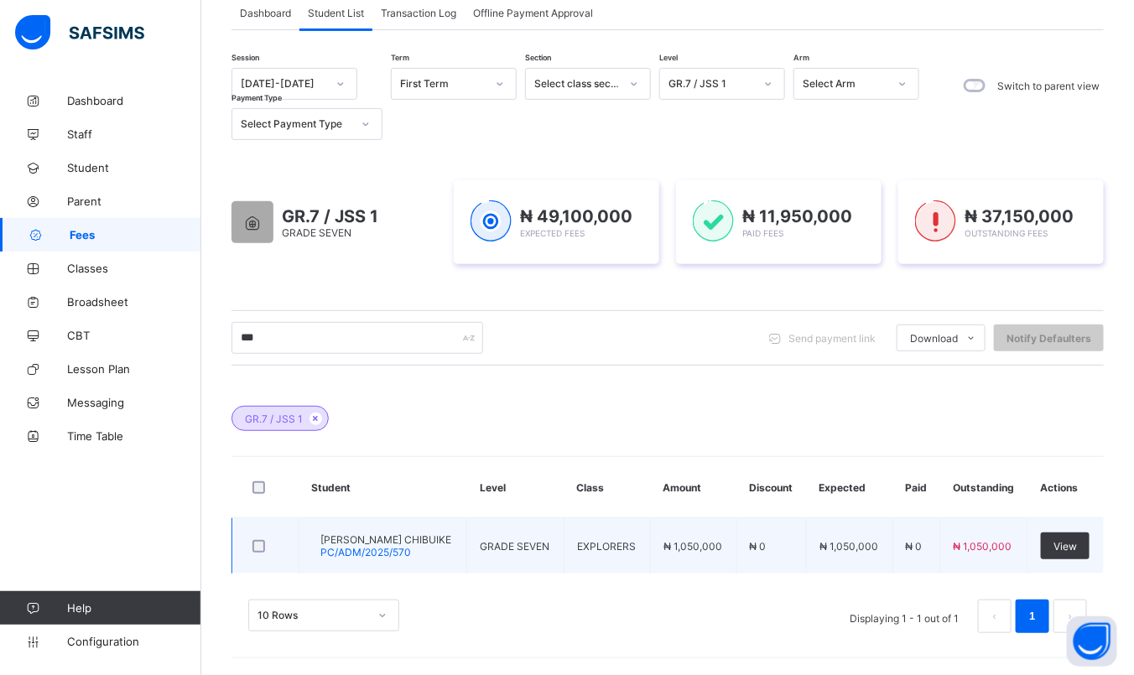
click at [363, 540] on span "[PERSON_NAME] CHIBUIKE" at bounding box center [385, 540] width 131 height 13
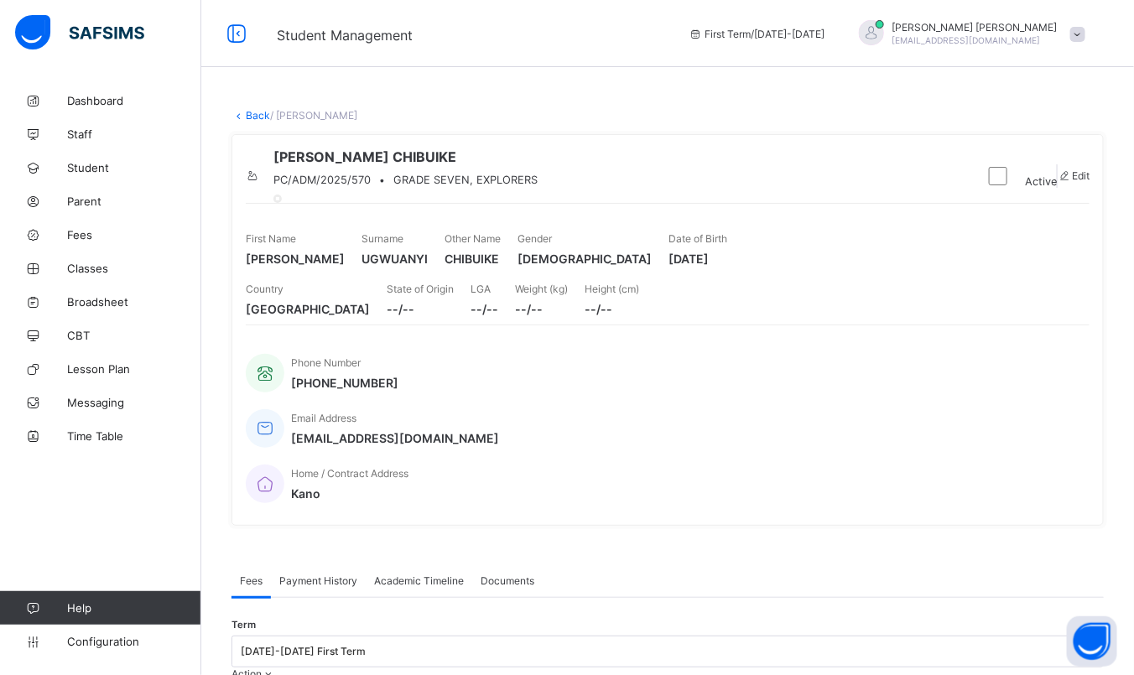
scroll to position [388, 0]
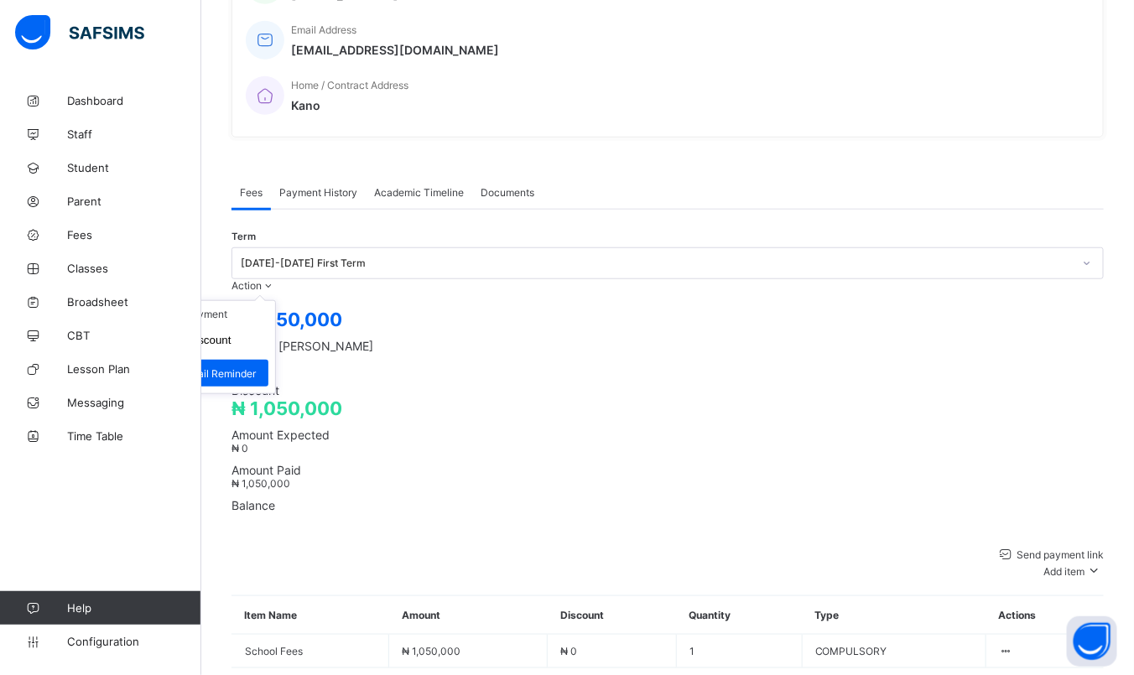
click at [262, 279] on span "Action" at bounding box center [247, 285] width 30 height 13
click at [275, 301] on li "Receive Payment" at bounding box center [207, 314] width 138 height 26
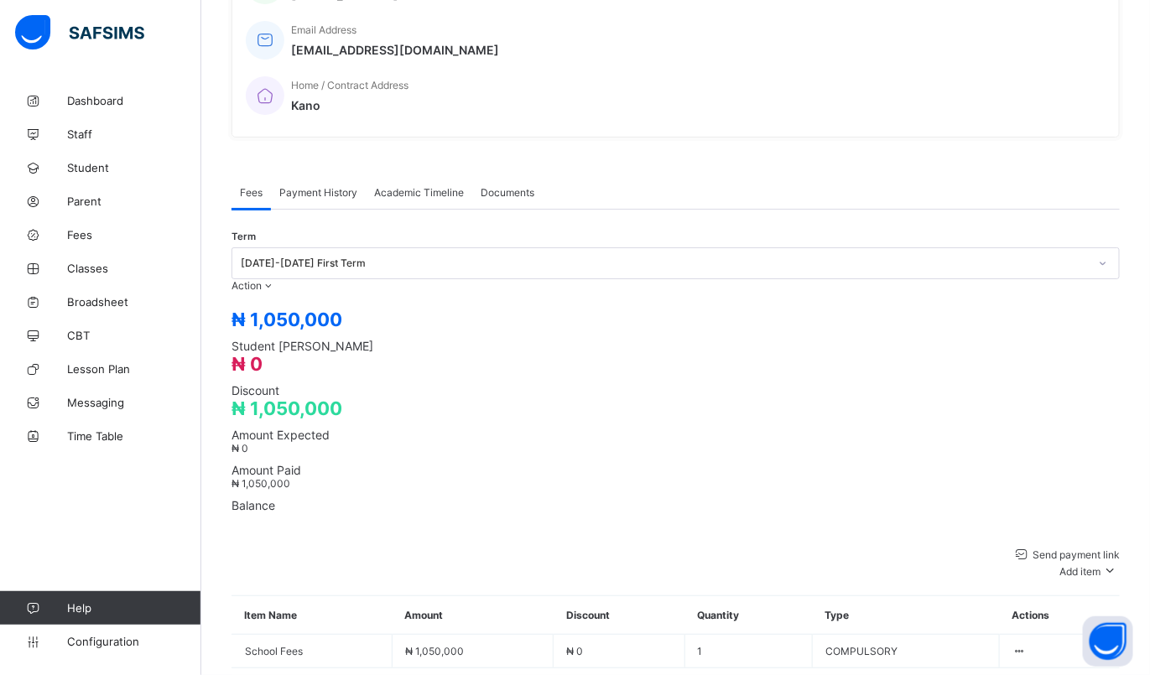
type input "********"
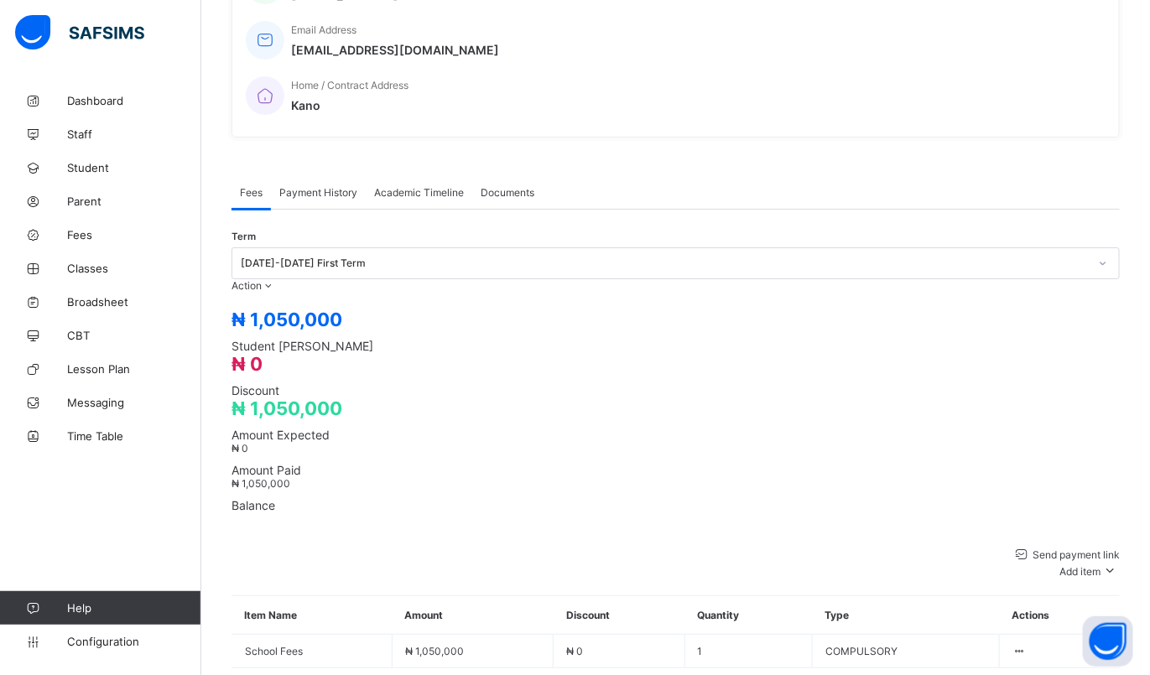
type input "**********"
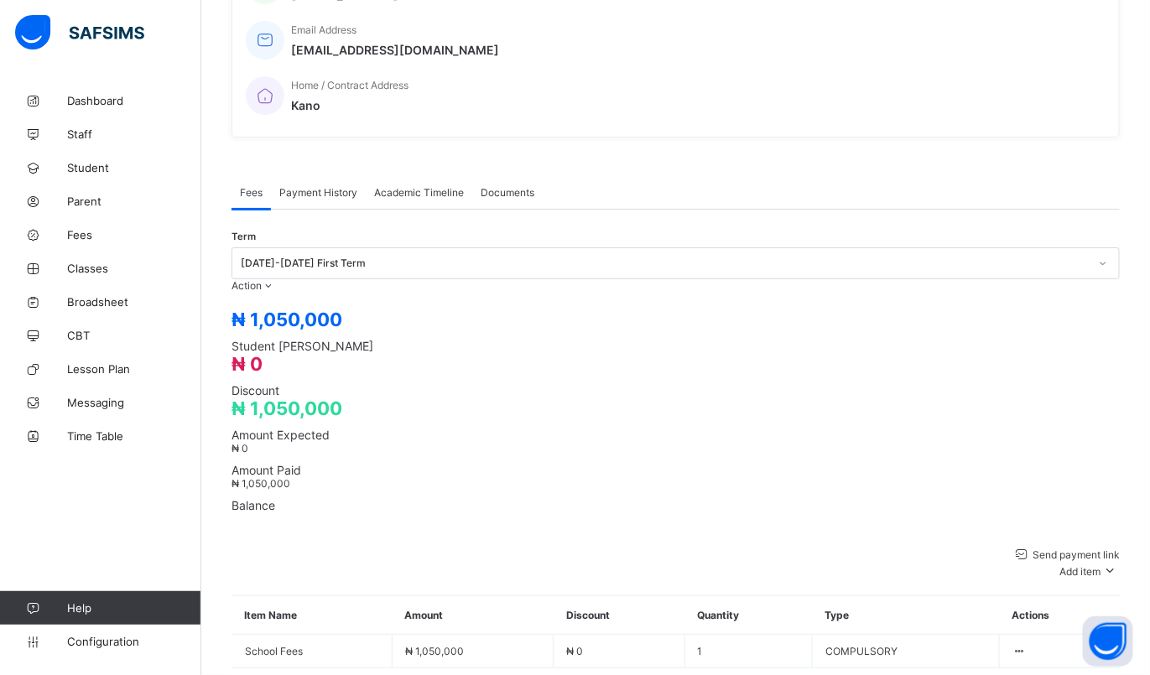
type input "**********"
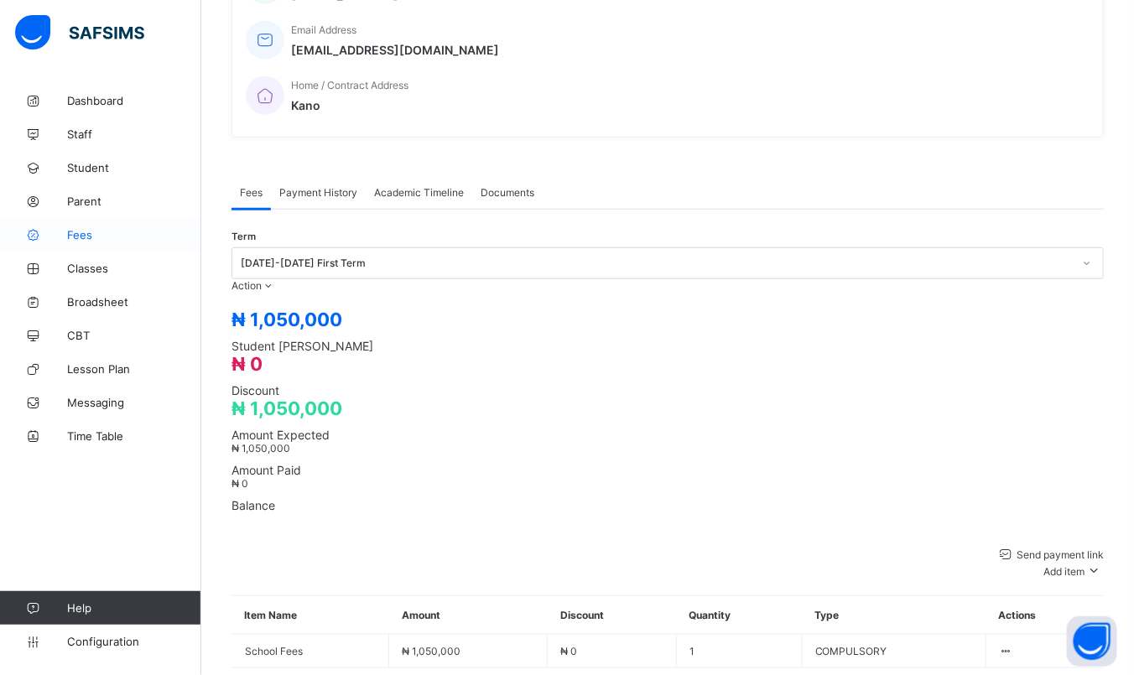
click at [70, 247] on link "Fees" at bounding box center [100, 235] width 201 height 34
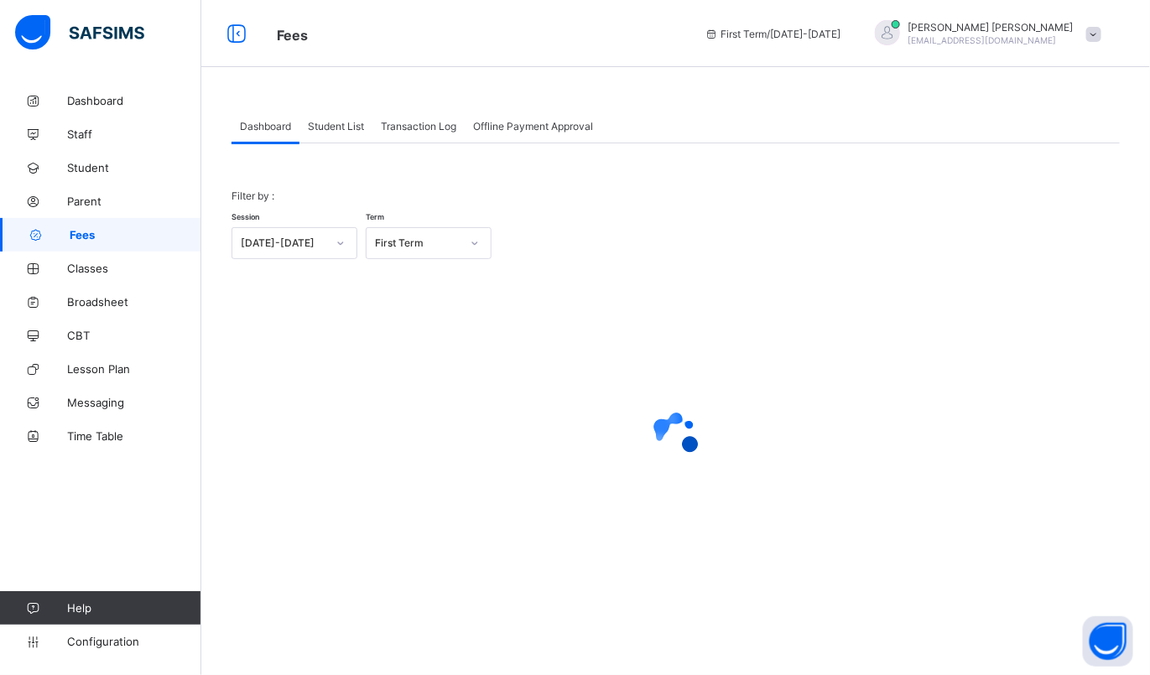
click at [341, 120] on span "Student List" at bounding box center [336, 126] width 56 height 13
click at [332, 126] on span "Student List" at bounding box center [336, 126] width 56 height 13
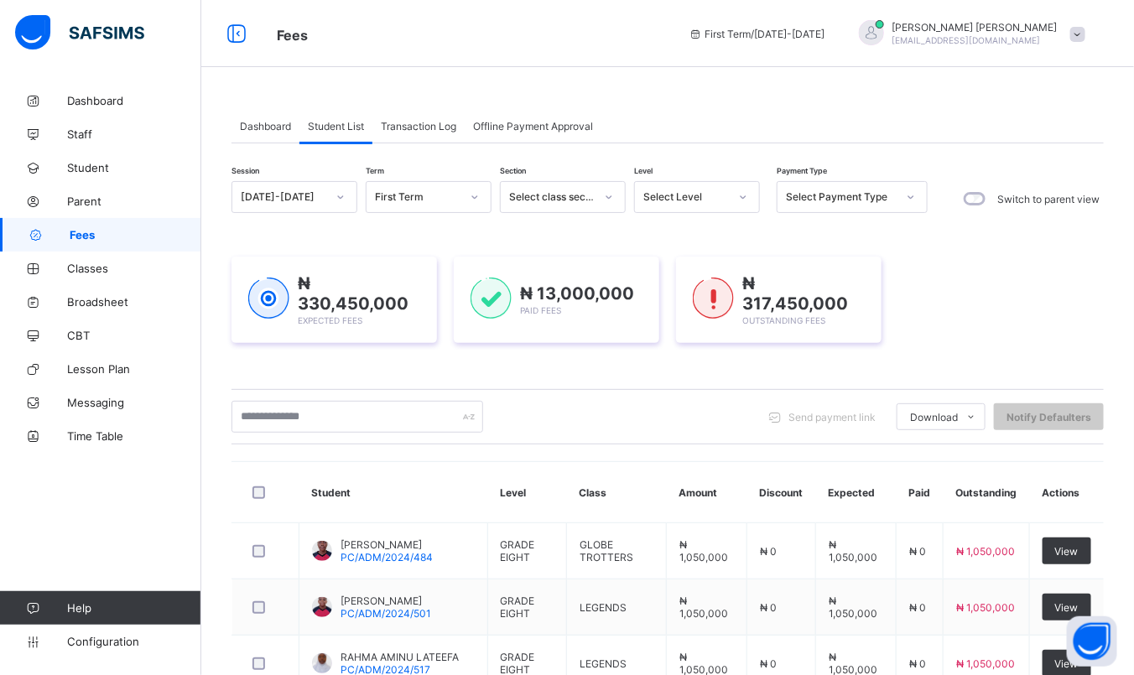
click at [696, 193] on div "Select Level" at bounding box center [686, 197] width 86 height 13
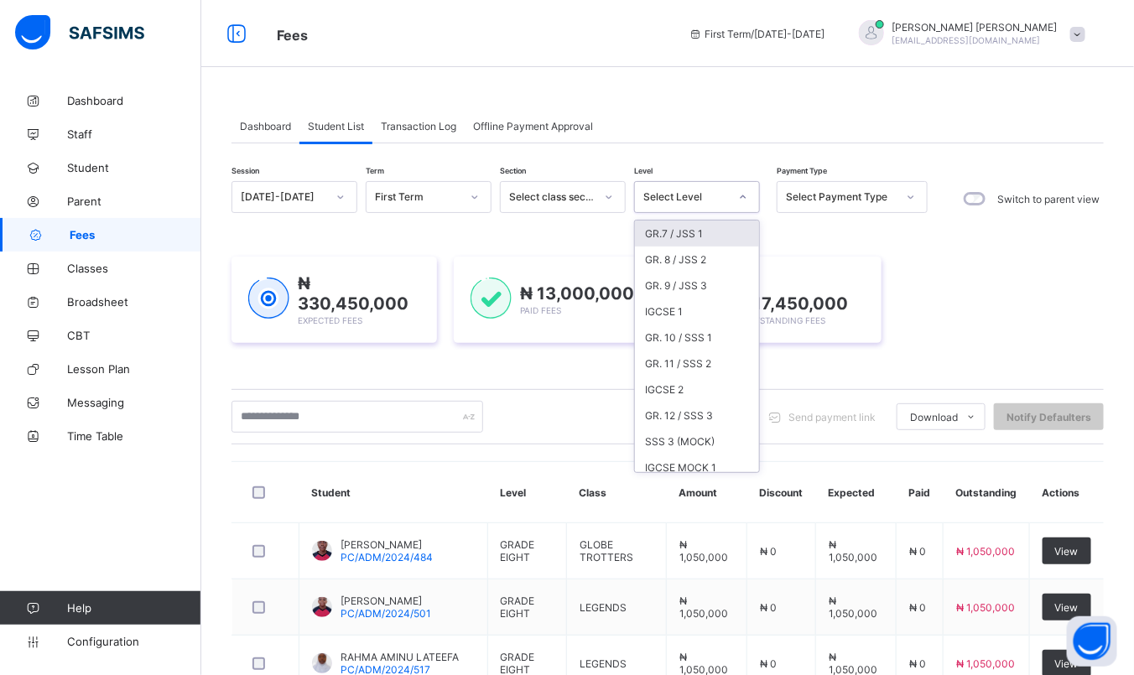
click at [660, 239] on div "GR.7 / JSS 1" at bounding box center [697, 234] width 124 height 26
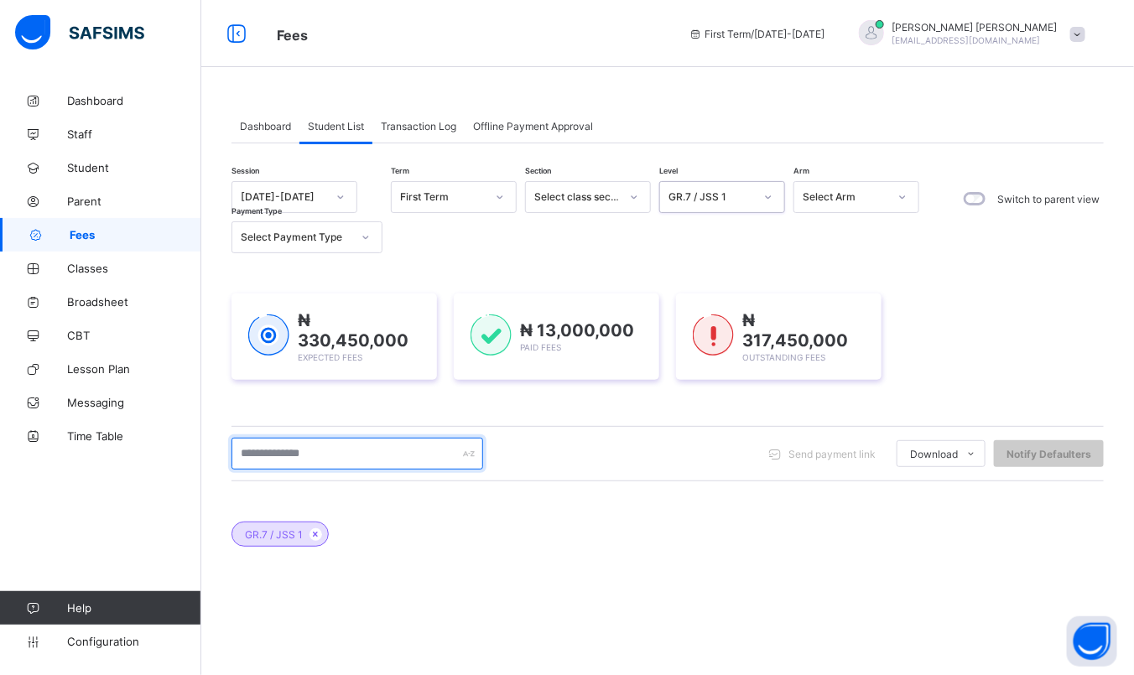
click at [389, 456] on input "text" at bounding box center [358, 454] width 252 height 32
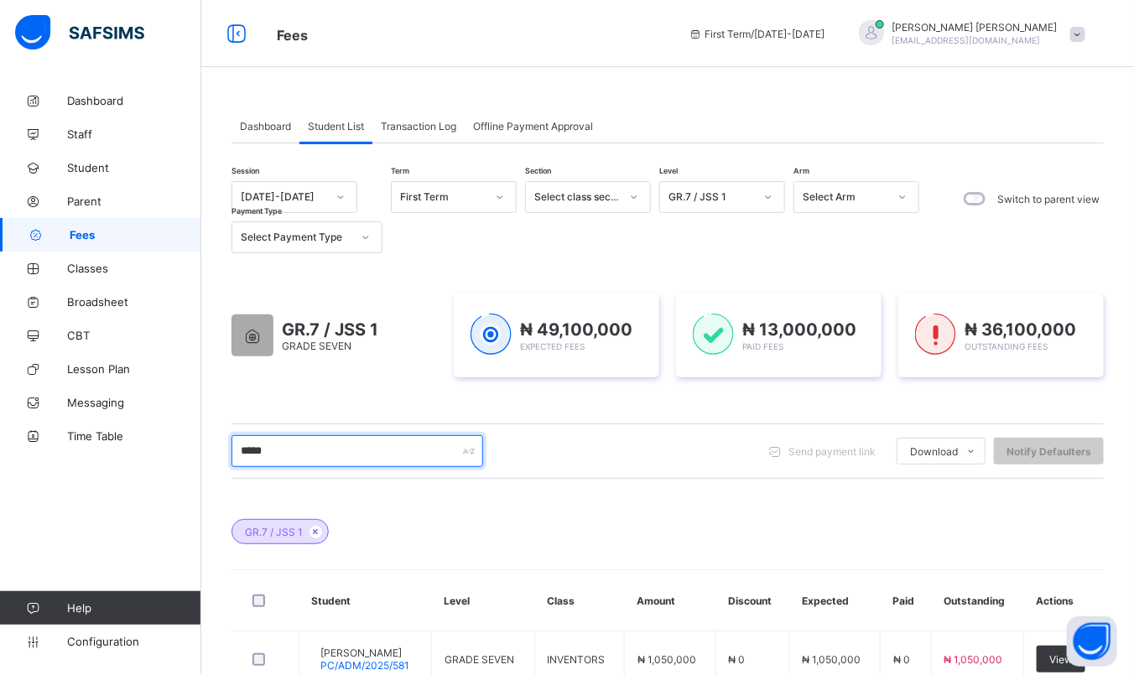
scroll to position [113, 0]
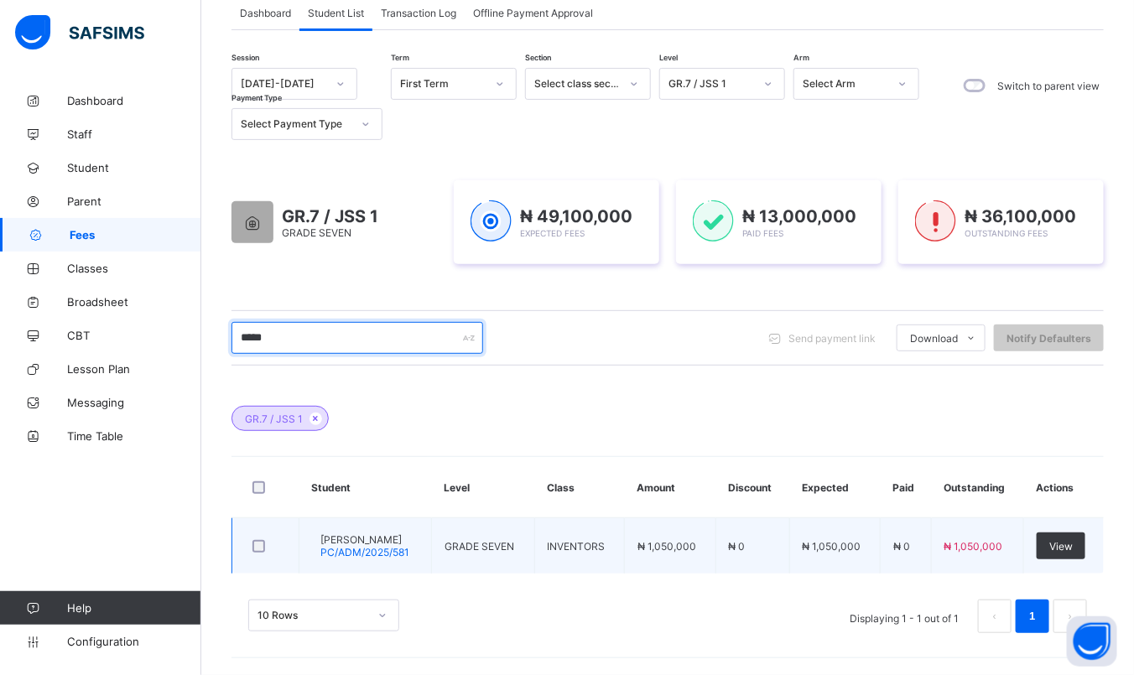
type input "*****"
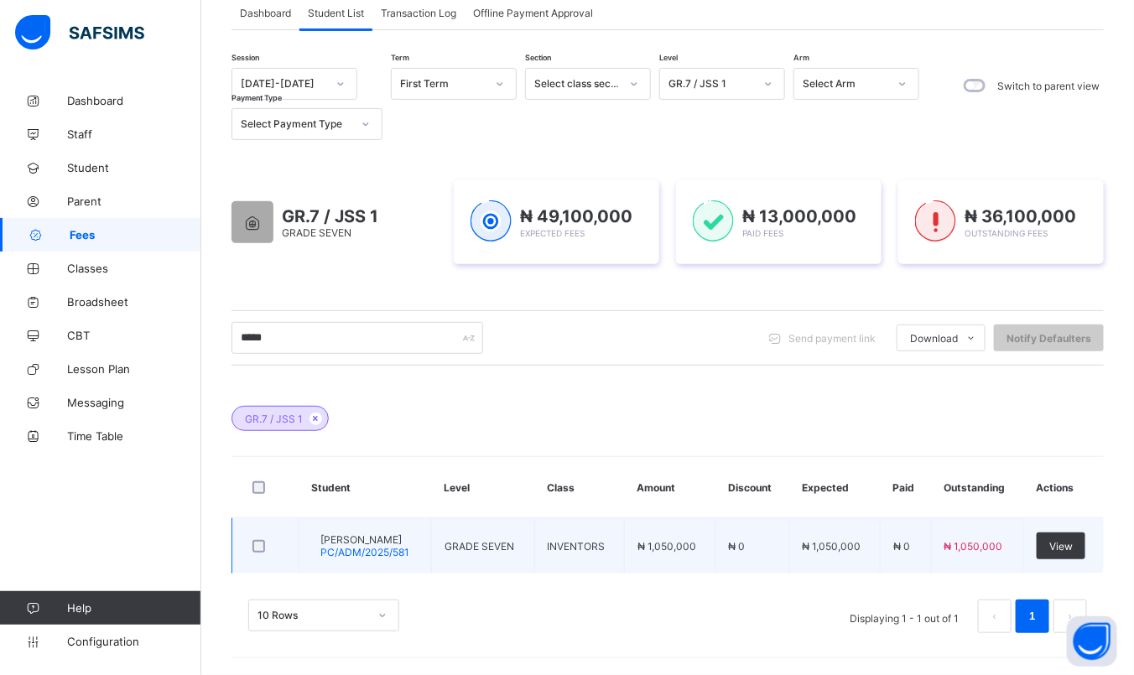
click at [409, 535] on span "[PERSON_NAME]" at bounding box center [364, 540] width 89 height 13
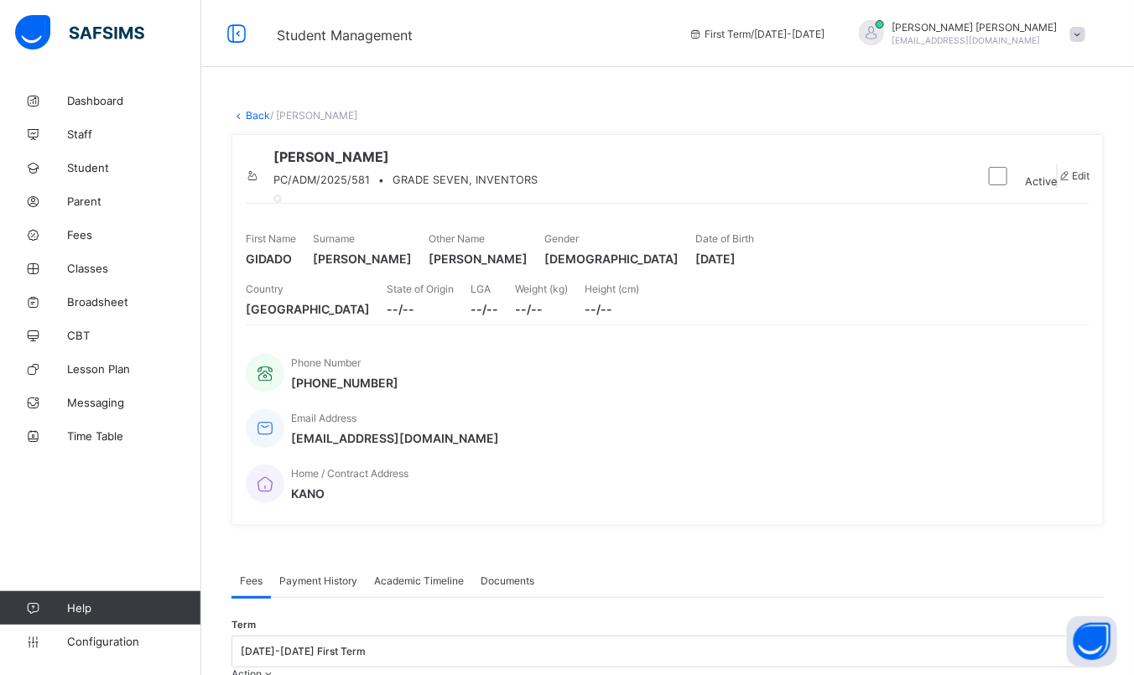
click at [276, 668] on div "Action" at bounding box center [254, 674] width 44 height 13
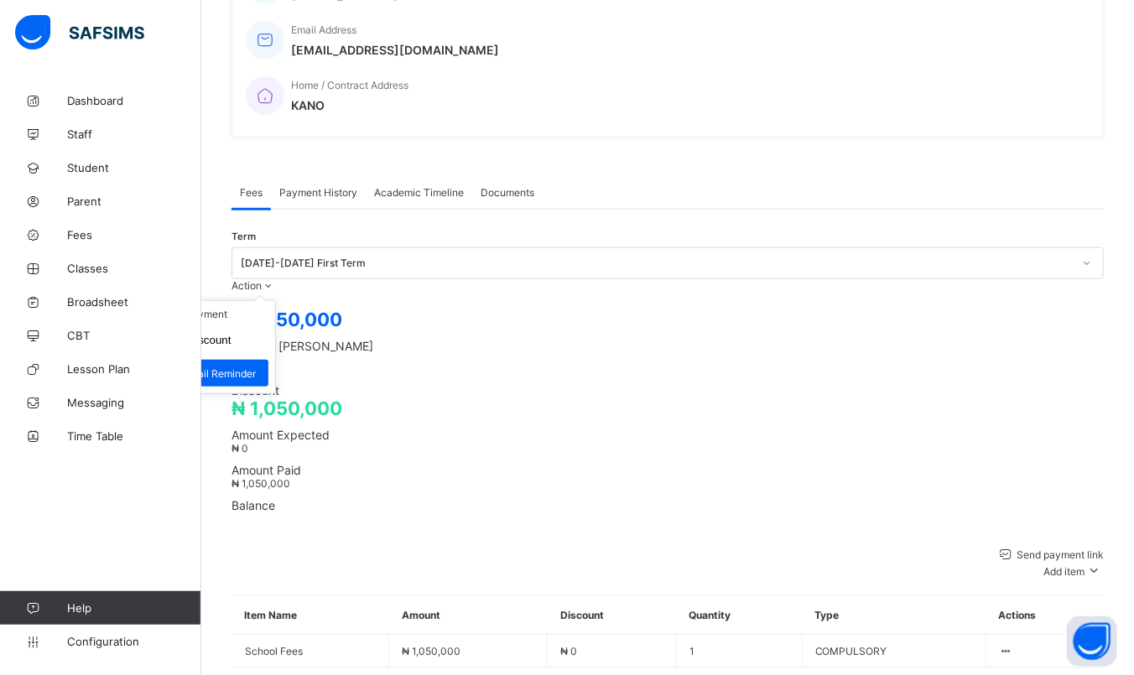
click at [276, 279] on div "Action" at bounding box center [254, 285] width 44 height 13
click at [275, 301] on li "Receive Payment" at bounding box center [207, 314] width 138 height 26
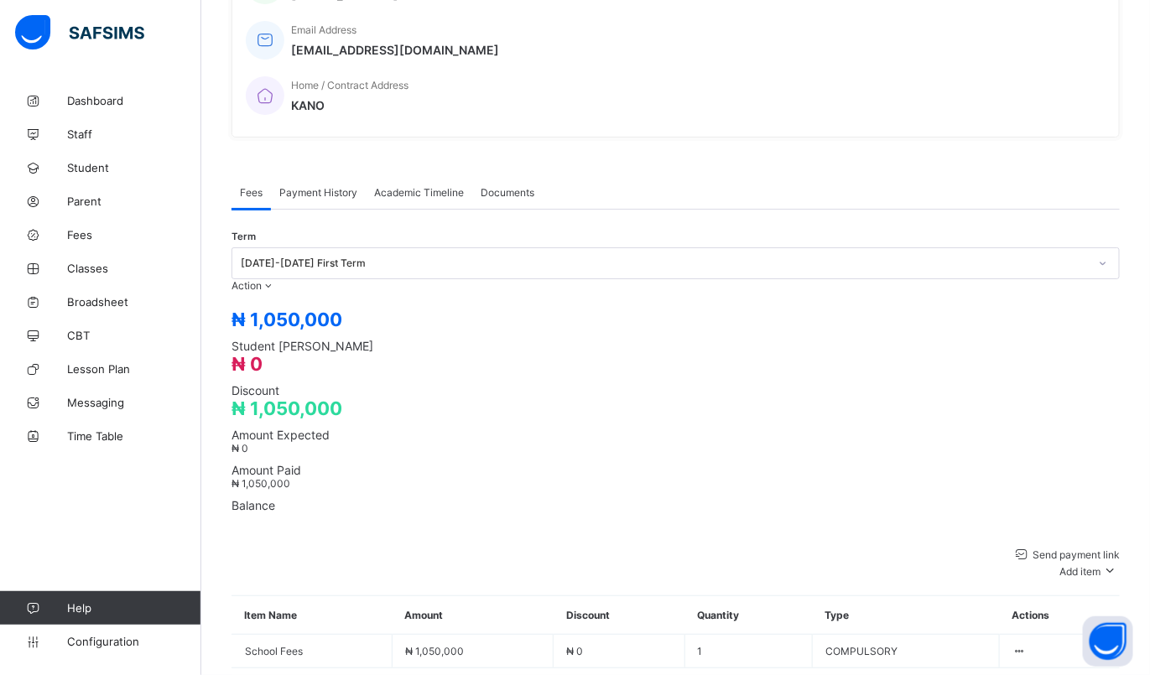
type input "*"
type input "**********"
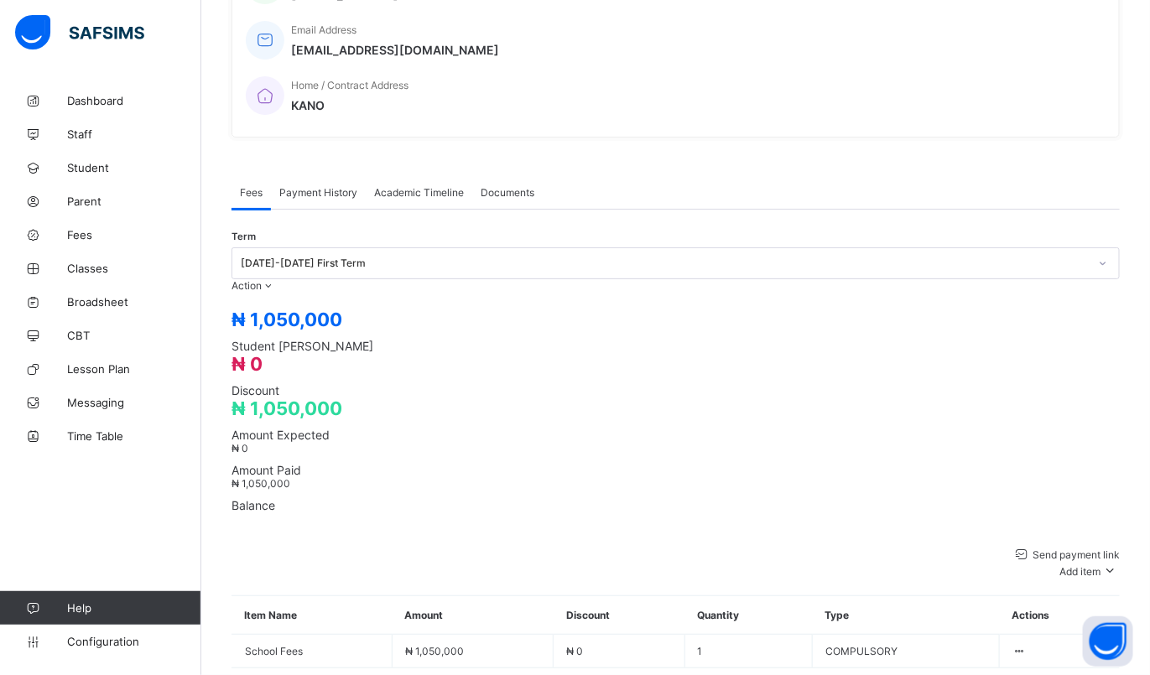
type input "**********"
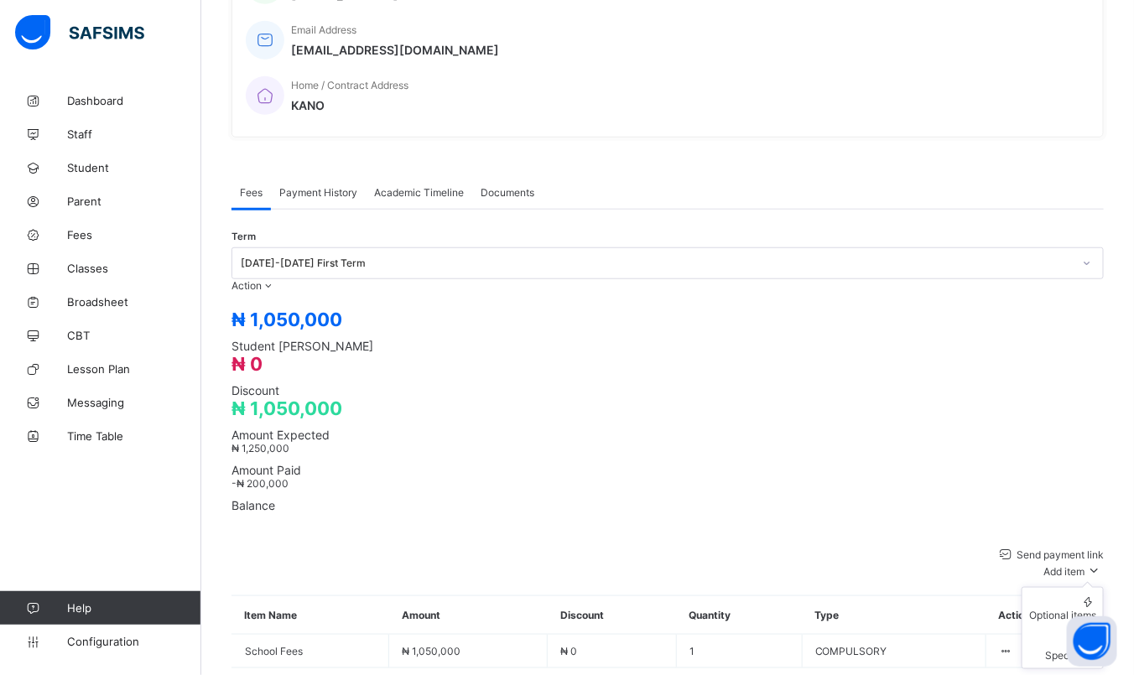
click at [1077, 565] on span "Add item" at bounding box center [1064, 571] width 41 height 13
click at [1064, 609] on div "Optional items" at bounding box center [1062, 615] width 67 height 13
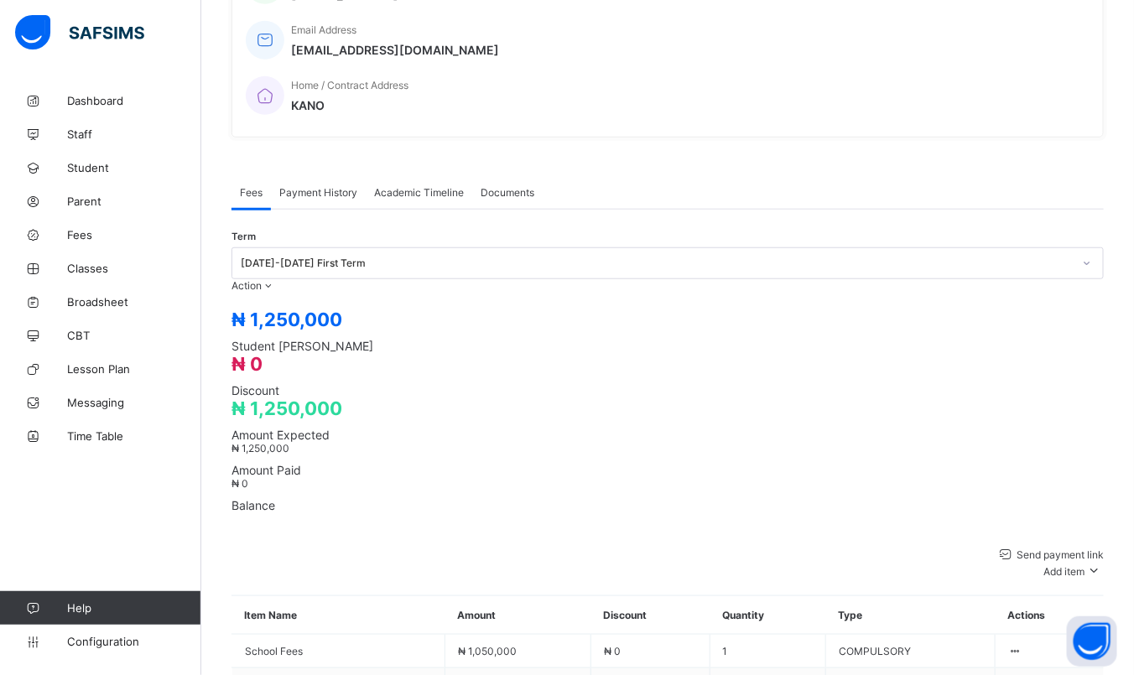
drag, startPoint x: 112, startPoint y: 232, endPoint x: 295, endPoint y: 65, distance: 247.1
click at [112, 232] on span "Fees" at bounding box center [134, 234] width 134 height 13
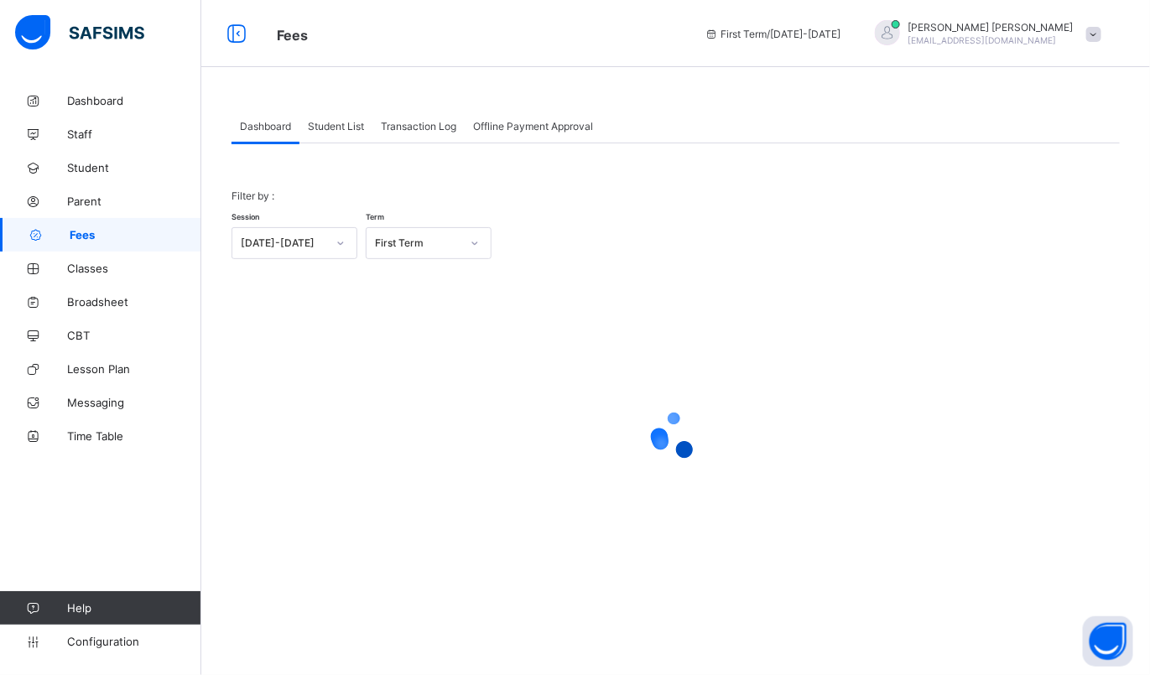
click at [354, 128] on span "Student List" at bounding box center [336, 126] width 56 height 13
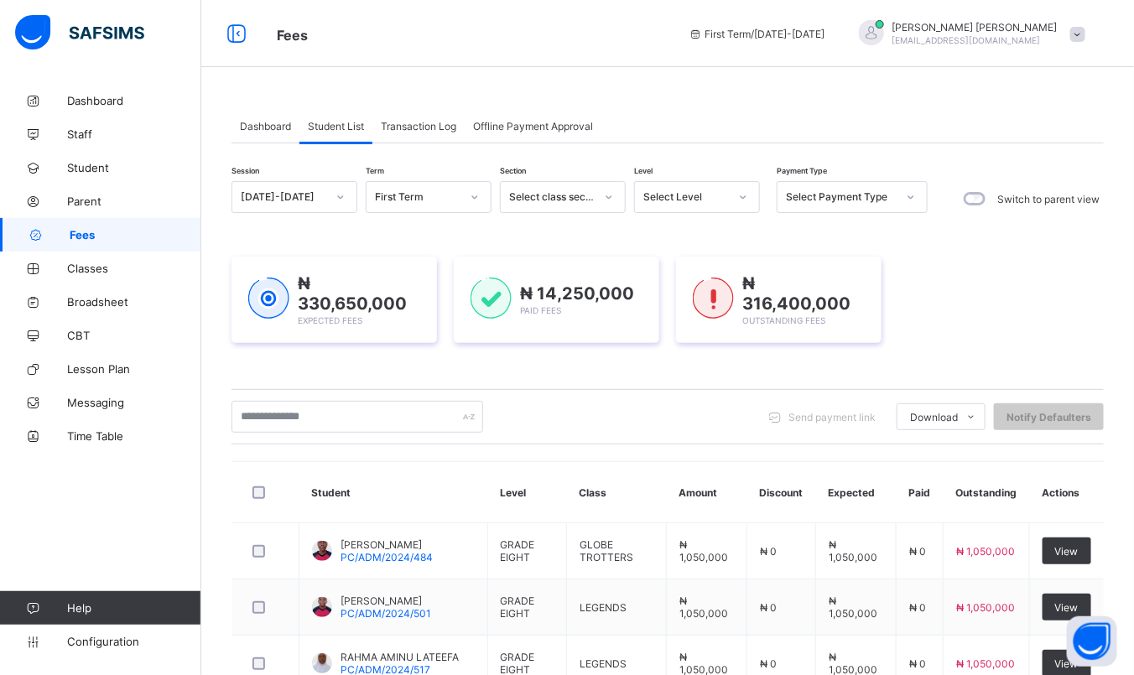
click at [658, 200] on div "Select Level" at bounding box center [686, 197] width 86 height 13
click at [752, 198] on div at bounding box center [743, 197] width 29 height 27
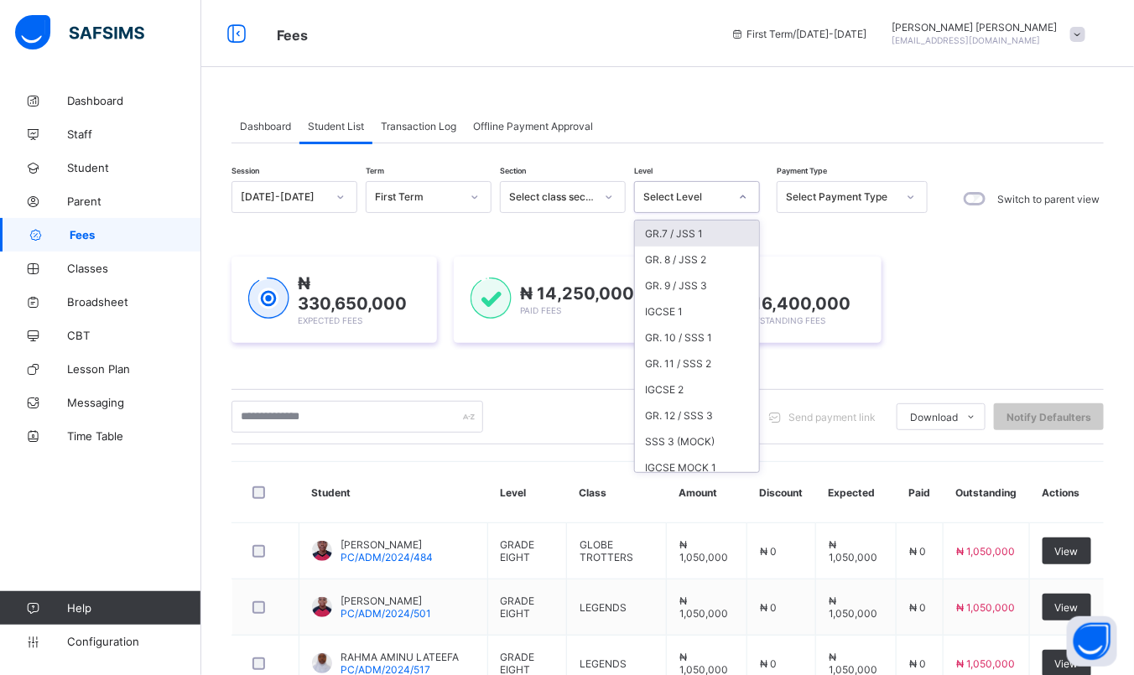
click at [720, 191] on div "Select Level" at bounding box center [686, 197] width 86 height 13
click at [680, 228] on div "GR.7 / JSS 1" at bounding box center [697, 234] width 124 height 26
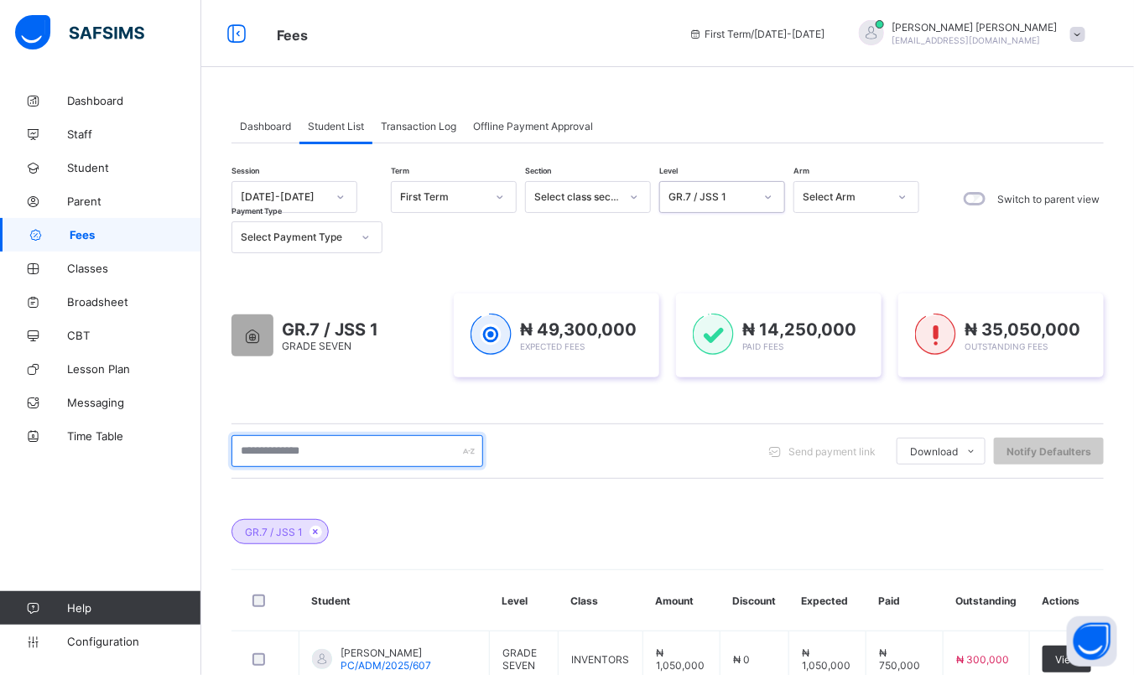
click at [386, 456] on input "text" at bounding box center [358, 451] width 252 height 32
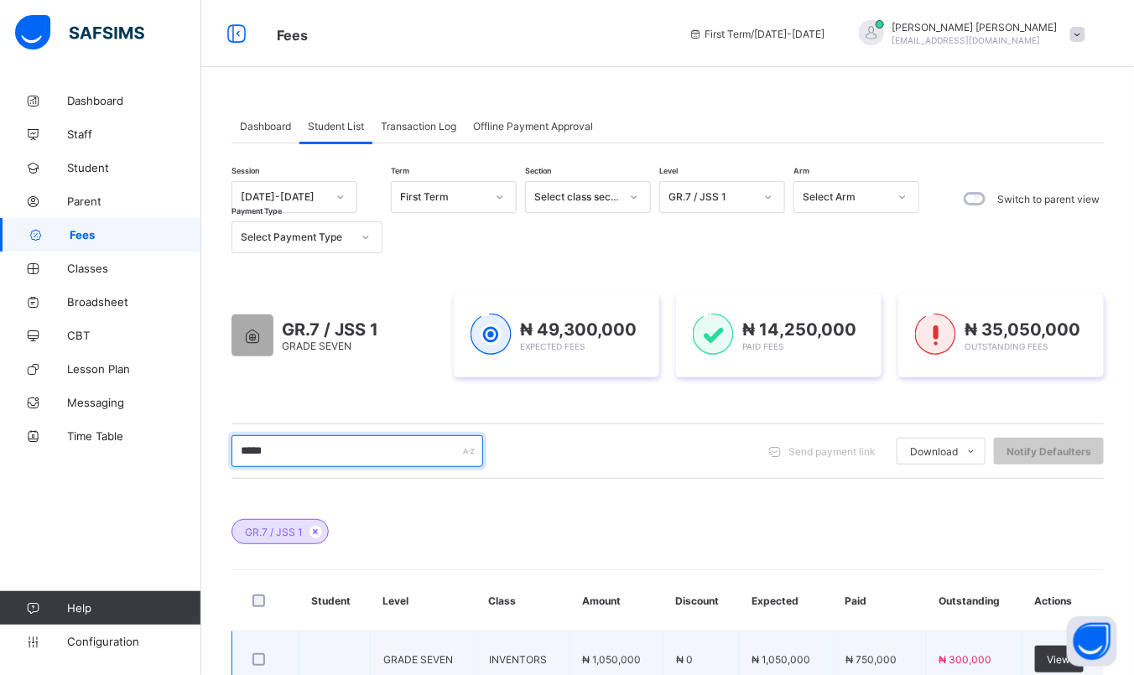
type input "******"
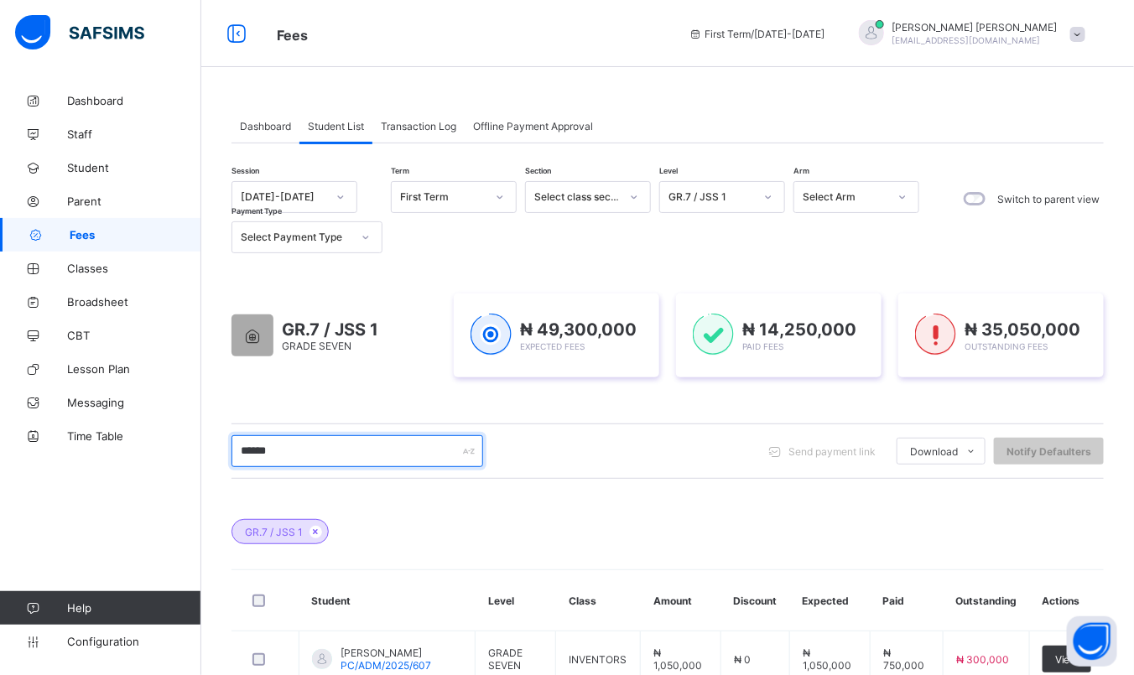
scroll to position [226, 0]
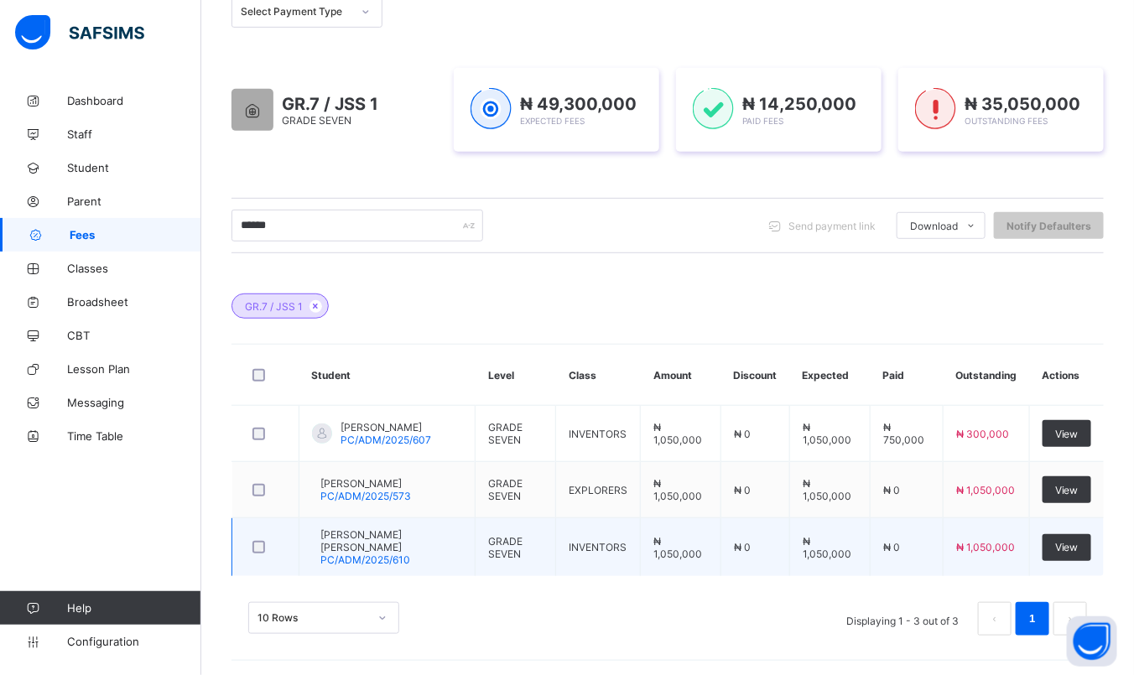
click at [416, 540] on span "[PERSON_NAME] [PERSON_NAME]" at bounding box center [391, 541] width 142 height 25
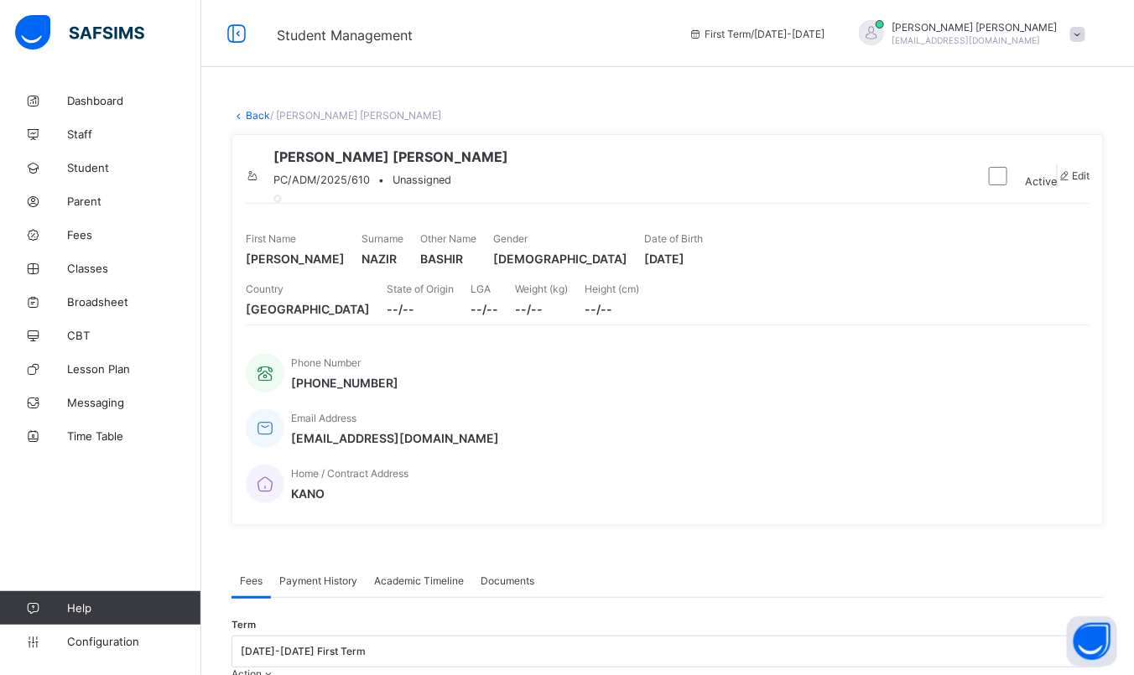
scroll to position [388, 0]
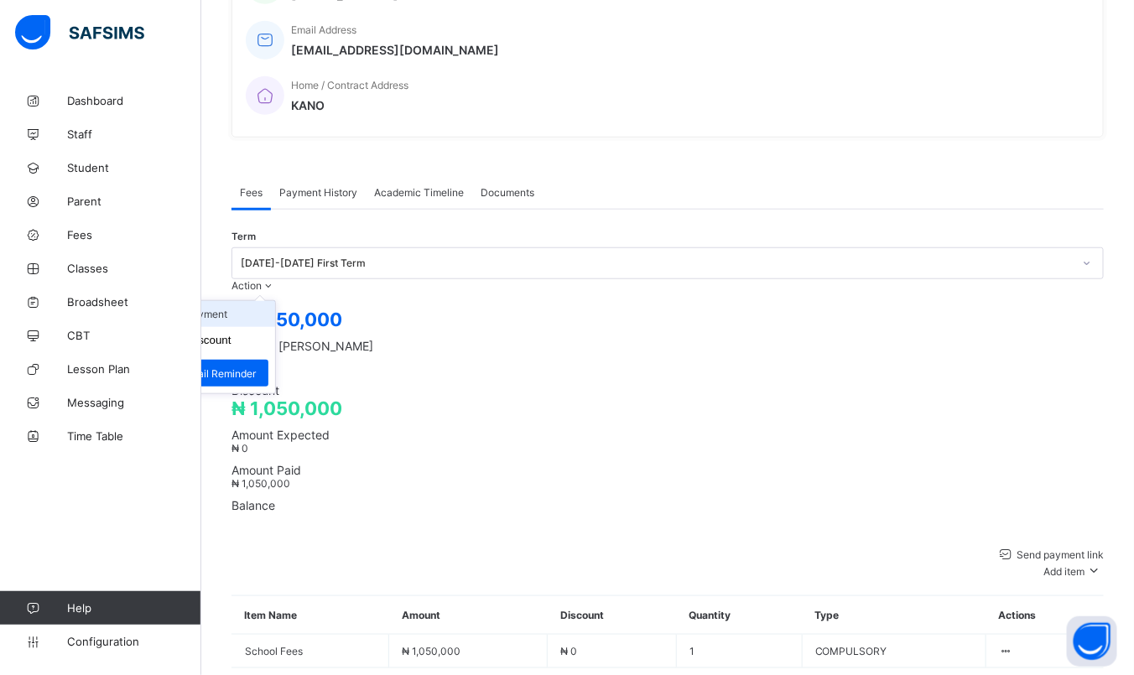
click at [275, 301] on li "Receive Payment" at bounding box center [207, 314] width 138 height 26
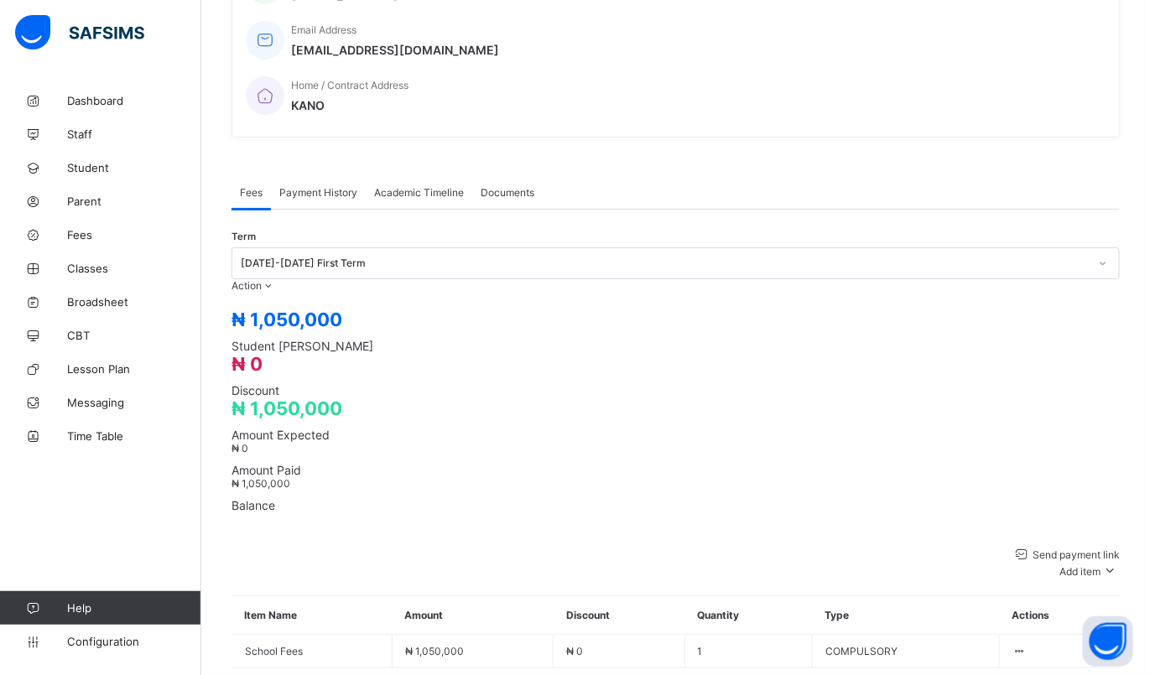
type input "**********"
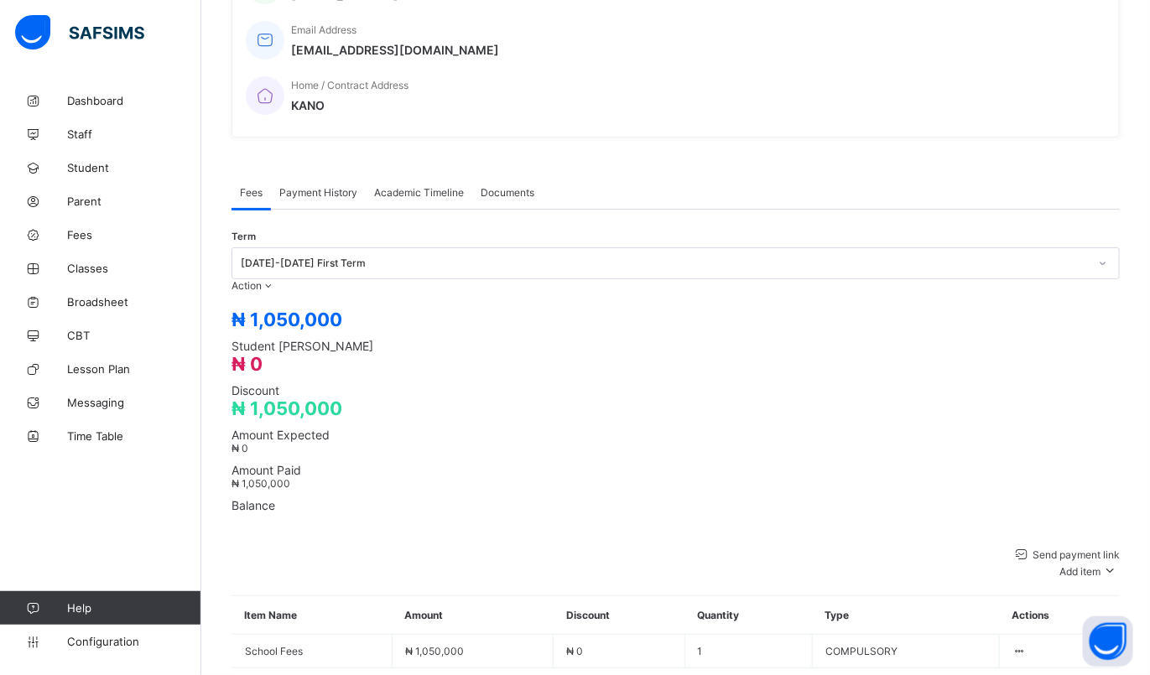
type input "**********"
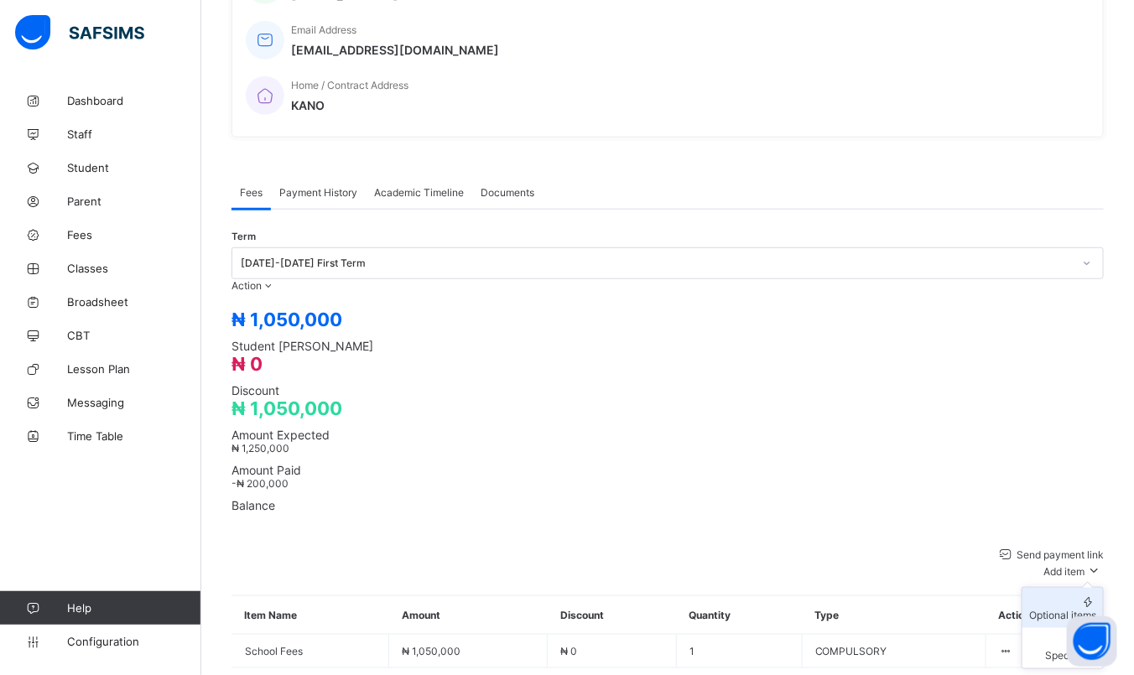
click at [1057, 609] on div "Optional items" at bounding box center [1062, 615] width 67 height 13
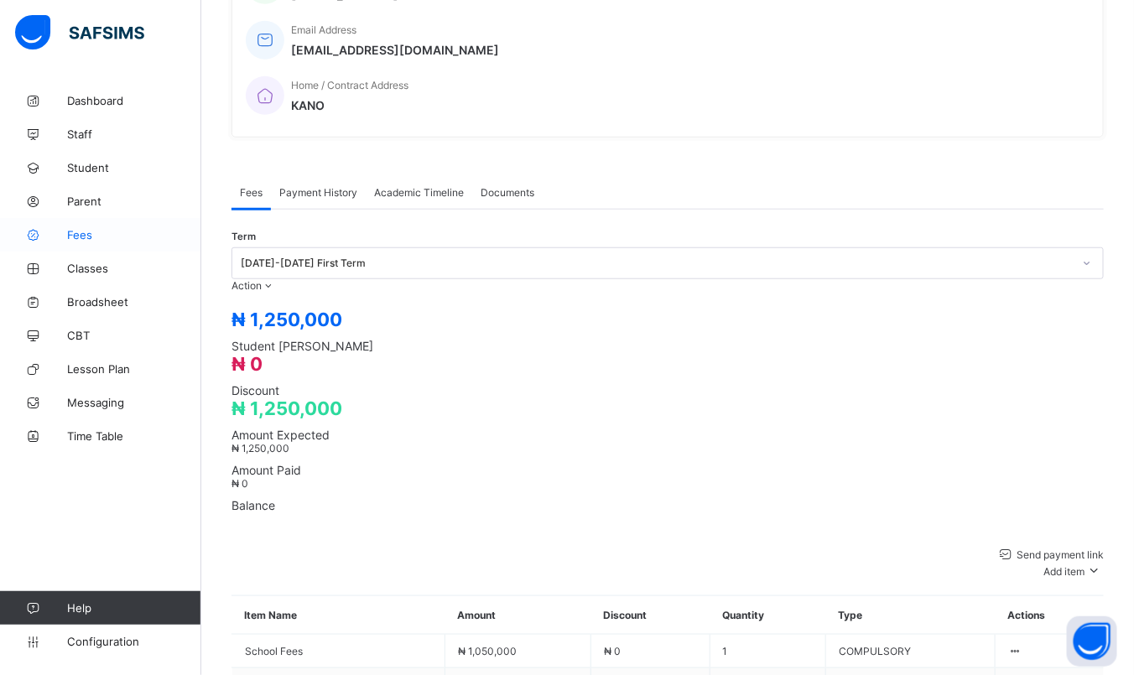
click at [71, 221] on link "Fees" at bounding box center [100, 235] width 201 height 34
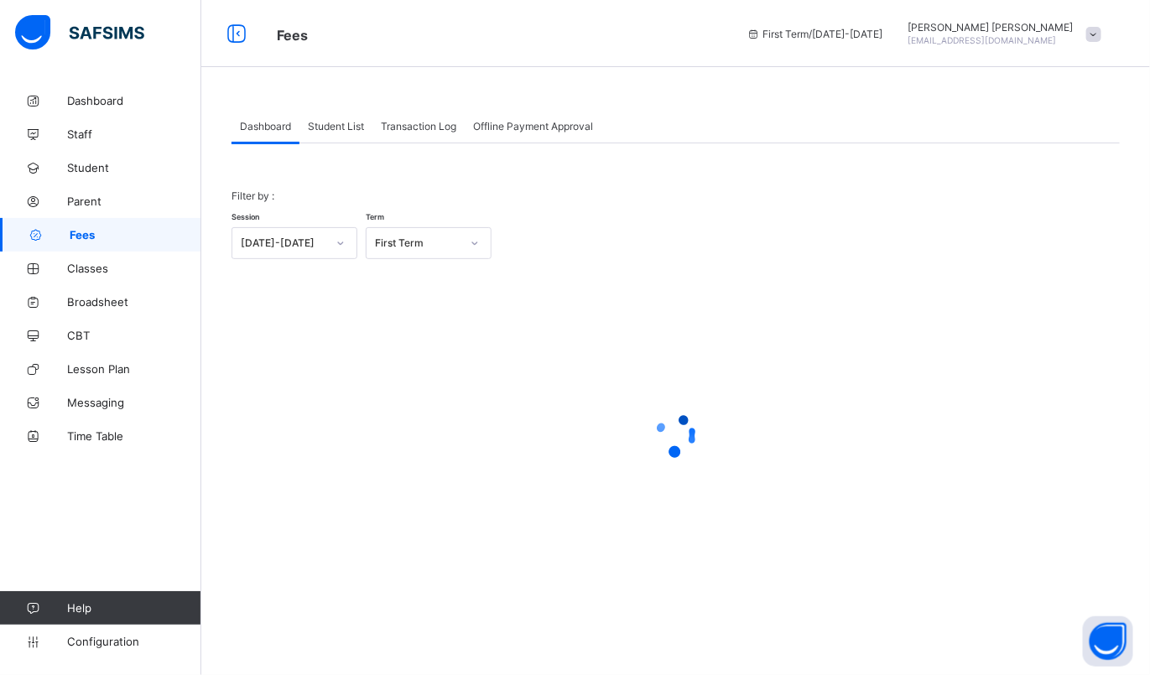
click at [355, 122] on span "Student List" at bounding box center [336, 126] width 56 height 13
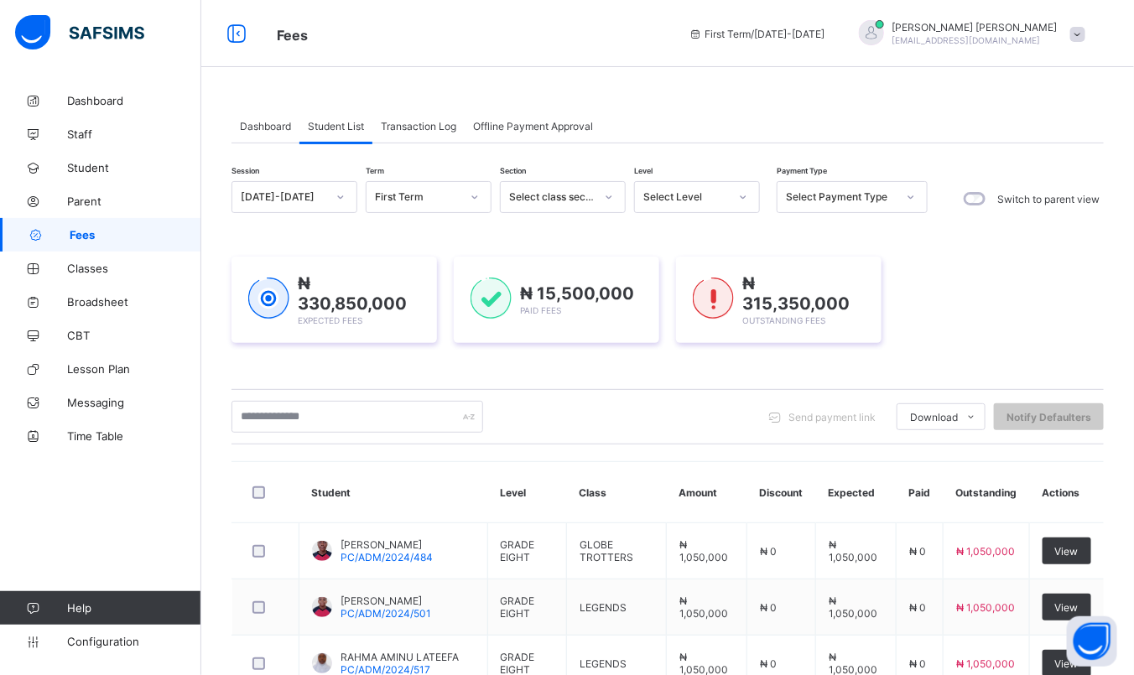
click at [712, 185] on div "Select Level" at bounding box center [697, 197] width 126 height 32
click at [713, 201] on div "Select Level" at bounding box center [686, 197] width 86 height 13
click at [735, 198] on div at bounding box center [743, 197] width 29 height 27
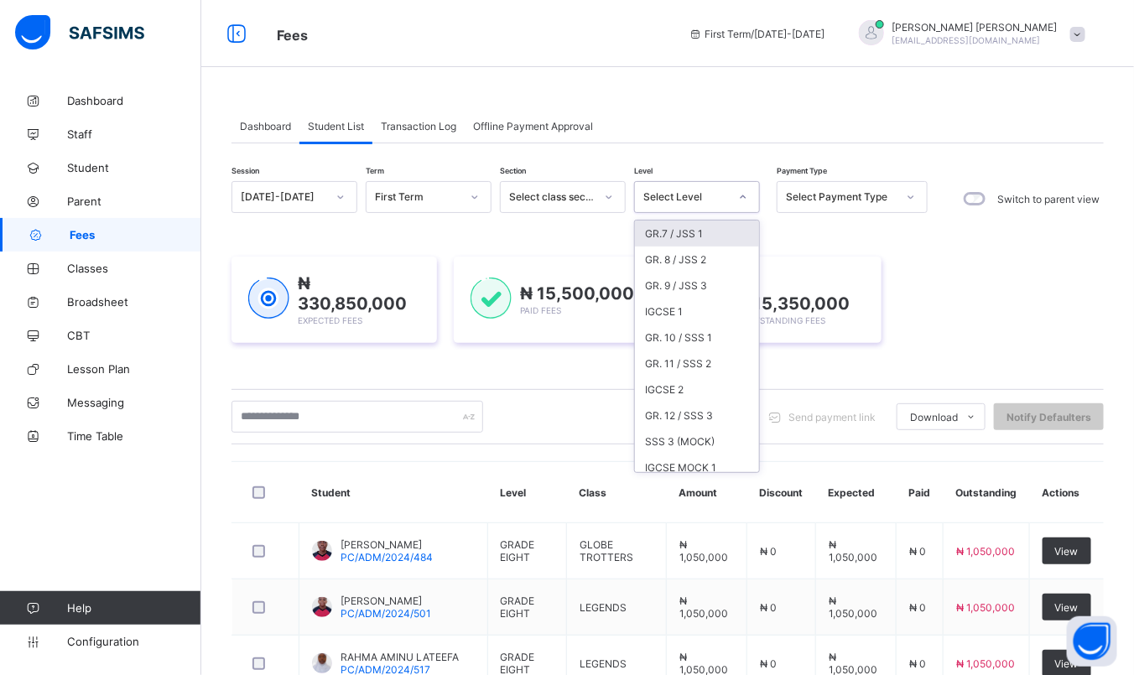
click at [658, 235] on div "GR.7 / JSS 1" at bounding box center [697, 234] width 124 height 26
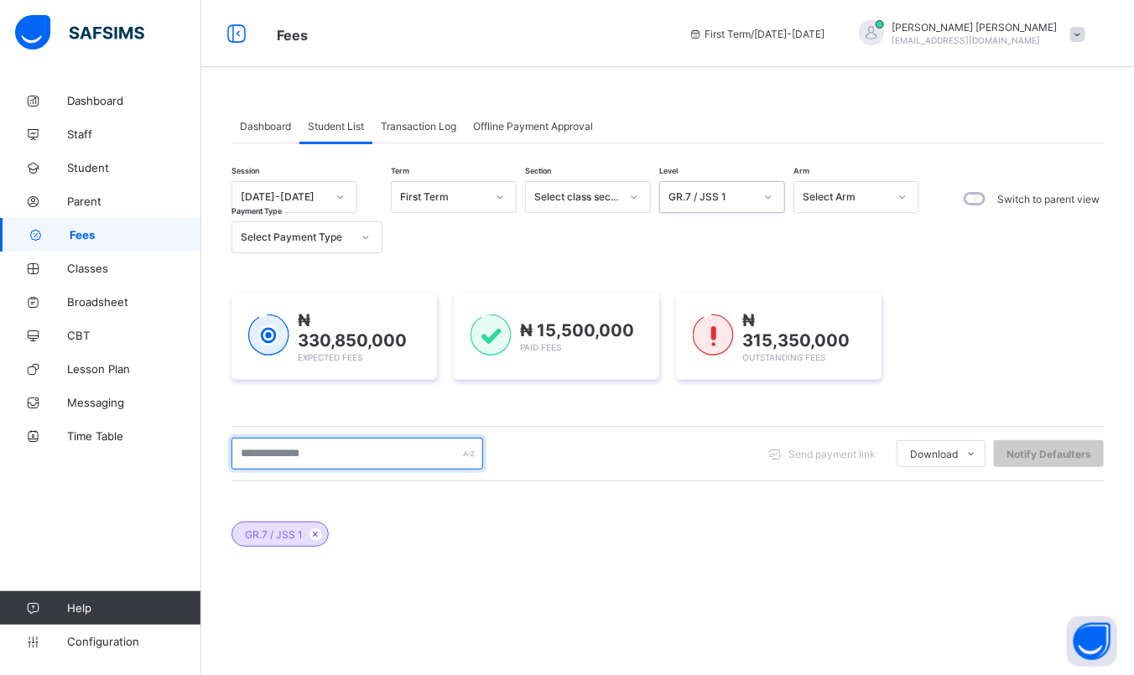
click at [328, 443] on input "text" at bounding box center [358, 454] width 252 height 32
click at [329, 464] on input "text" at bounding box center [358, 454] width 252 height 32
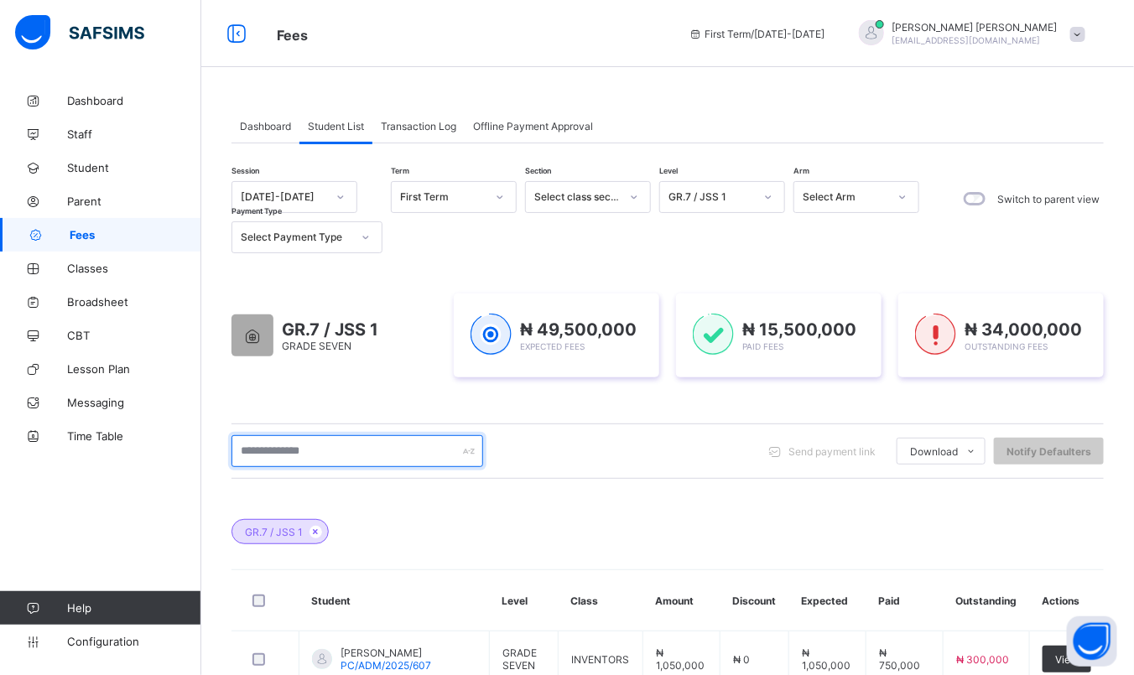
type input "*"
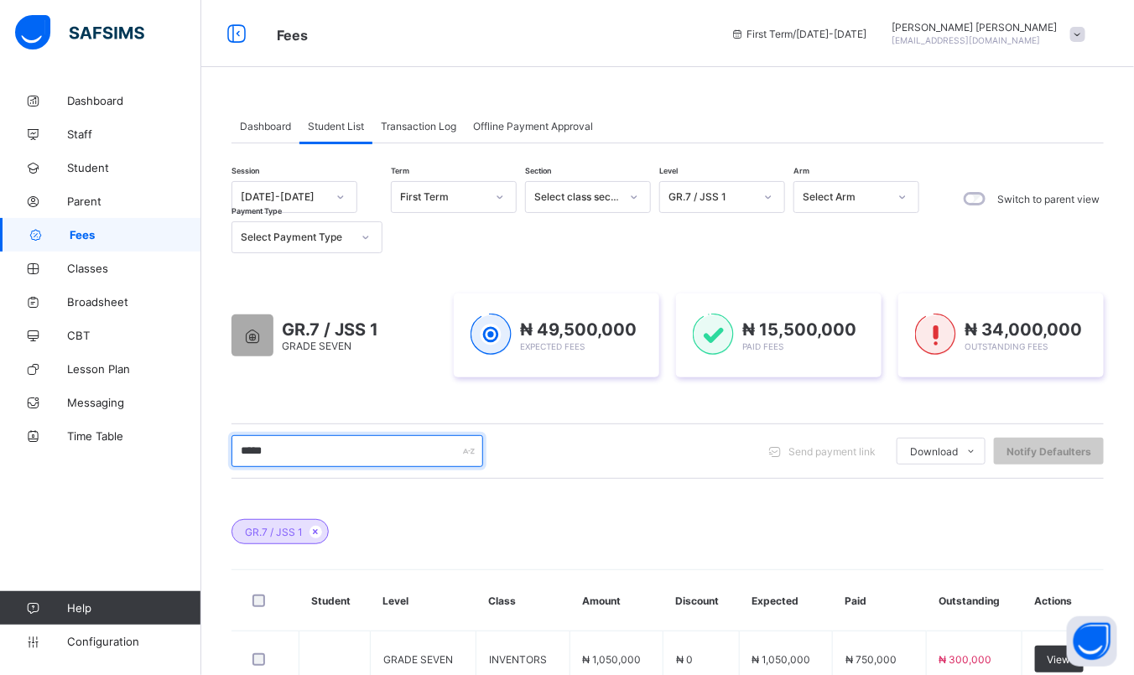
type input "******"
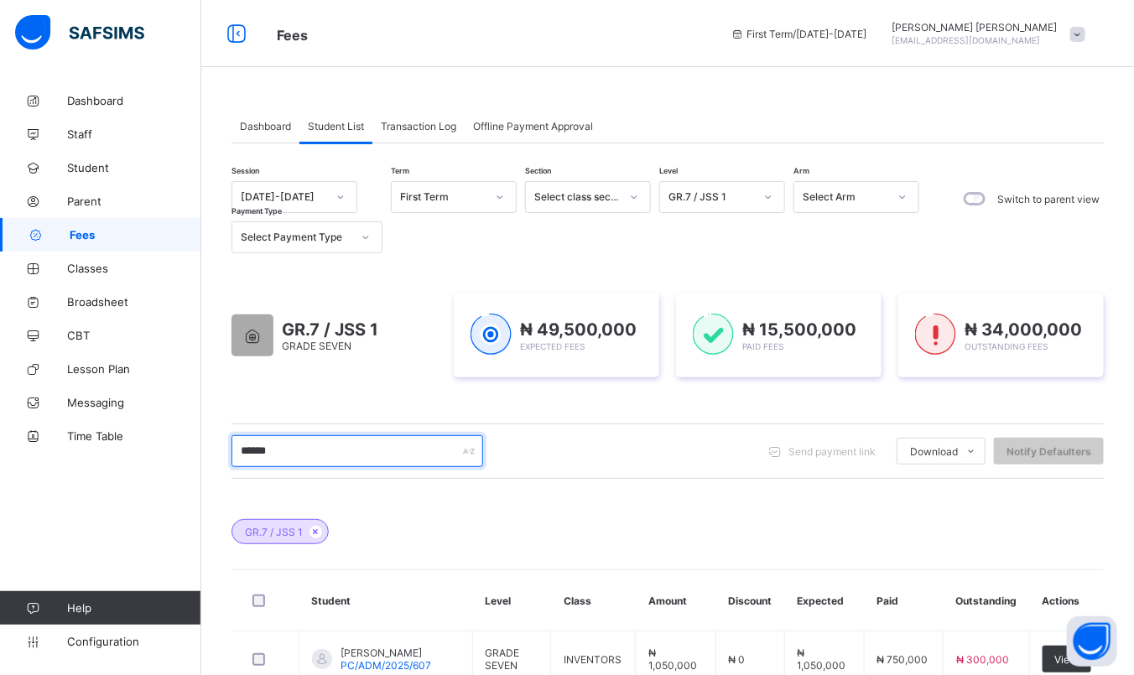
scroll to position [227, 0]
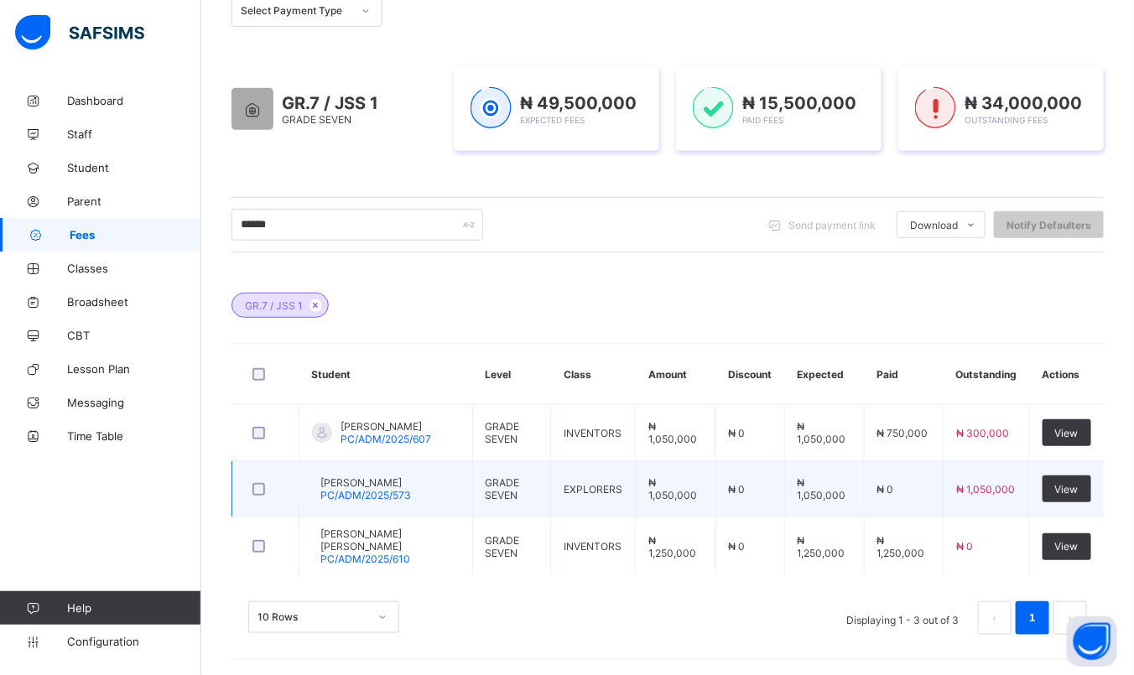
click at [411, 491] on span "PC/ADM/2025/573" at bounding box center [365, 495] width 91 height 13
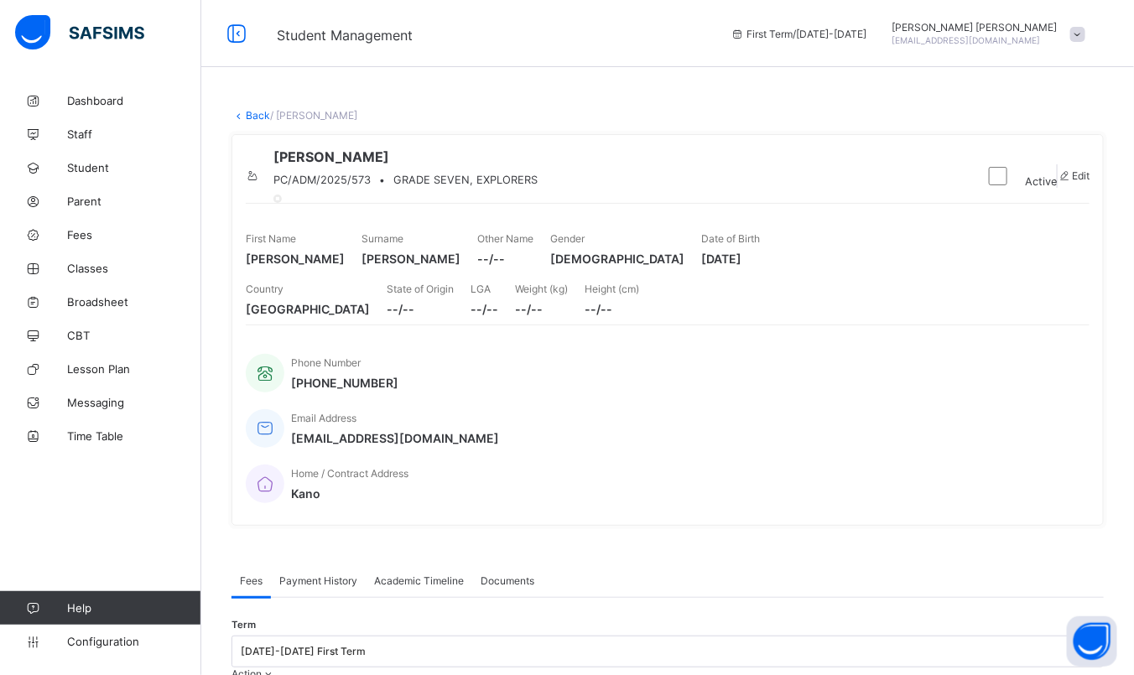
click at [276, 668] on div "Action" at bounding box center [254, 674] width 44 height 13
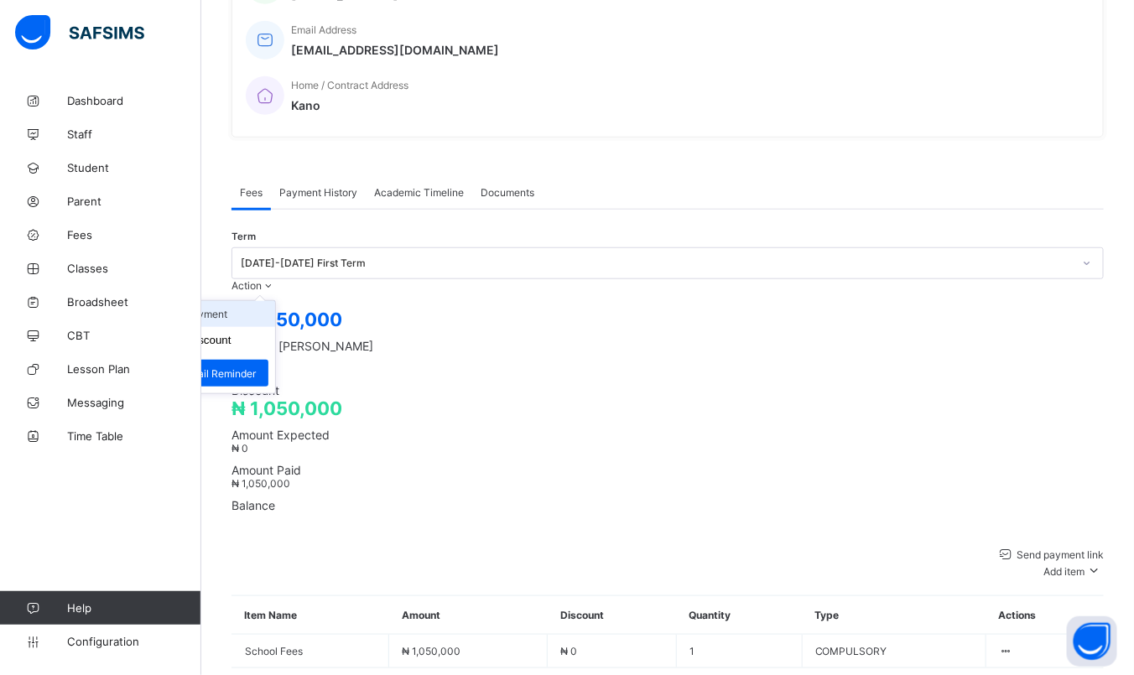
click at [275, 301] on li "Receive Payment" at bounding box center [207, 314] width 138 height 26
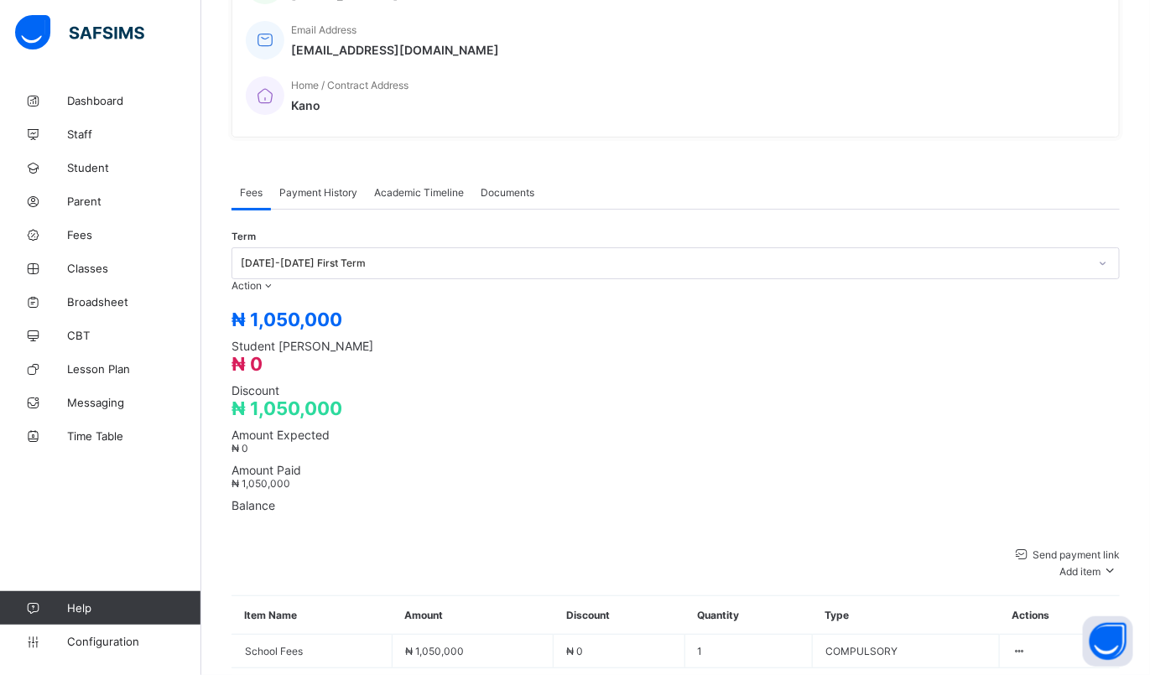
type input "********"
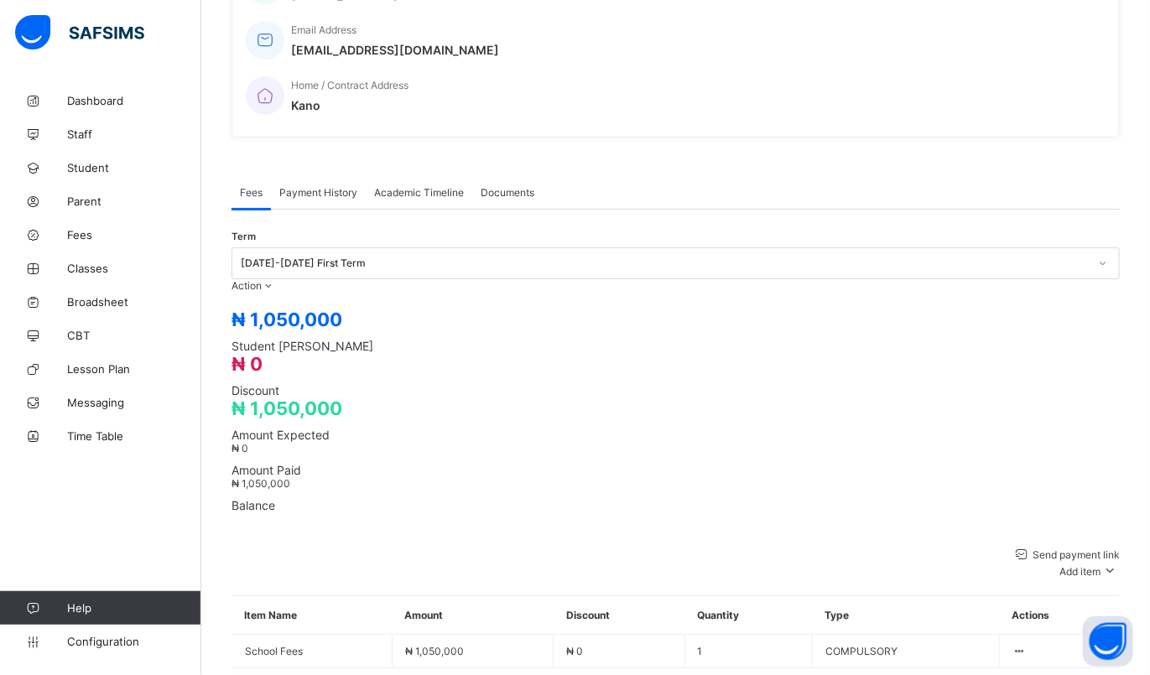
type input "**********"
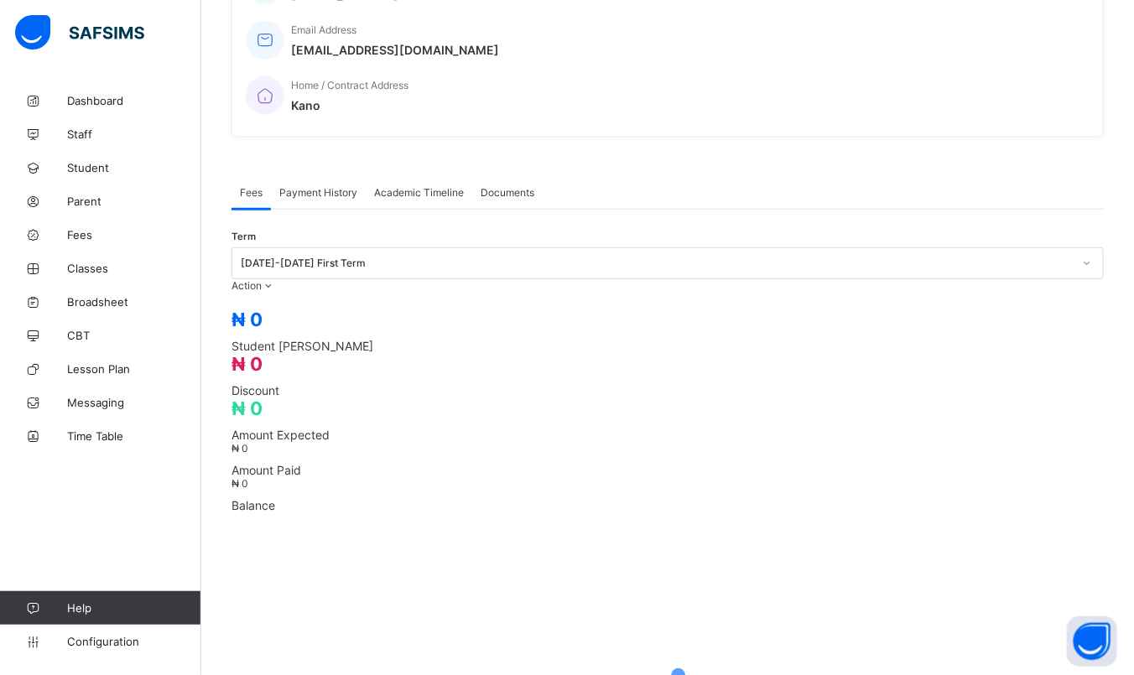
click at [638, 428] on span "Amount Expected" at bounding box center [668, 435] width 872 height 14
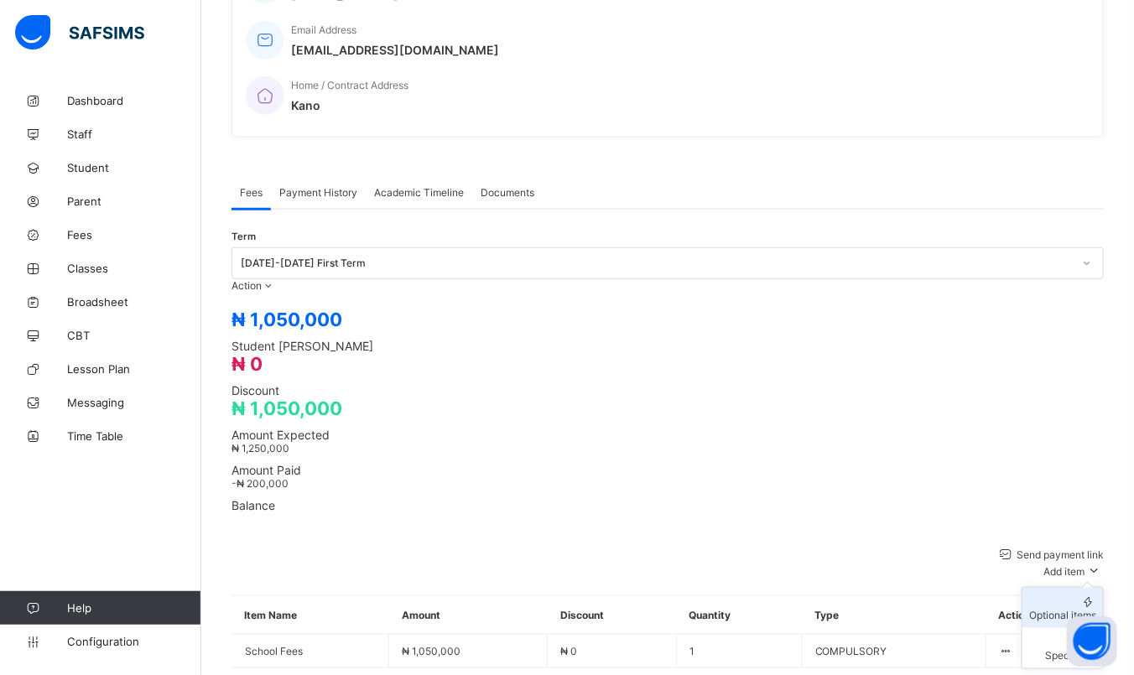
click at [1067, 609] on div "Optional items" at bounding box center [1062, 615] width 67 height 13
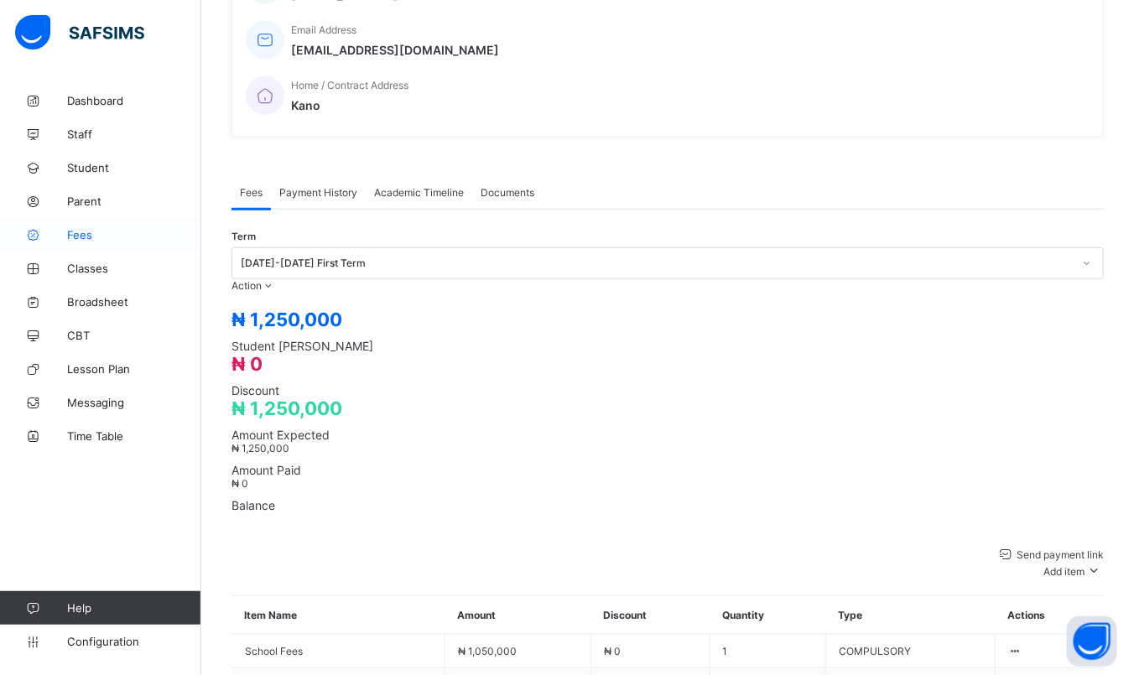
click at [88, 243] on link "Fees" at bounding box center [100, 235] width 201 height 34
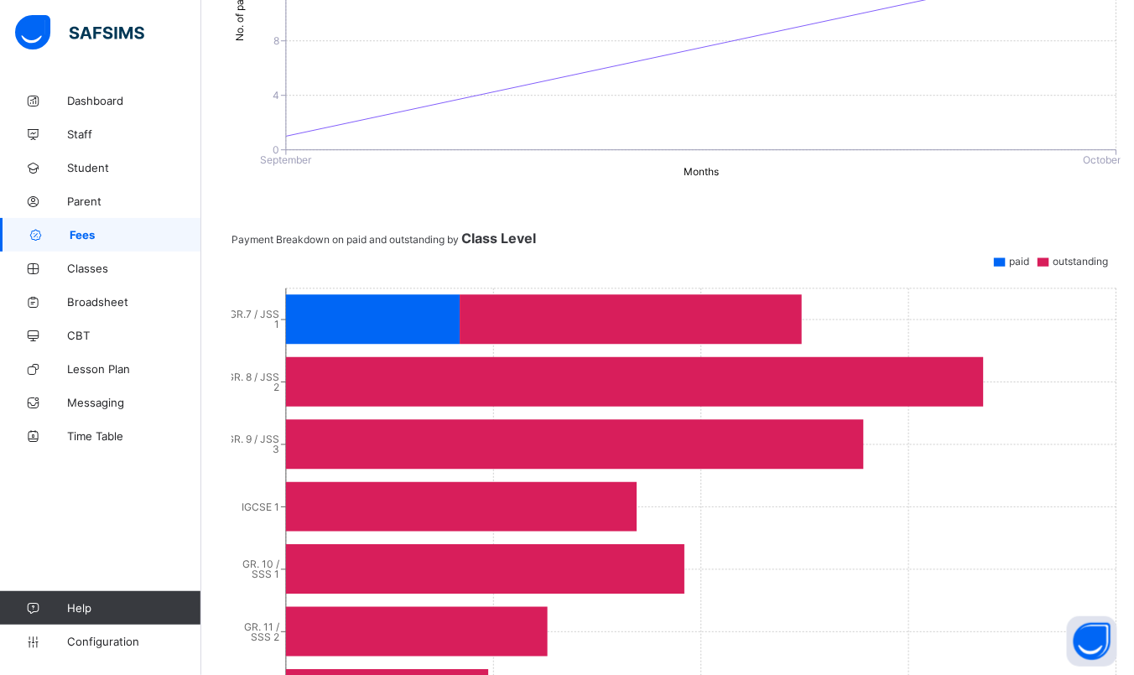
scroll to position [2, 0]
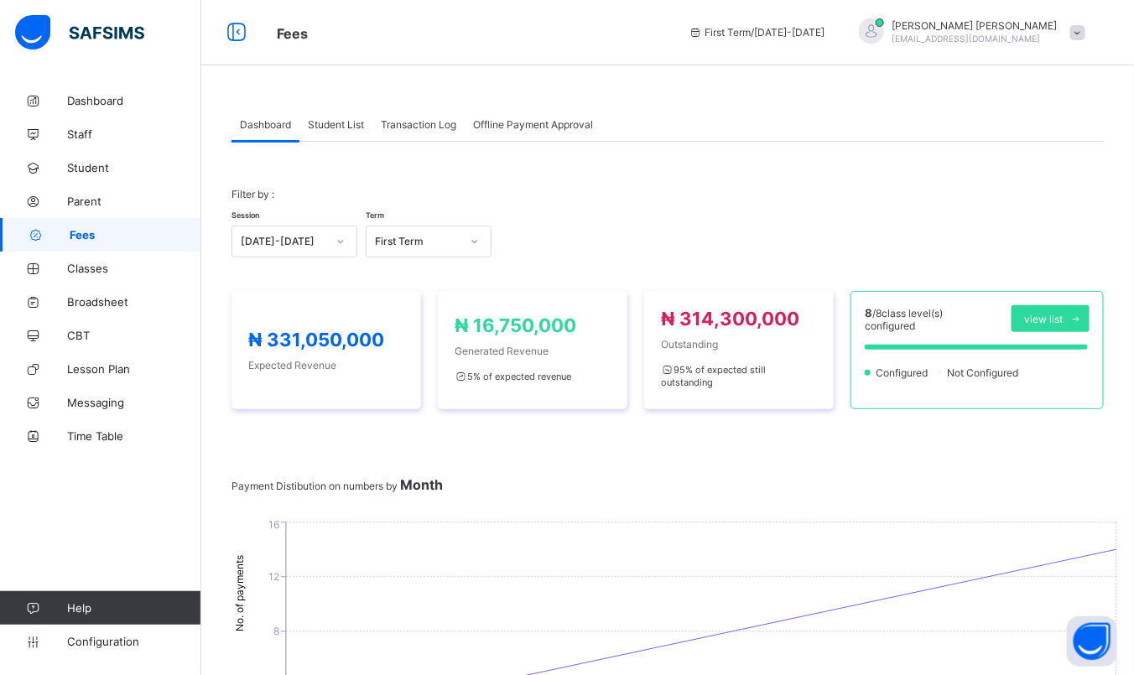
click at [1086, 34] on span at bounding box center [1077, 32] width 15 height 15
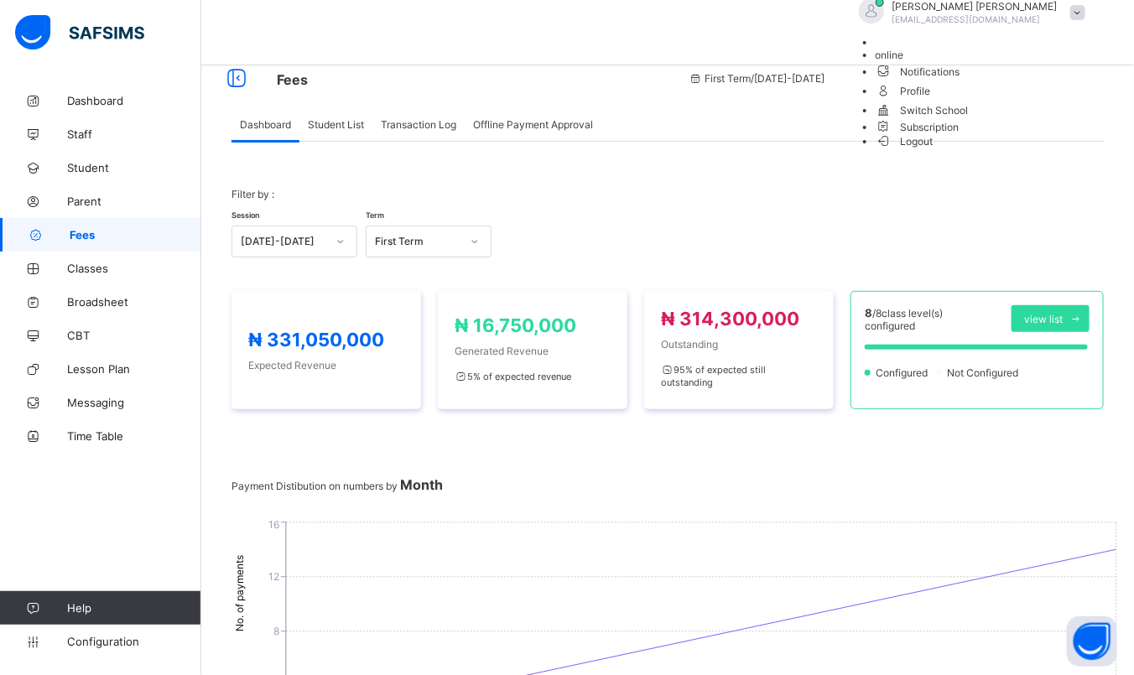
click at [934, 150] on span "Logout" at bounding box center [905, 142] width 58 height 18
